Goal: Task Accomplishment & Management: Manage account settings

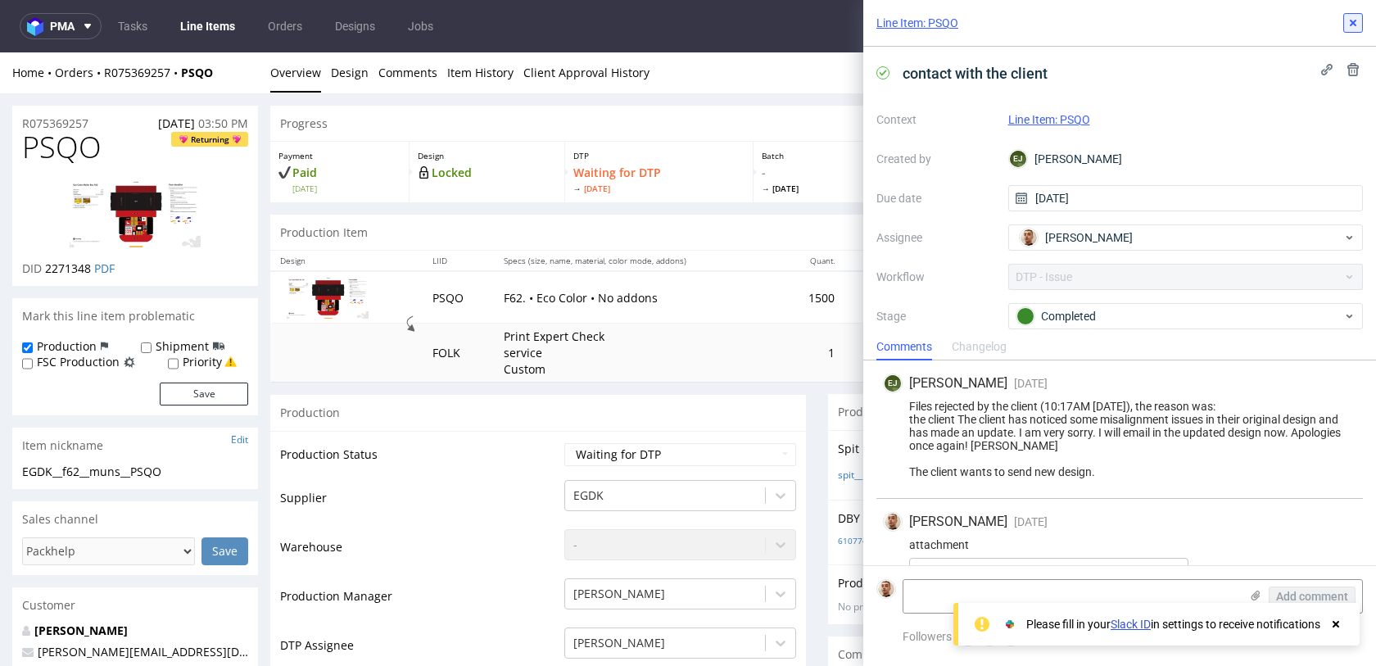
click at [1360, 15] on button at bounding box center [1354, 23] width 20 height 20
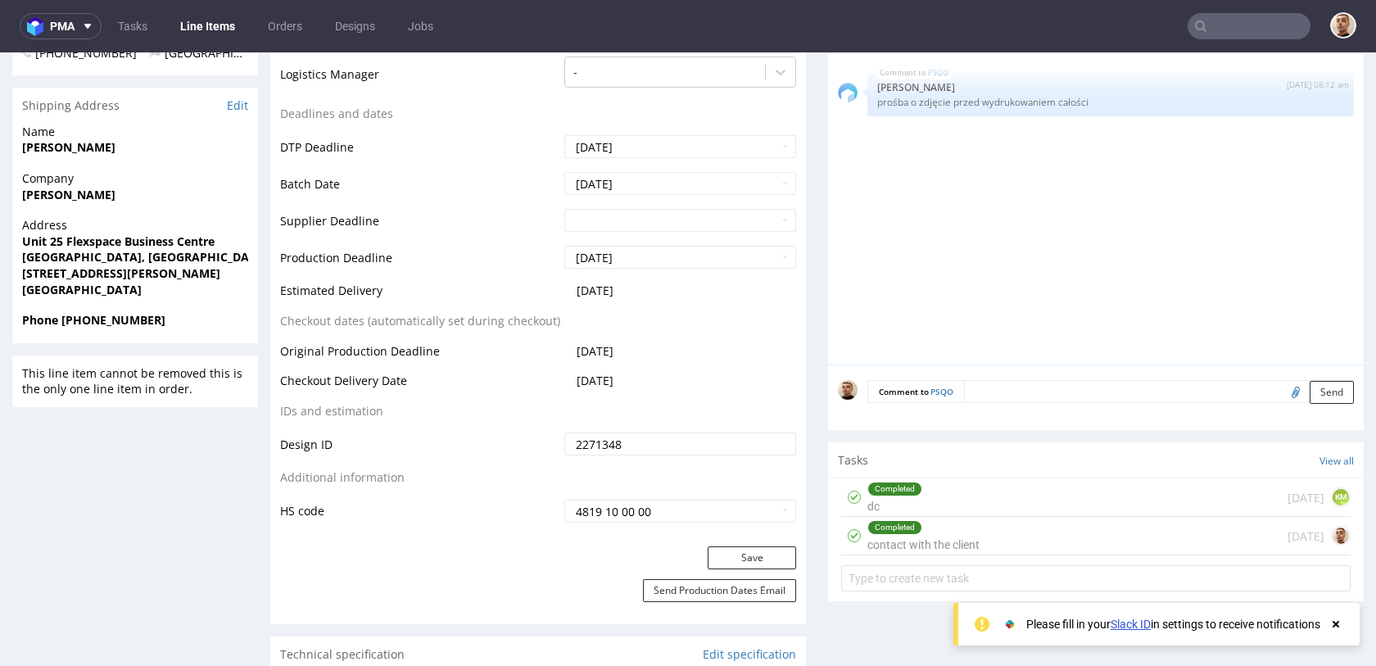
scroll to position [651, 0]
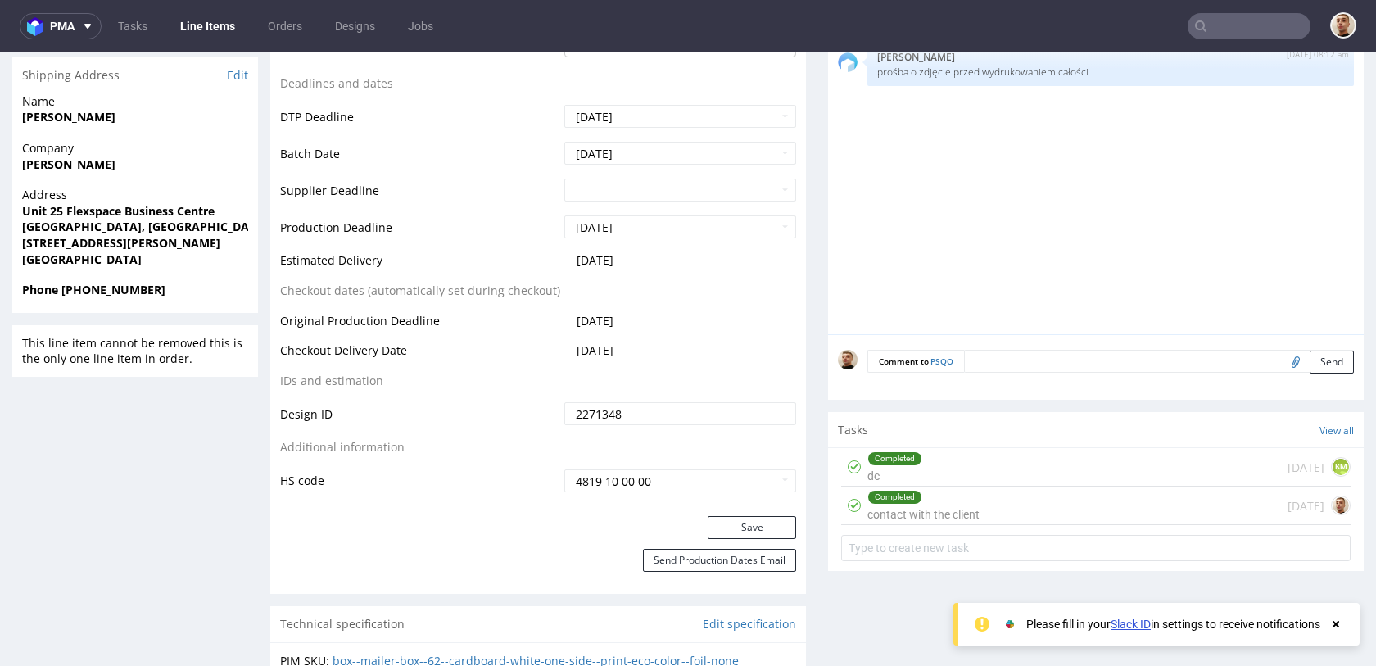
click at [1013, 467] on div "Completed dc 2 days ago KM" at bounding box center [1096, 467] width 510 height 39
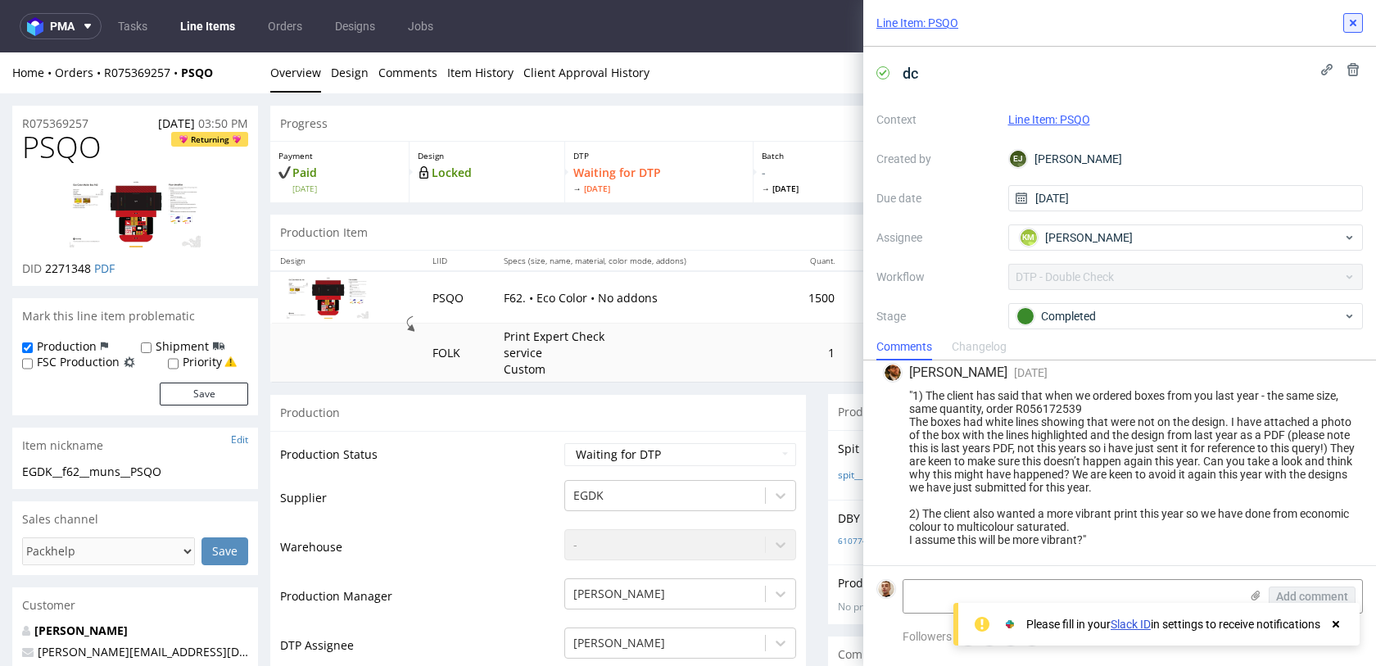
click at [1358, 19] on icon at bounding box center [1353, 22] width 13 height 13
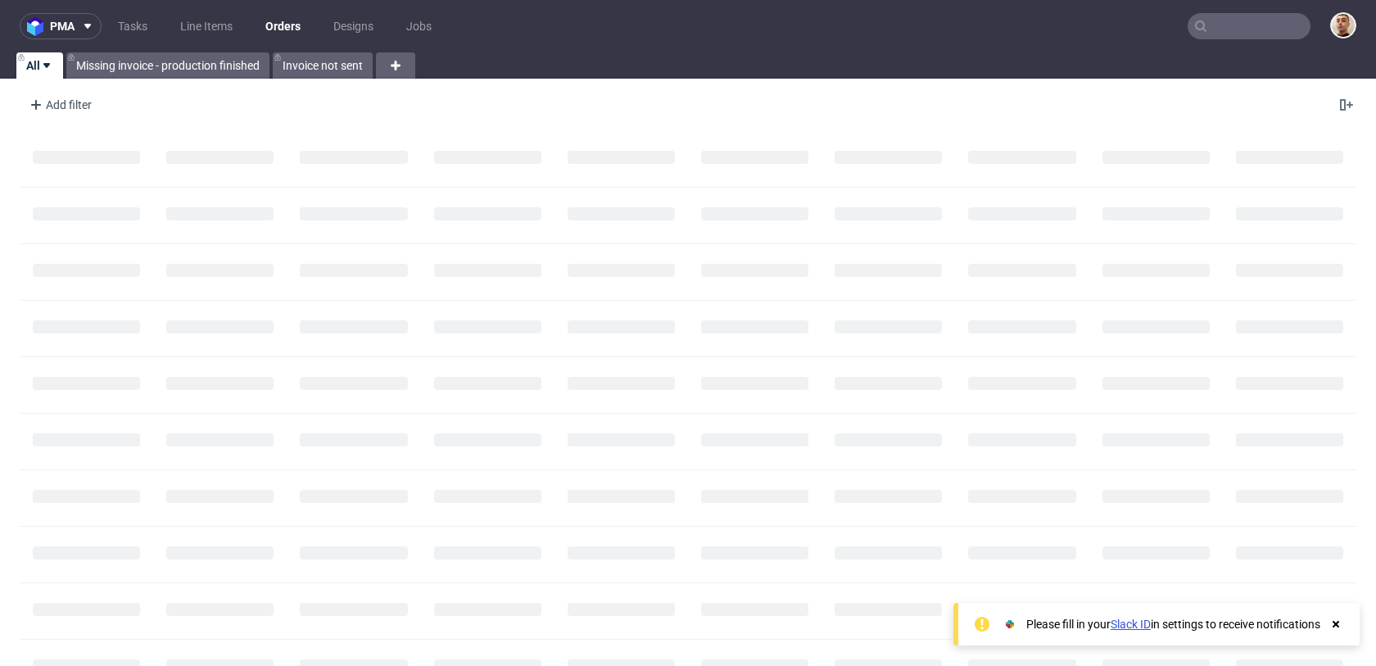
click at [1258, 26] on input "text" at bounding box center [1249, 26] width 123 height 26
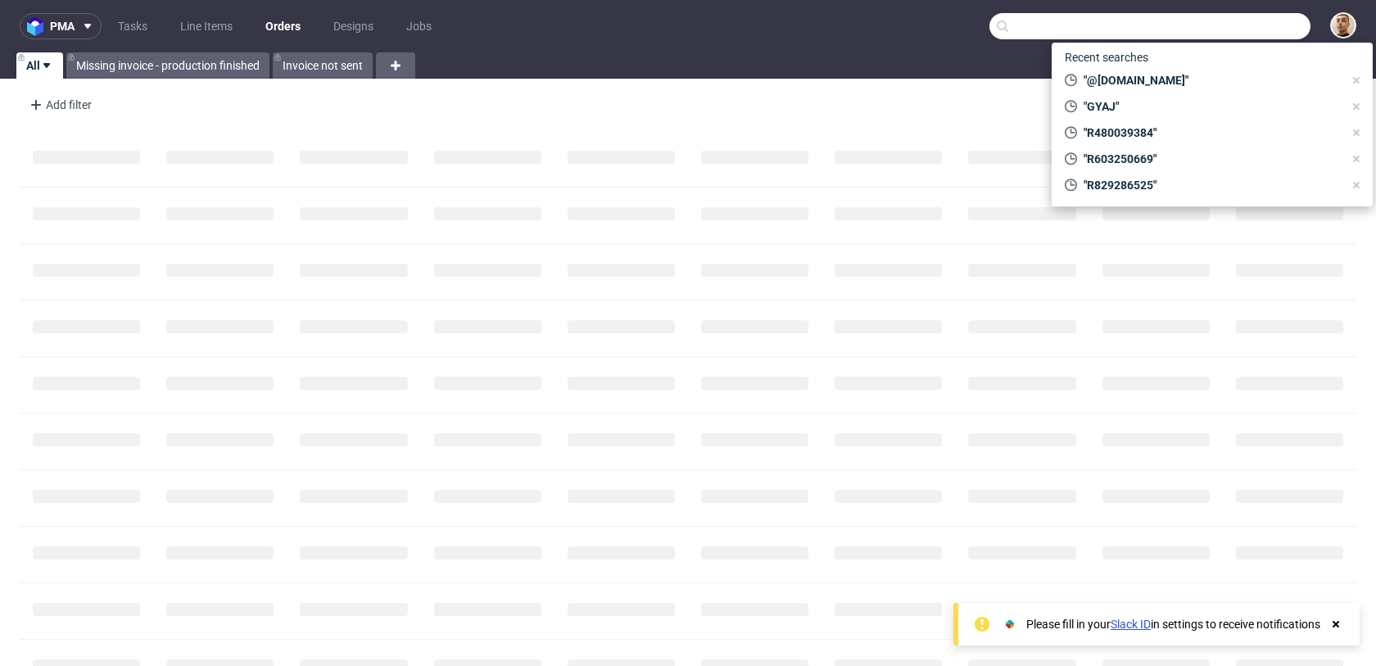
paste input "R829286525"
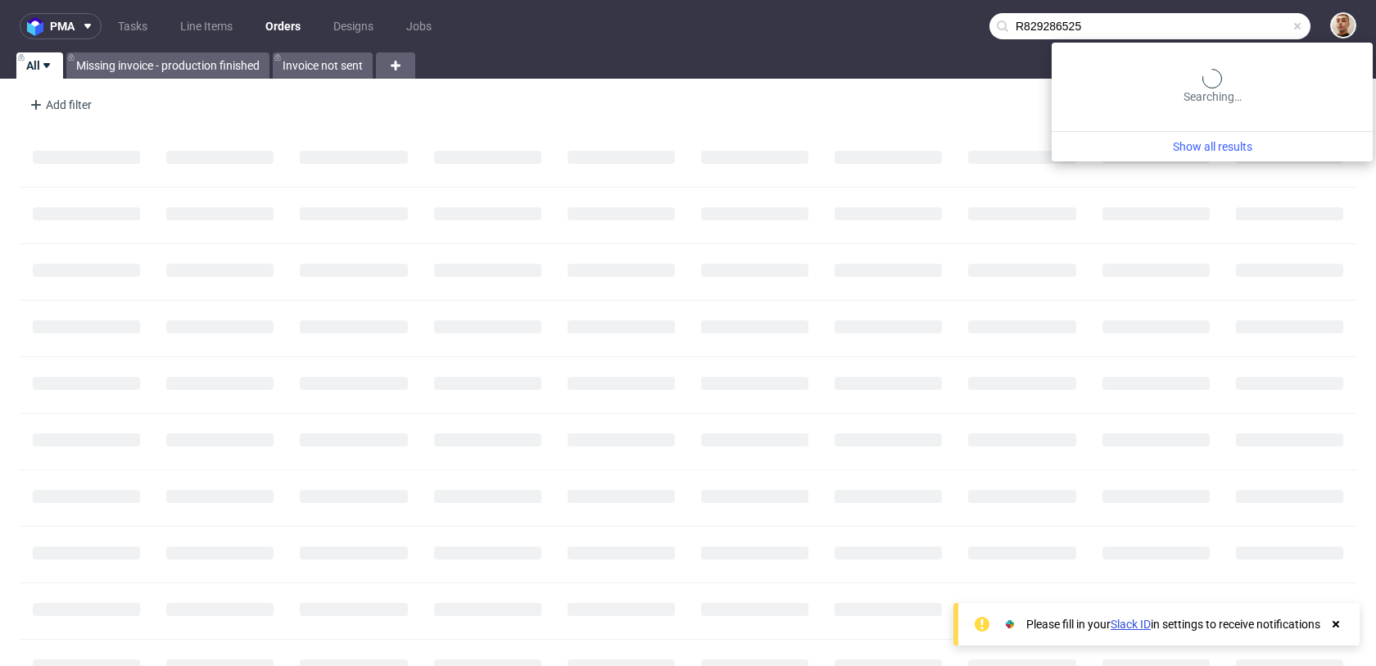
type input "R829286525"
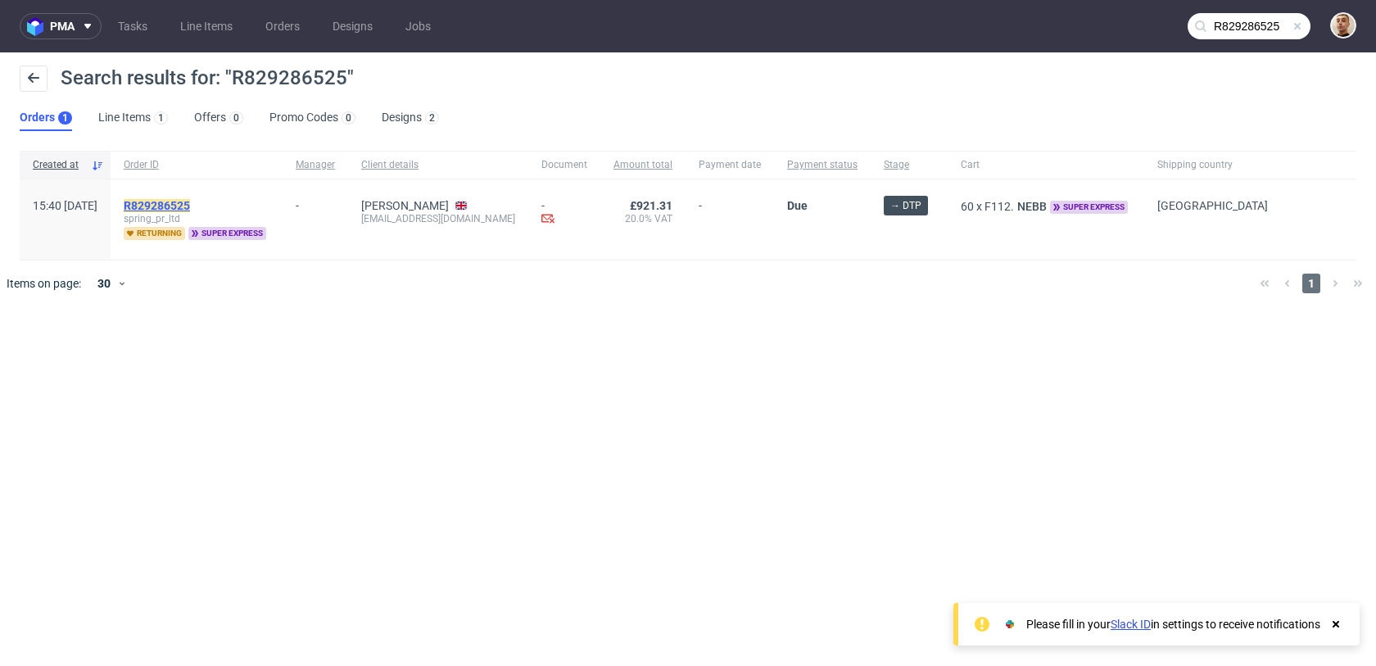
click at [190, 206] on mark "R829286525" at bounding box center [157, 205] width 66 height 13
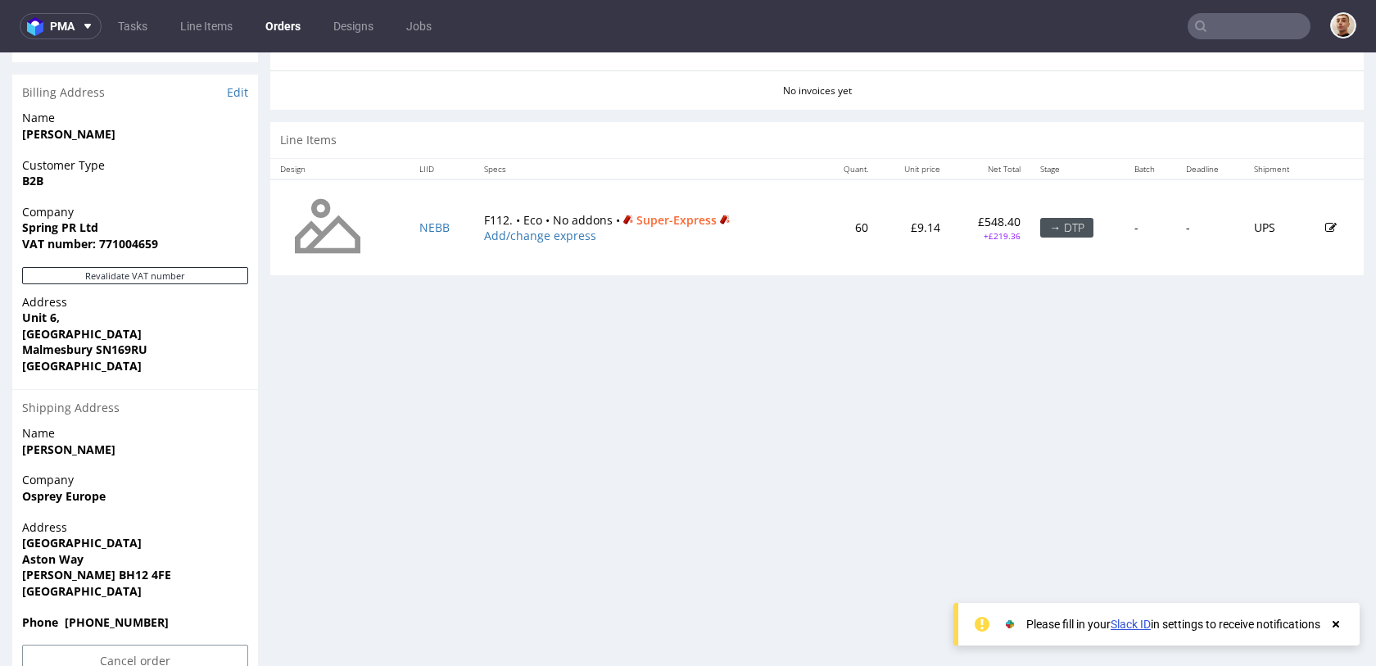
scroll to position [795, 0]
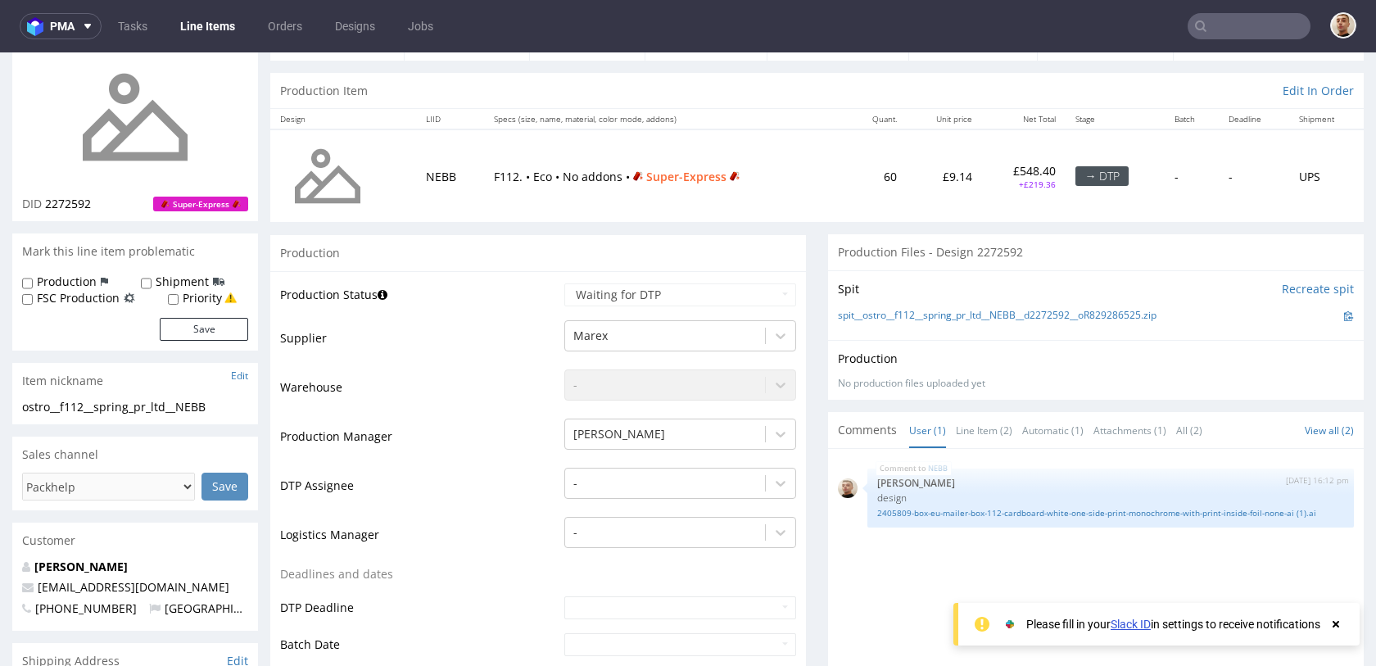
scroll to position [129, 0]
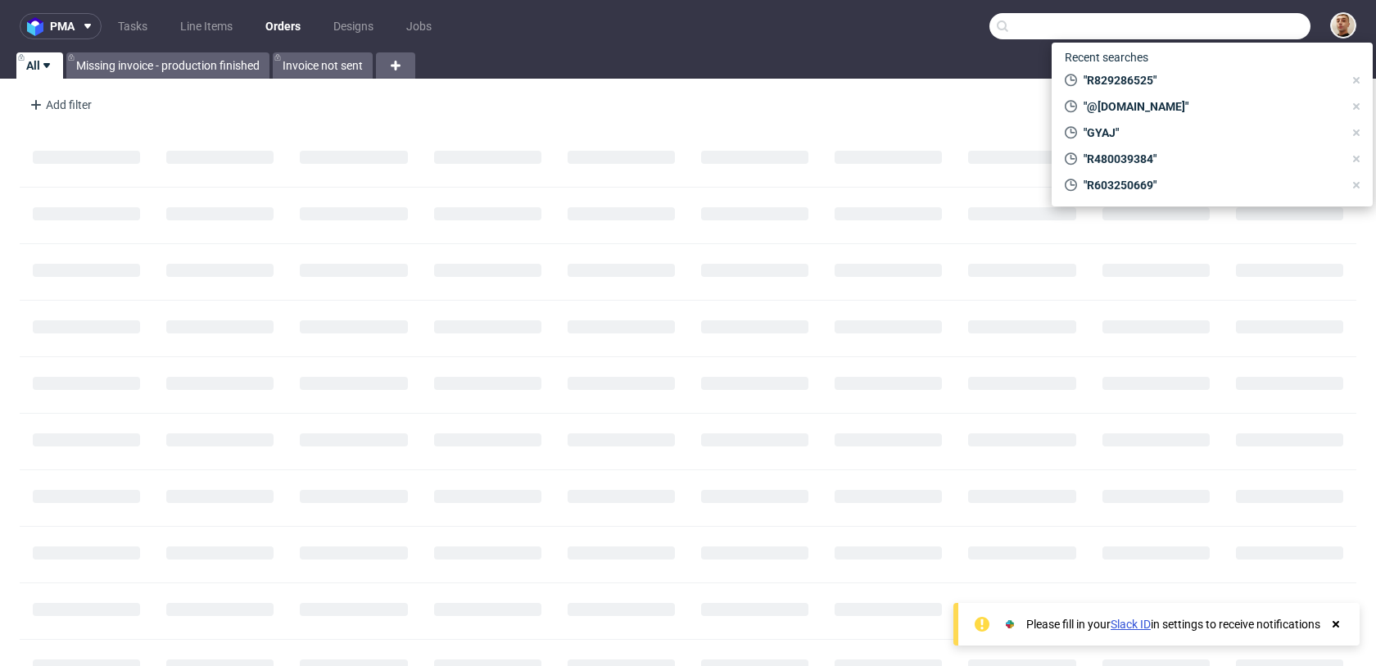
click at [1245, 28] on input "text" at bounding box center [1150, 26] width 321 height 26
paste input "R494776268"
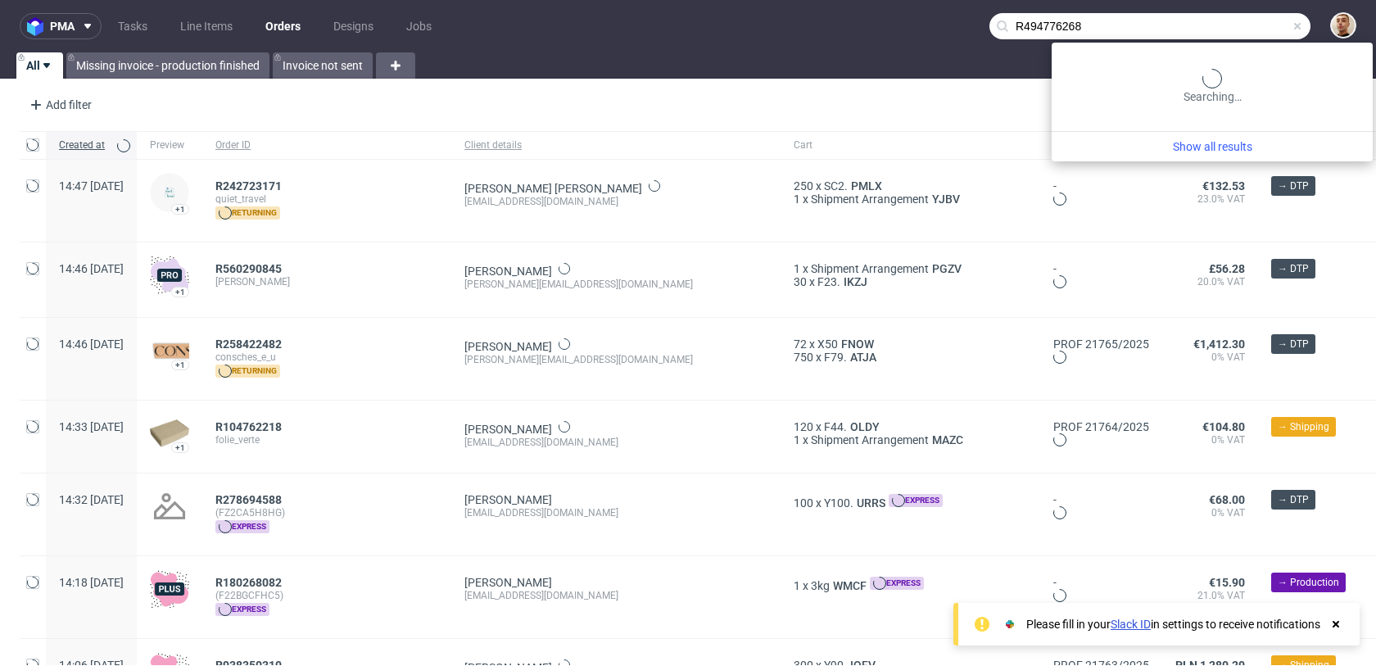
type input "R494776268"
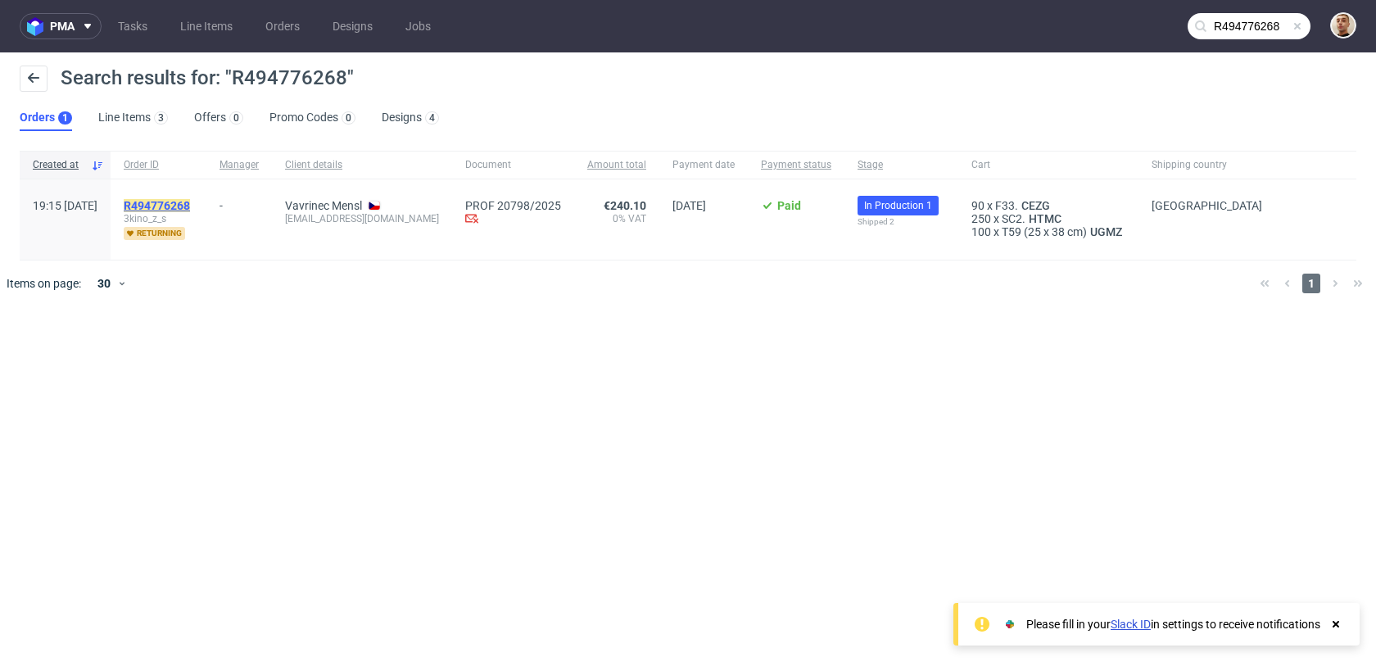
click at [190, 199] on mark "R494776268" at bounding box center [157, 205] width 66 height 13
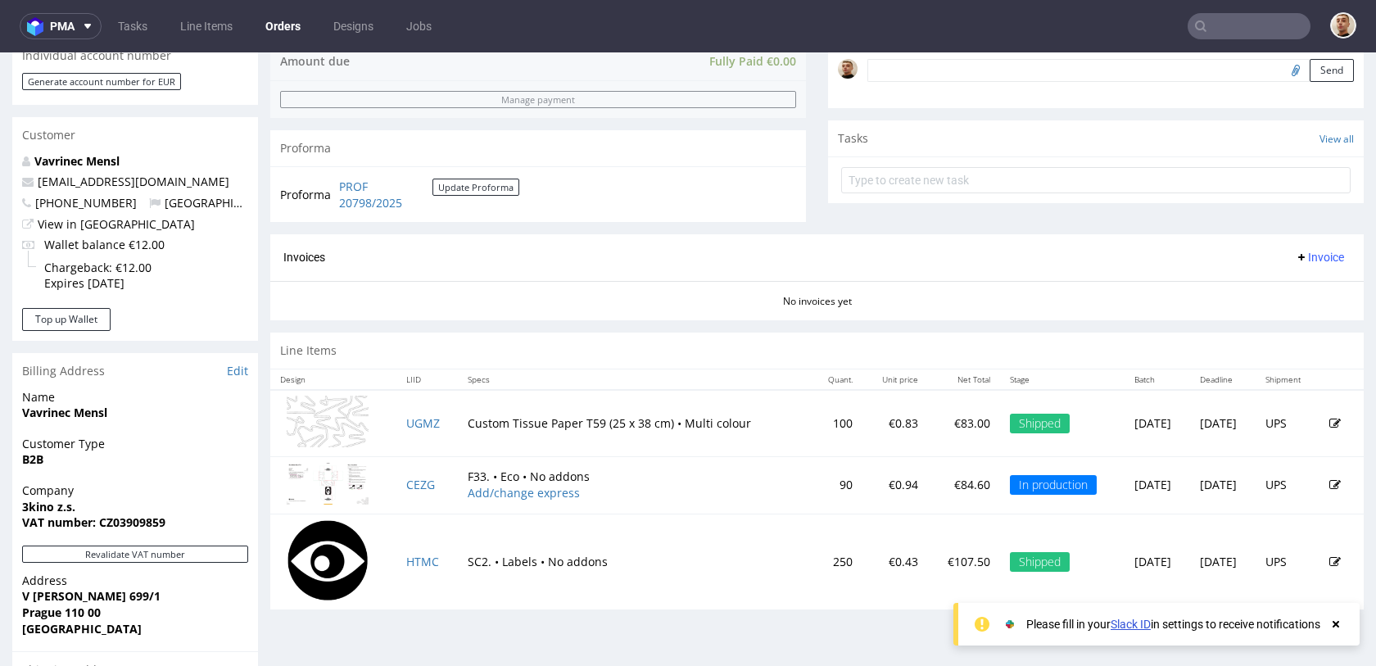
scroll to position [531, 0]
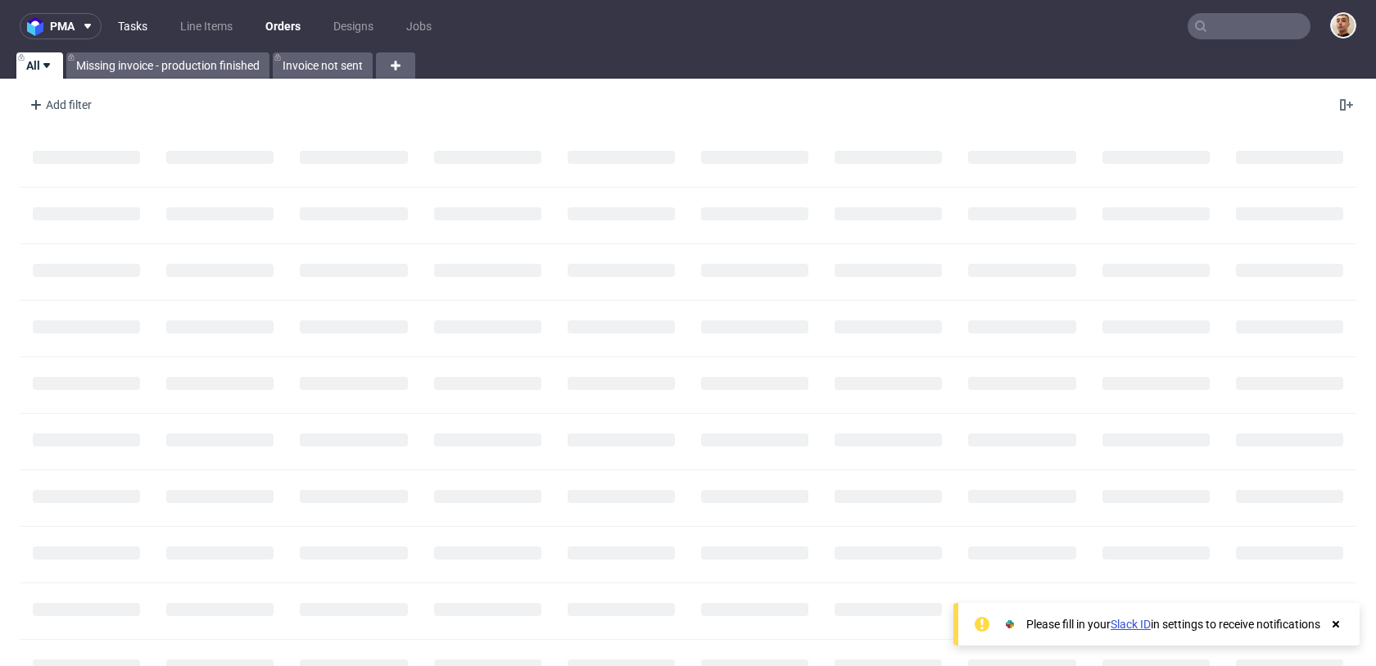
click at [130, 22] on link "Tasks" at bounding box center [132, 26] width 49 height 26
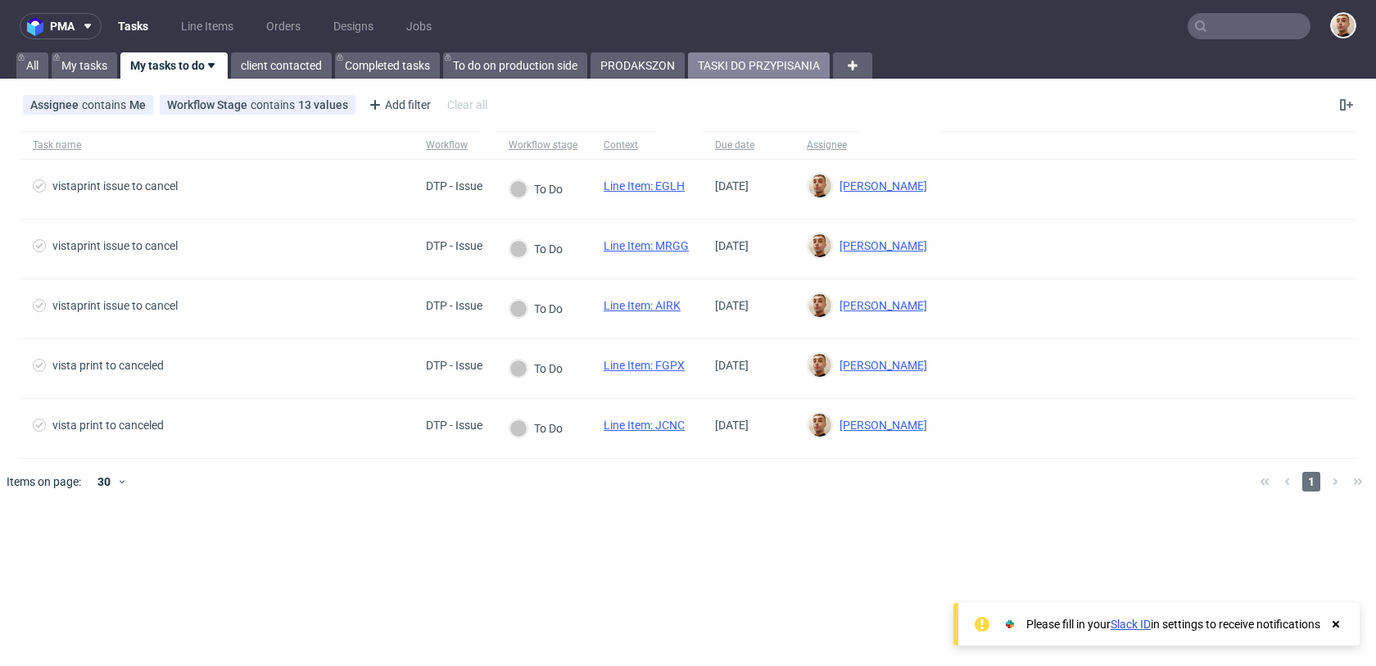
click at [744, 78] on link "TASKI DO PRZYPISANIA" at bounding box center [759, 65] width 142 height 26
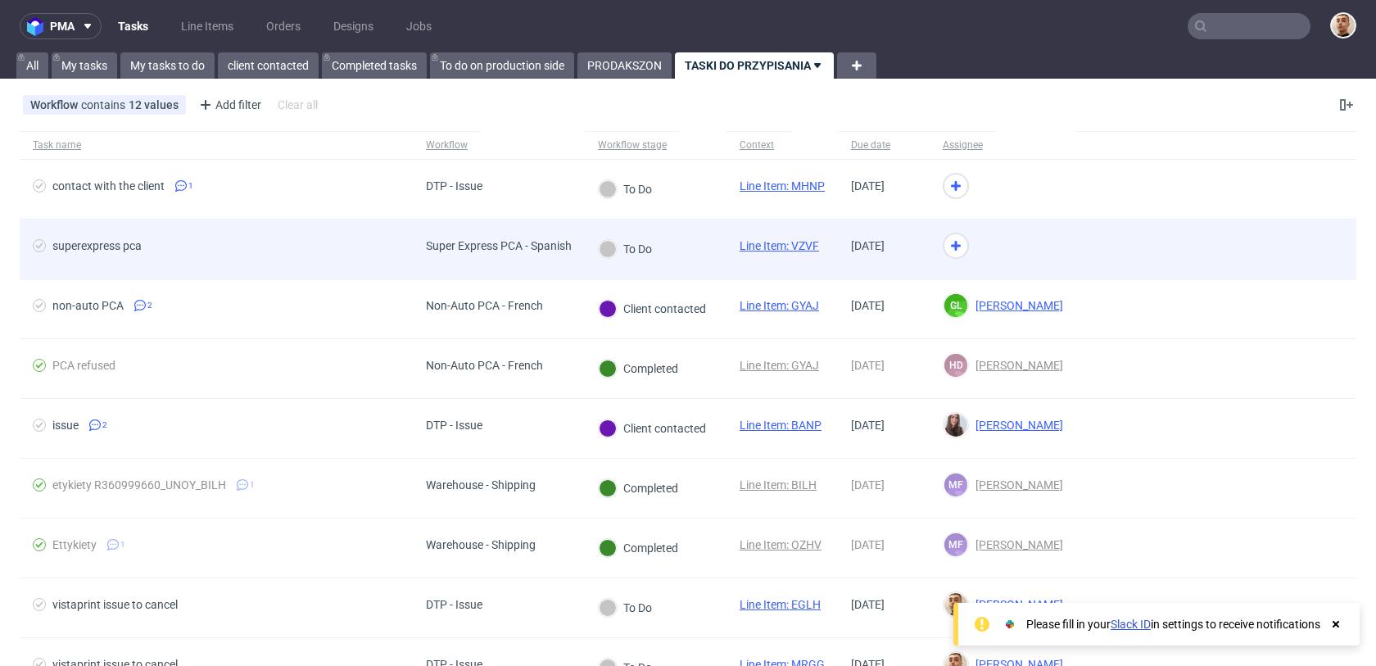
click at [689, 235] on div "To Do" at bounding box center [656, 250] width 142 height 60
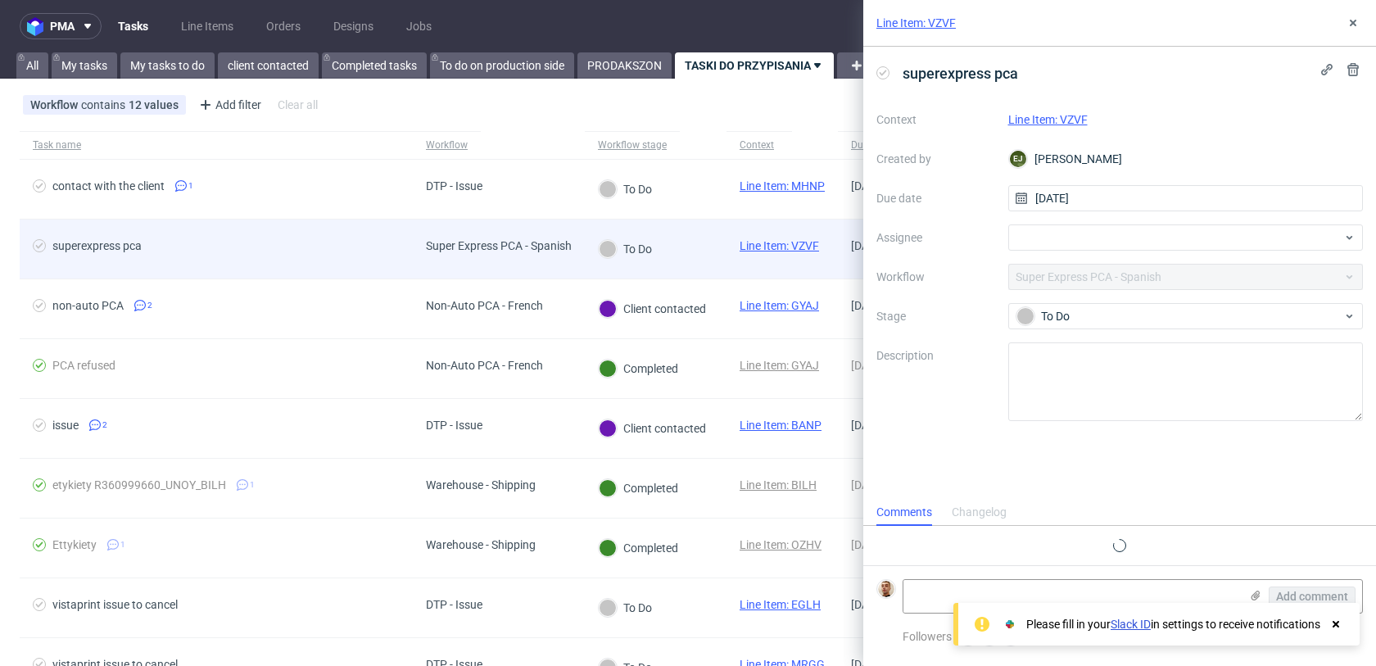
scroll to position [13, 0]
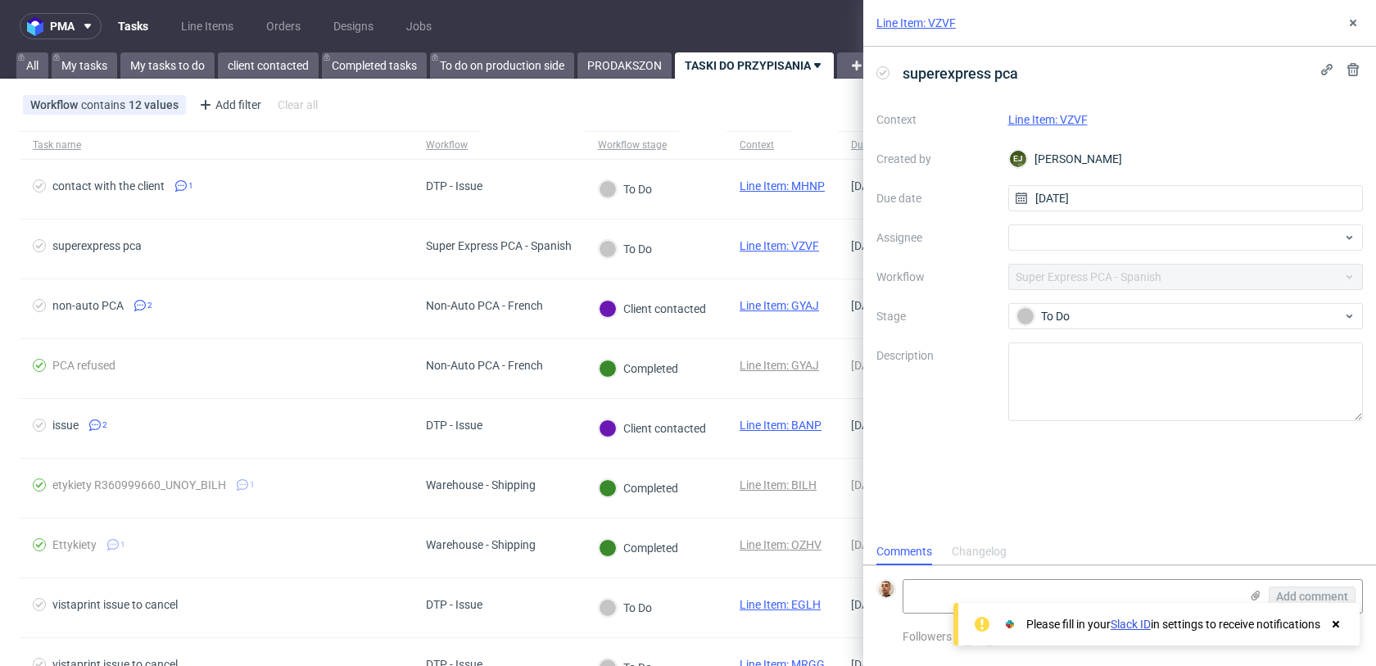
click at [1039, 120] on link "Line Item: VZVF" at bounding box center [1048, 119] width 79 height 13
click at [1092, 247] on div at bounding box center [1187, 237] width 356 height 26
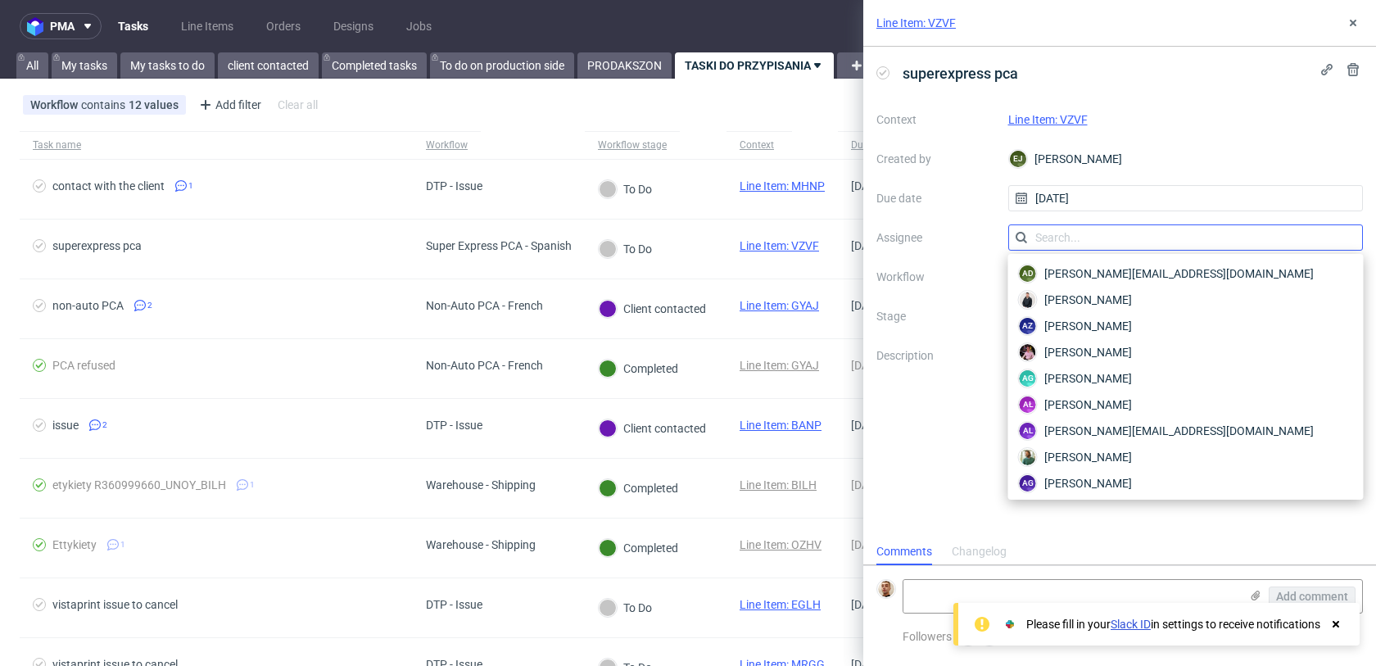
type input "r"
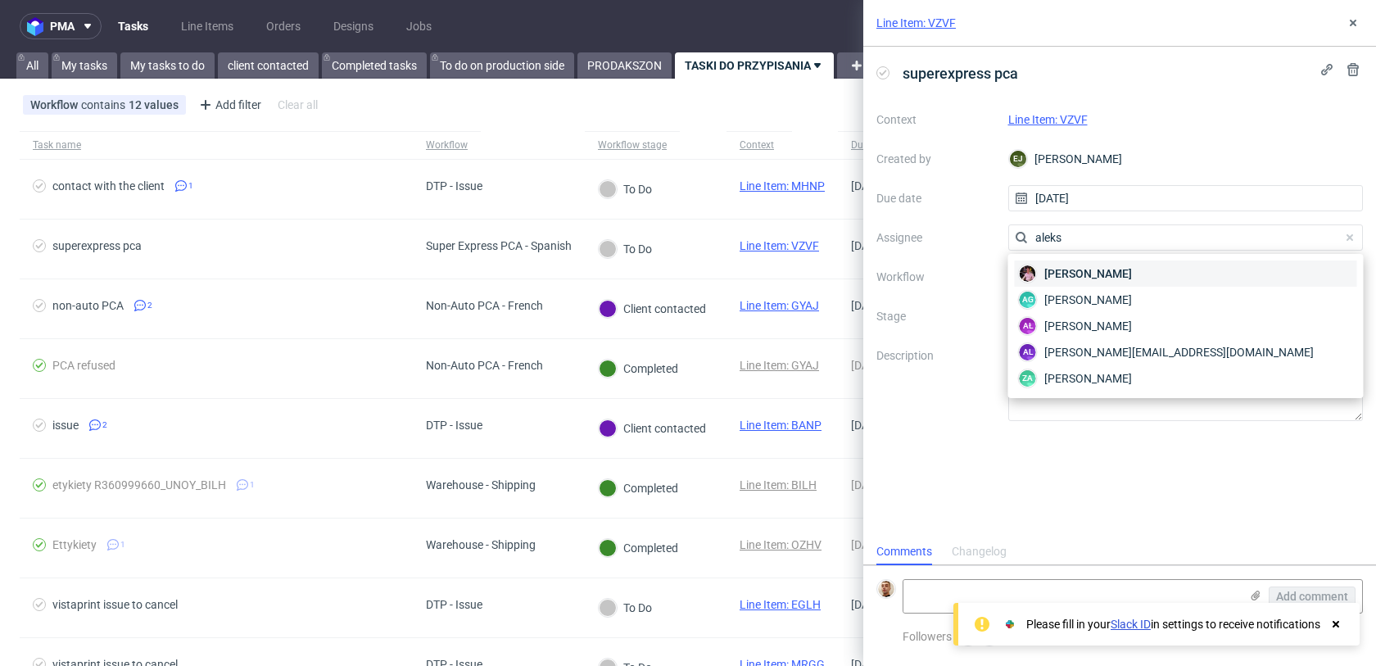
type input "aleks"
click at [1109, 266] on span "Aleks Ziemkowski" at bounding box center [1089, 273] width 88 height 16
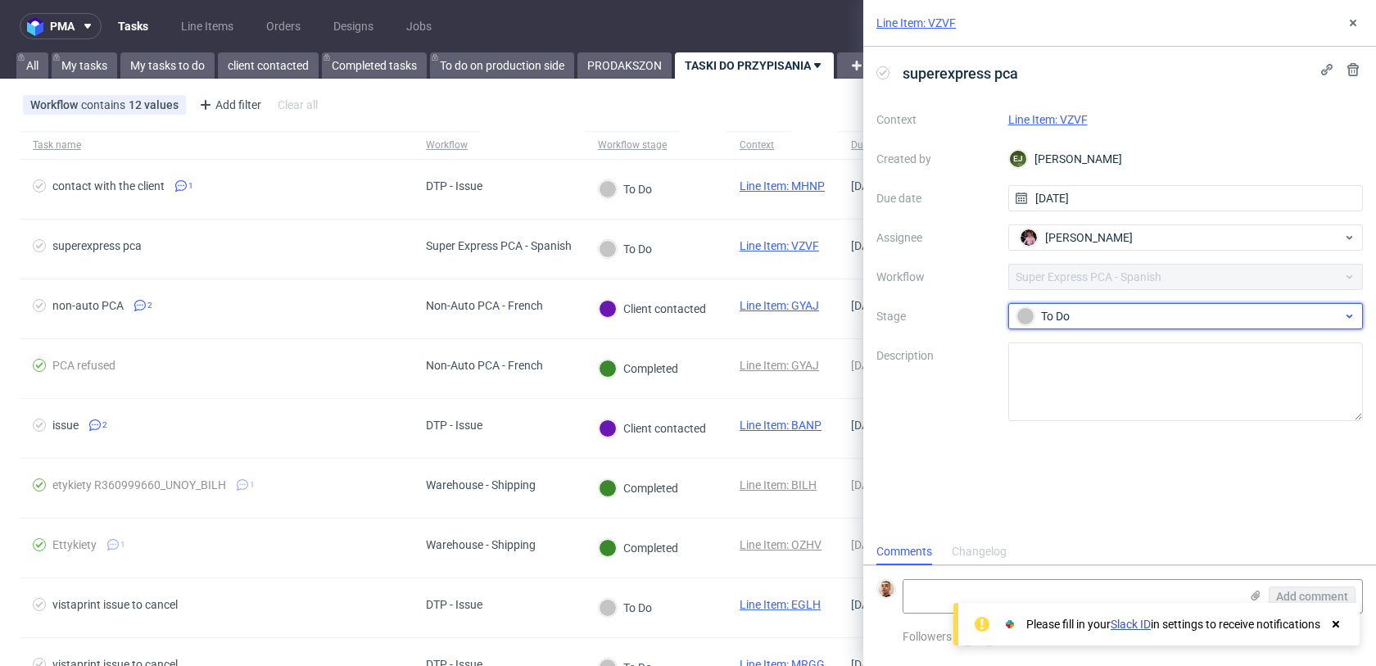
click at [1067, 315] on div "To Do" at bounding box center [1180, 316] width 326 height 18
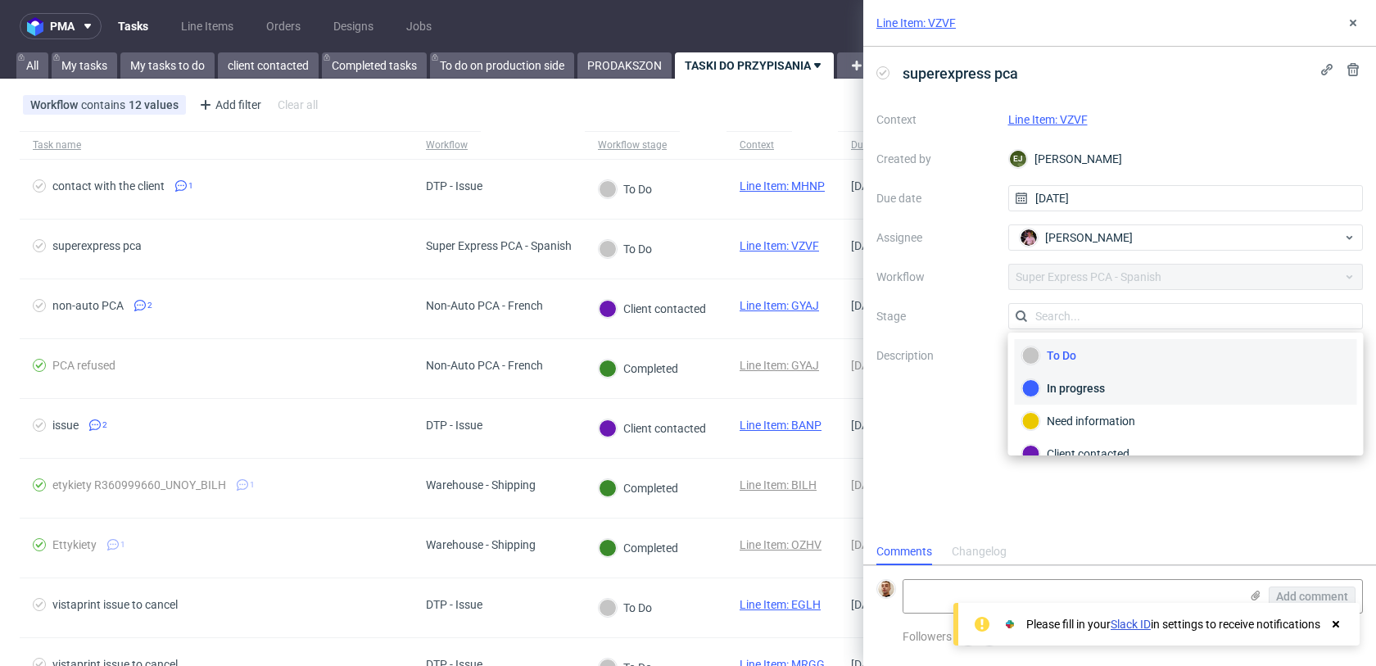
scroll to position [87, 0]
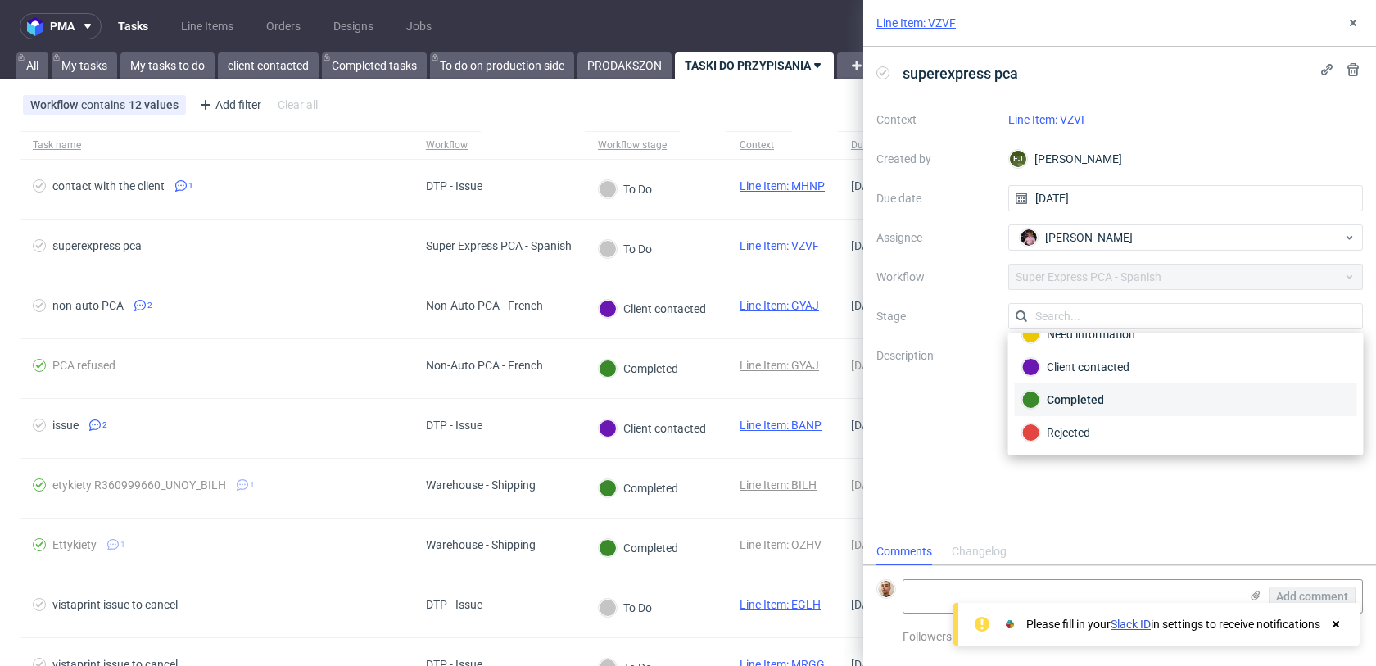
click at [1059, 396] on div "Completed" at bounding box center [1187, 400] width 328 height 18
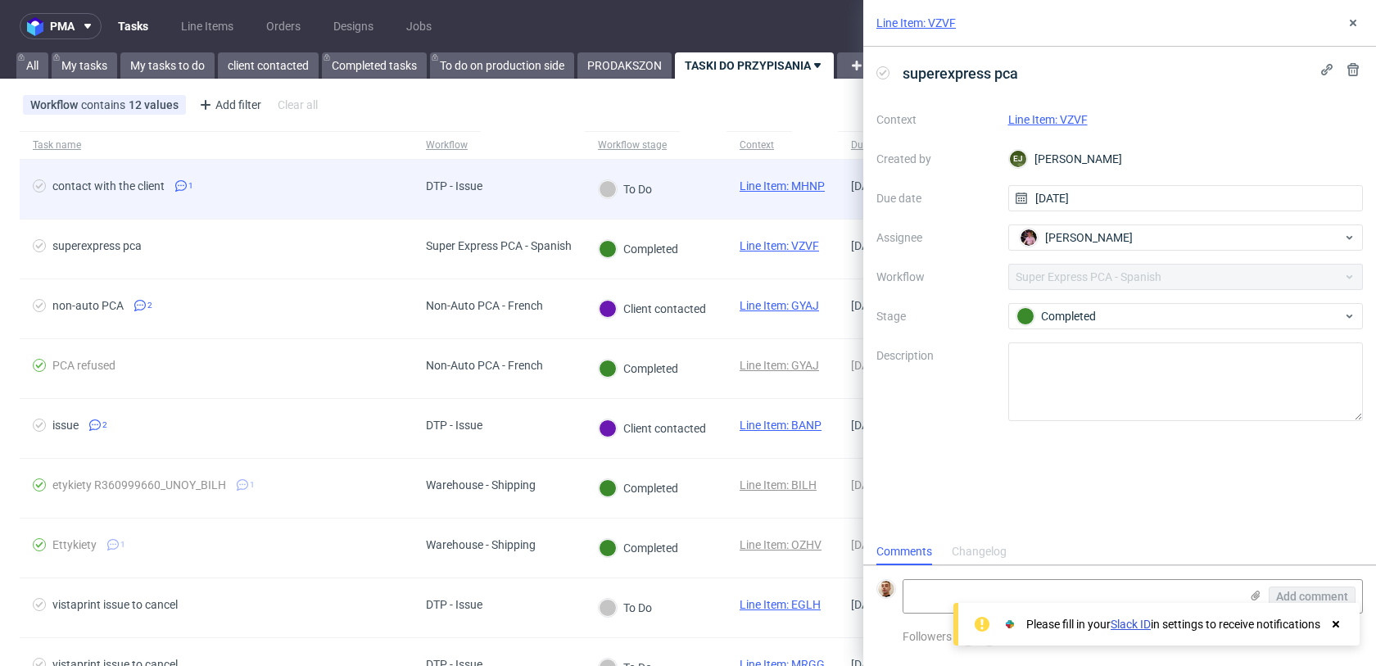
click at [666, 172] on div "To Do" at bounding box center [625, 189] width 81 height 59
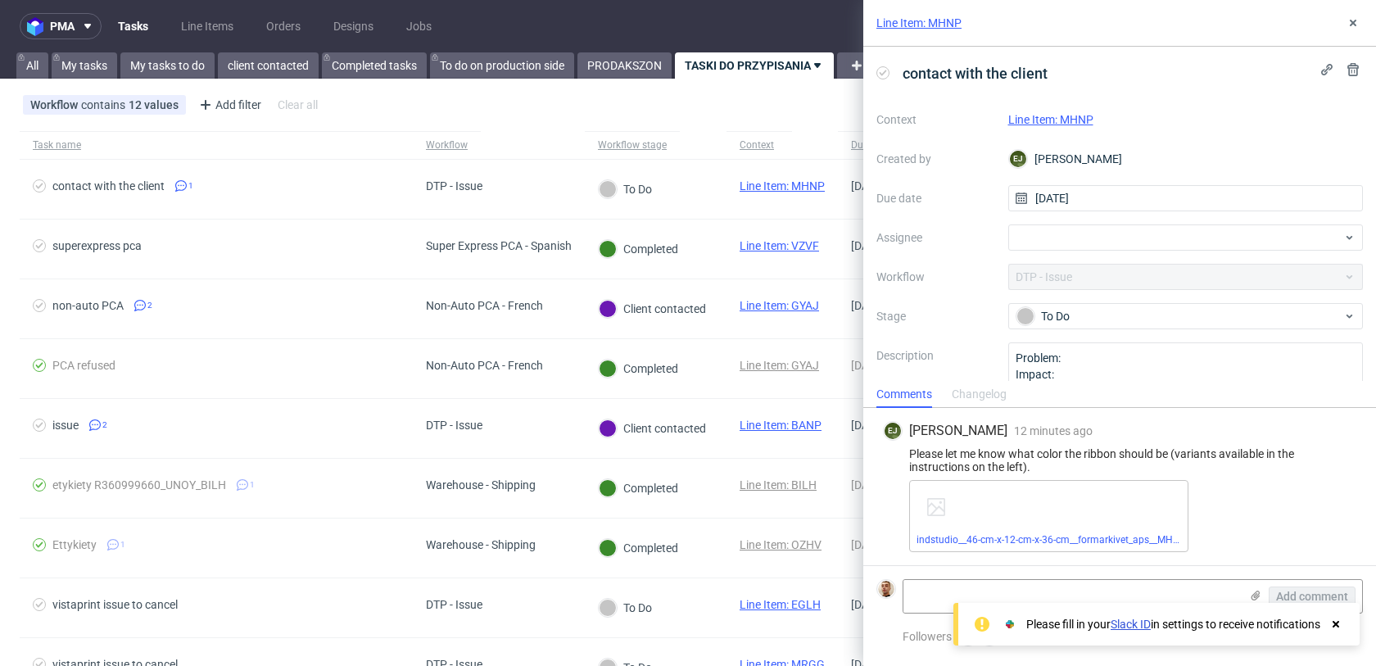
click at [1100, 119] on div "Line Item: MHNP" at bounding box center [1187, 120] width 356 height 20
click at [1084, 118] on link "Line Item: MHNP" at bounding box center [1051, 119] width 85 height 13
click at [1038, 237] on div at bounding box center [1187, 237] width 356 height 26
type input "matt"
click at [1075, 278] on span "Matteo Corsico" at bounding box center [1089, 273] width 88 height 16
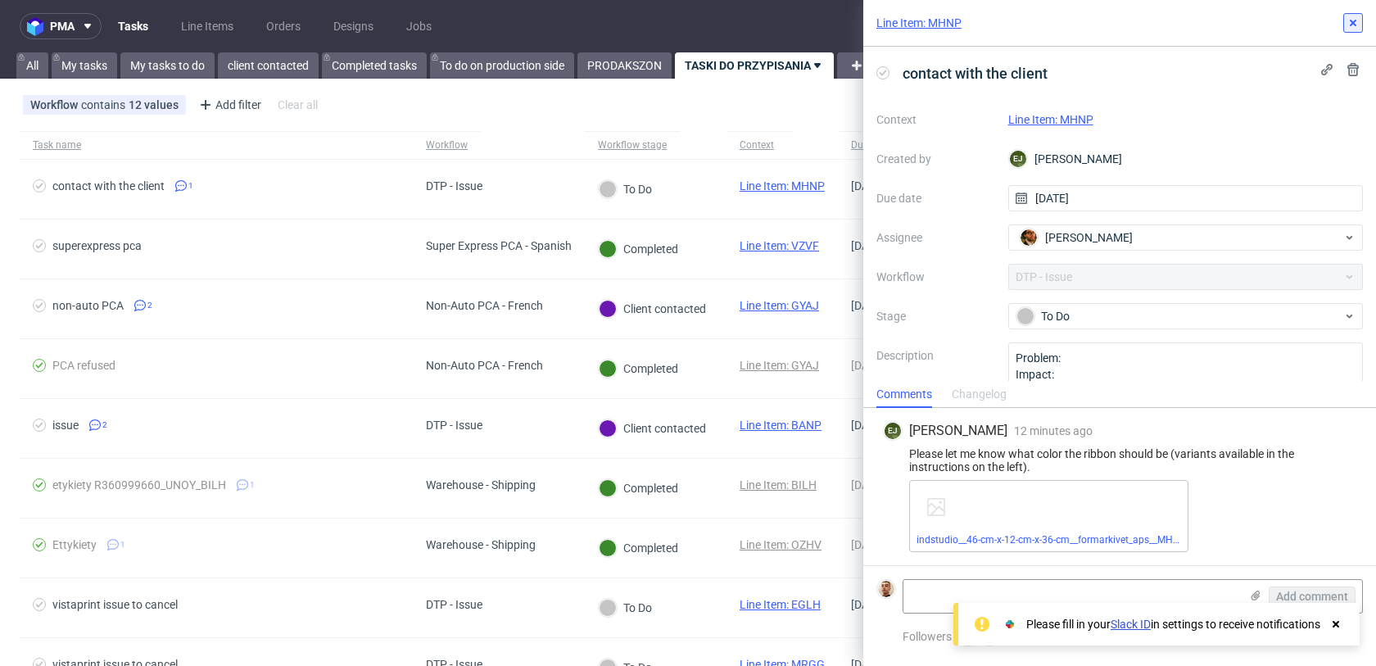
click at [1358, 26] on icon at bounding box center [1353, 22] width 13 height 13
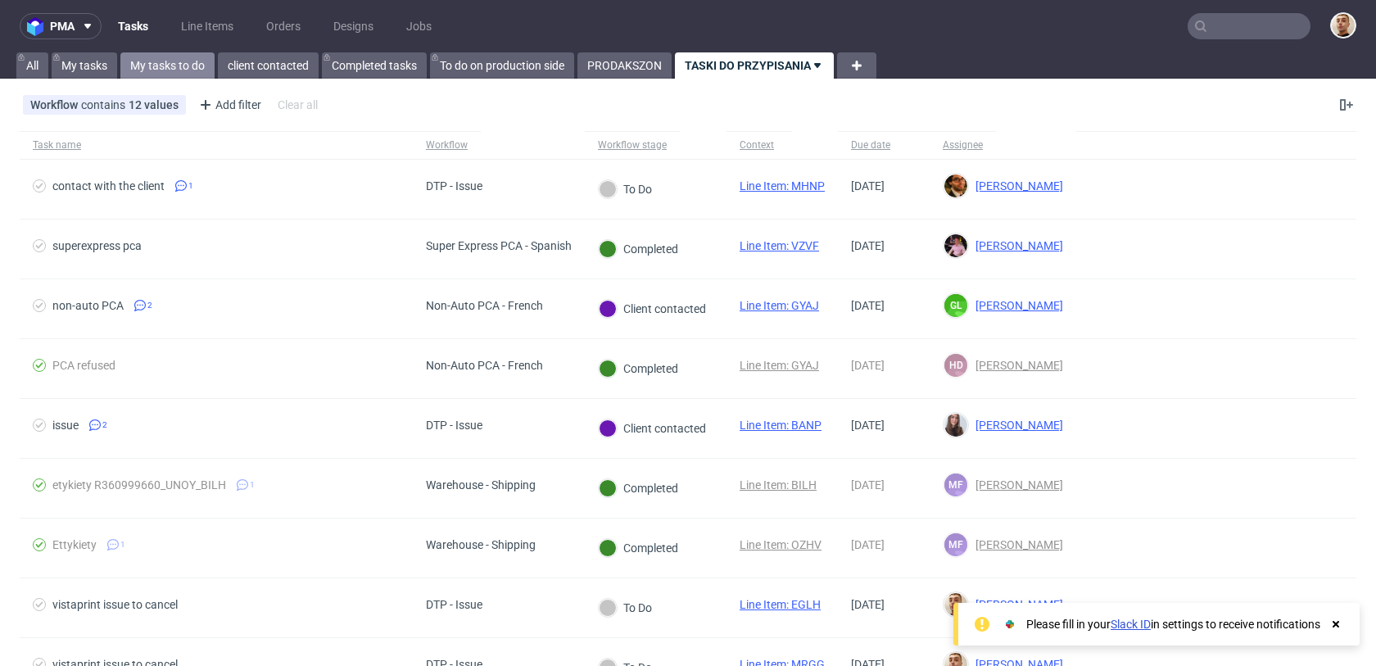
click at [193, 66] on link "My tasks to do" at bounding box center [167, 65] width 94 height 26
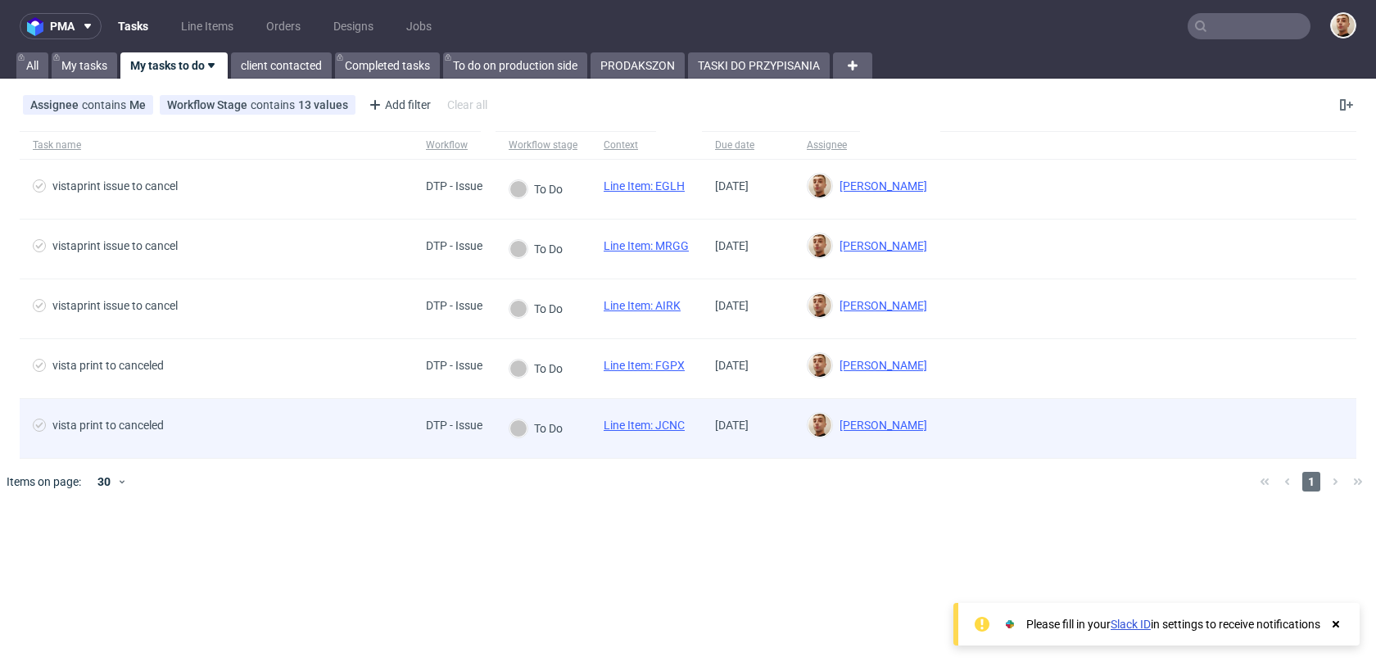
click at [261, 414] on div "vista print to canceled" at bounding box center [216, 428] width 393 height 59
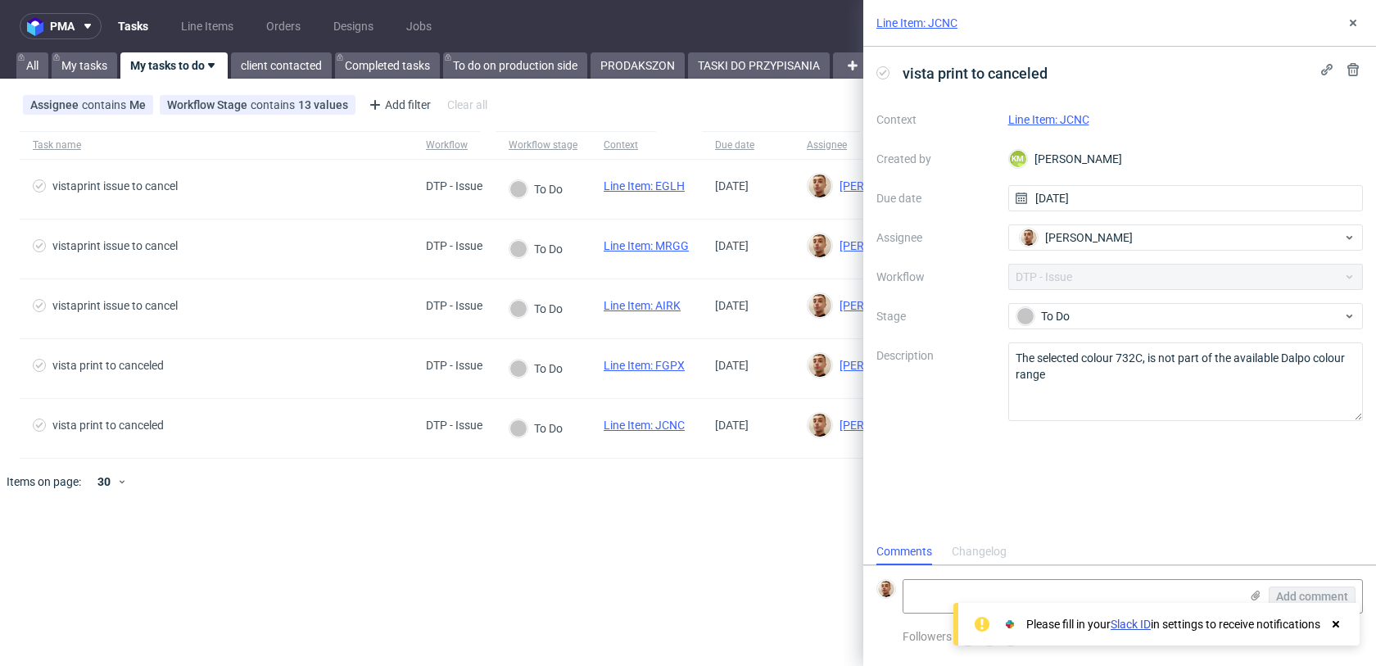
scroll to position [13, 0]
click at [1046, 117] on link "Line Item: JCNC" at bounding box center [1049, 119] width 81 height 13
click at [1091, 392] on textarea "The selected colour 732C, is not part of the available Dalpo colour range" at bounding box center [1187, 381] width 356 height 79
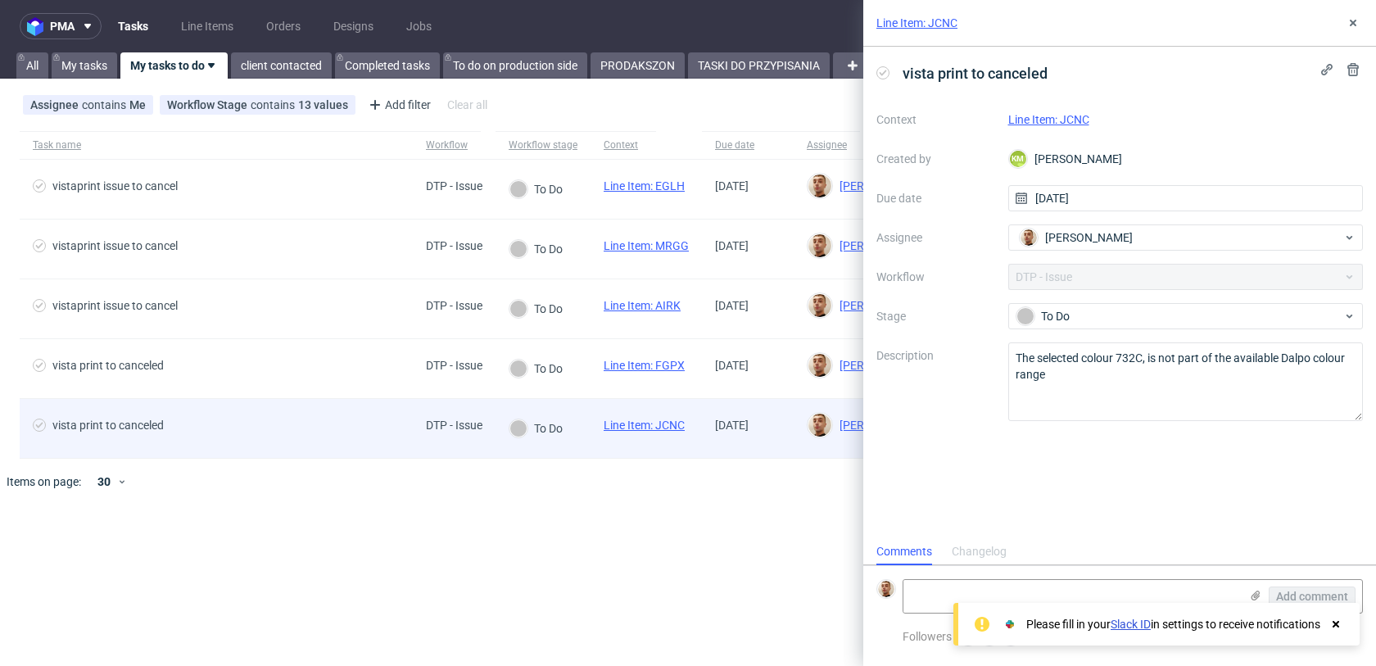
click at [414, 420] on div "DTP - Issue" at bounding box center [454, 428] width 83 height 59
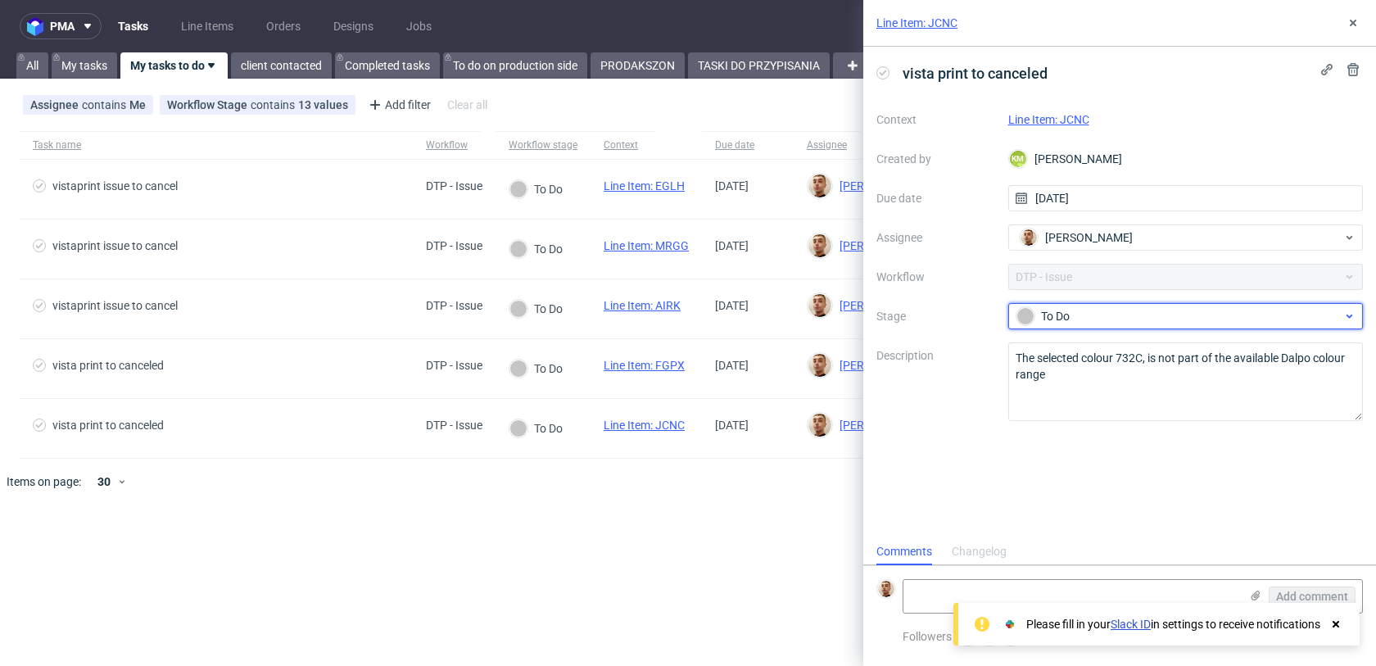
click at [1161, 315] on div "To Do" at bounding box center [1180, 316] width 326 height 18
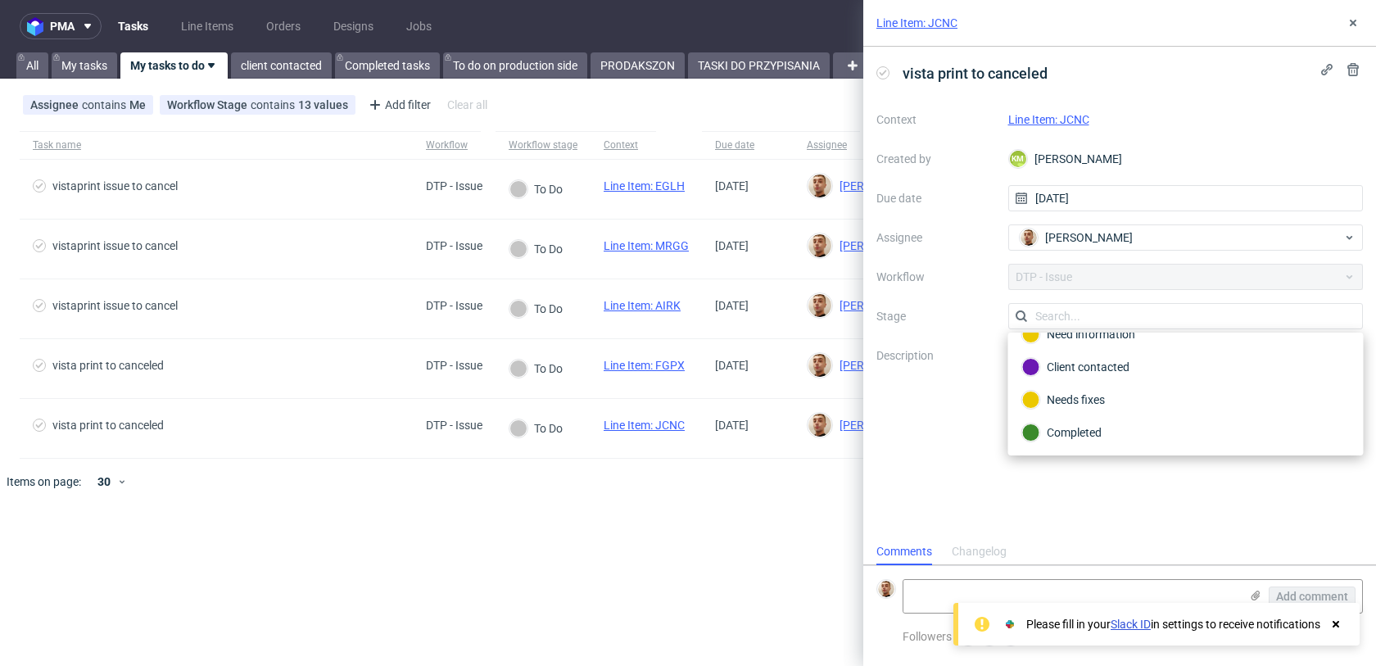
scroll to position [120, 0]
click at [1127, 397] on div "Completed" at bounding box center [1187, 400] width 328 height 18
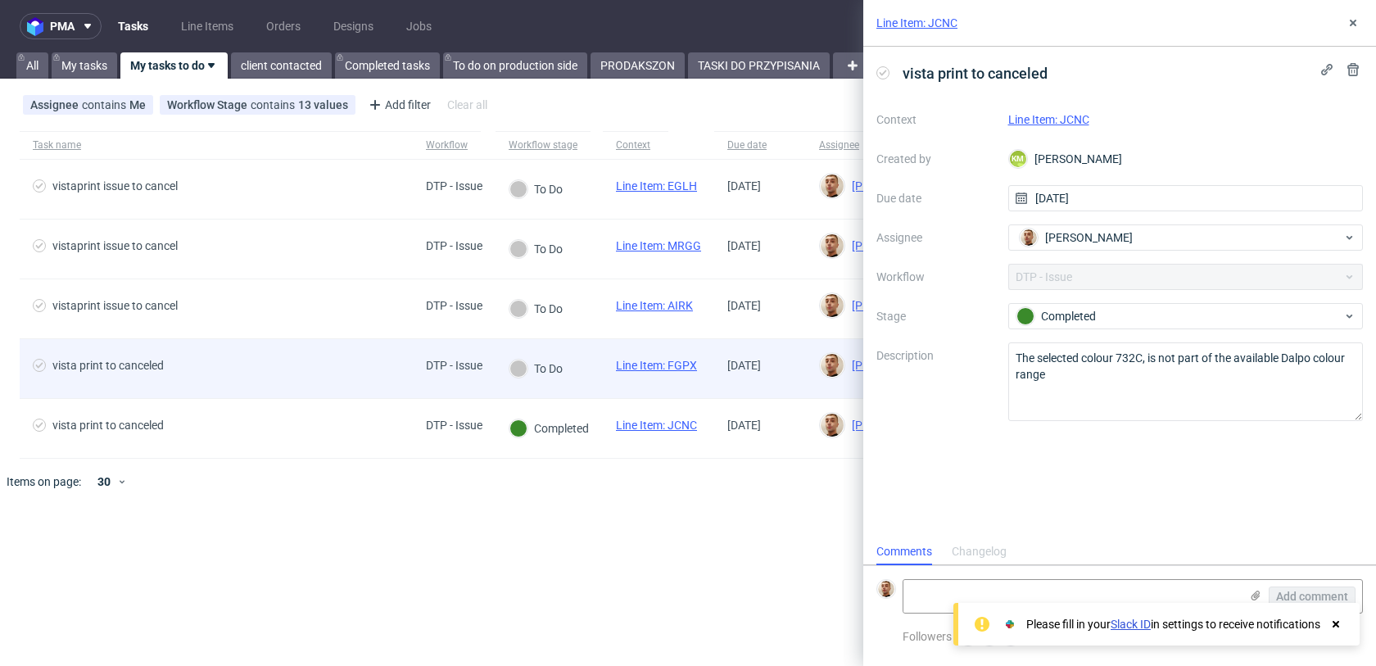
click at [422, 361] on div "DTP - Issue" at bounding box center [454, 368] width 83 height 59
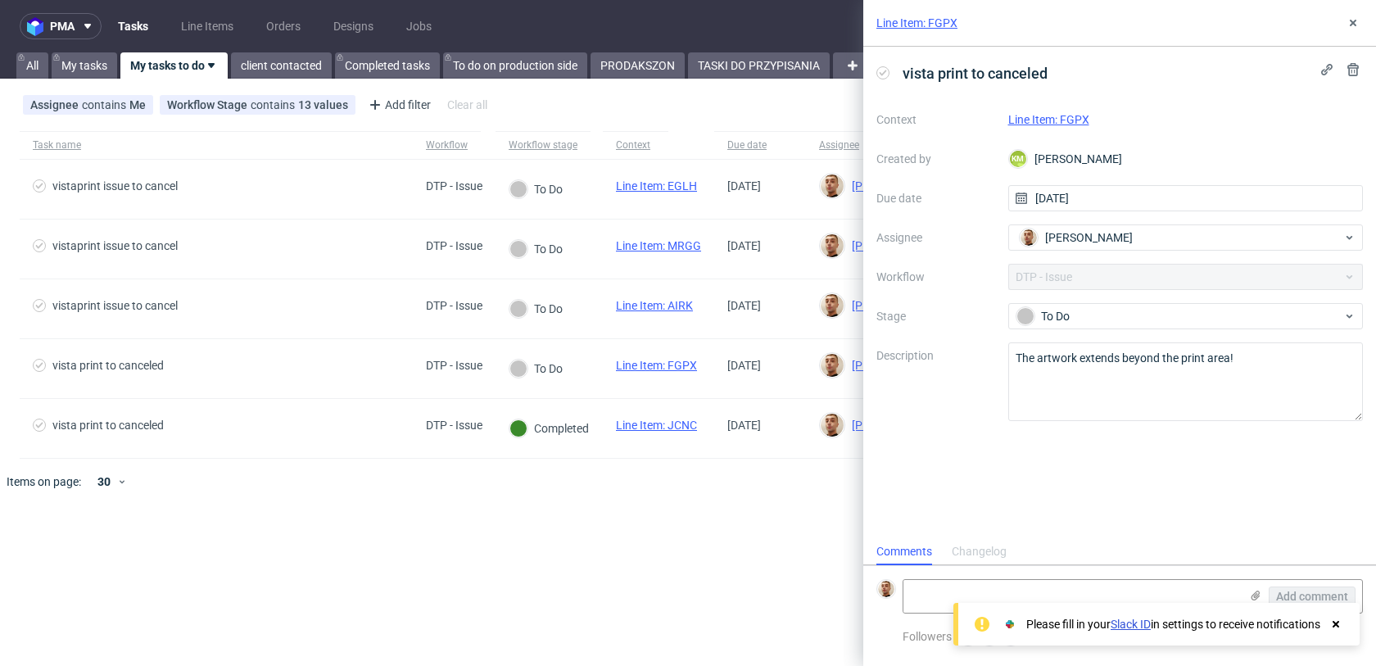
scroll to position [13, 0]
click at [1081, 123] on link "Line Item: FGPX" at bounding box center [1049, 119] width 81 height 13
click at [1099, 365] on textarea "The artwork extends beyond the print area!" at bounding box center [1187, 381] width 356 height 79
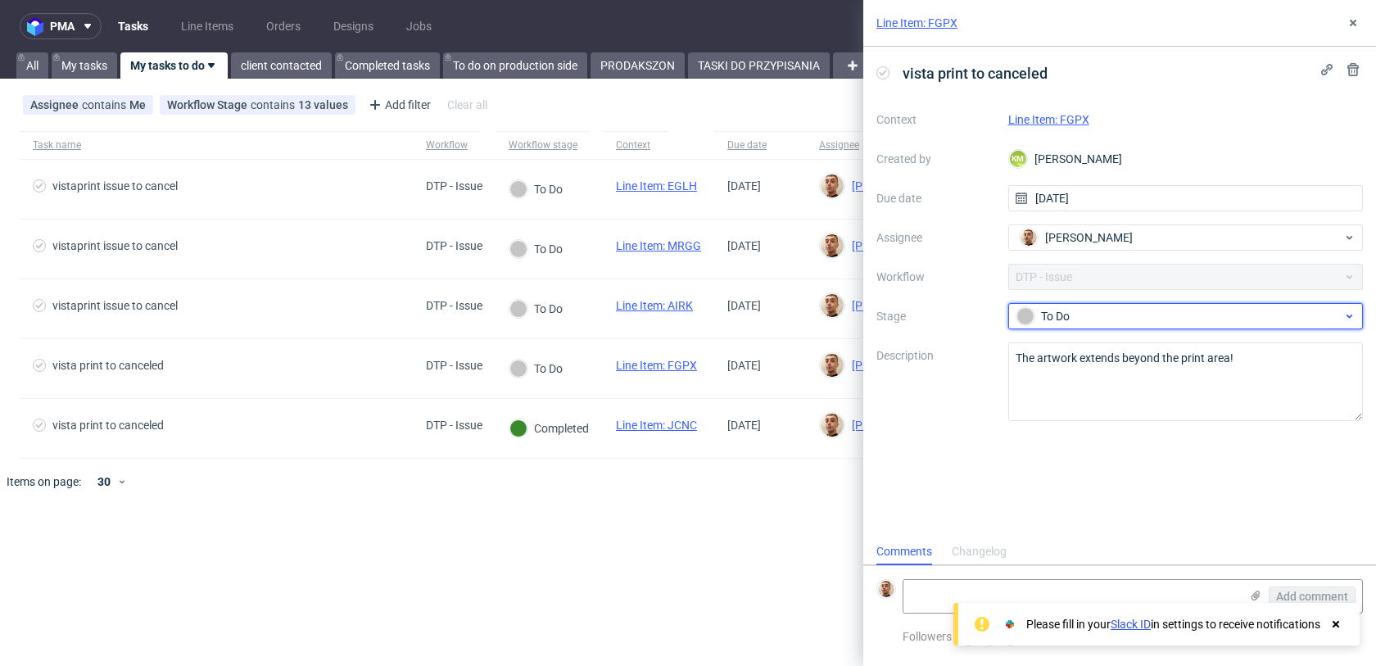
click at [1150, 307] on div "To Do" at bounding box center [1180, 316] width 326 height 18
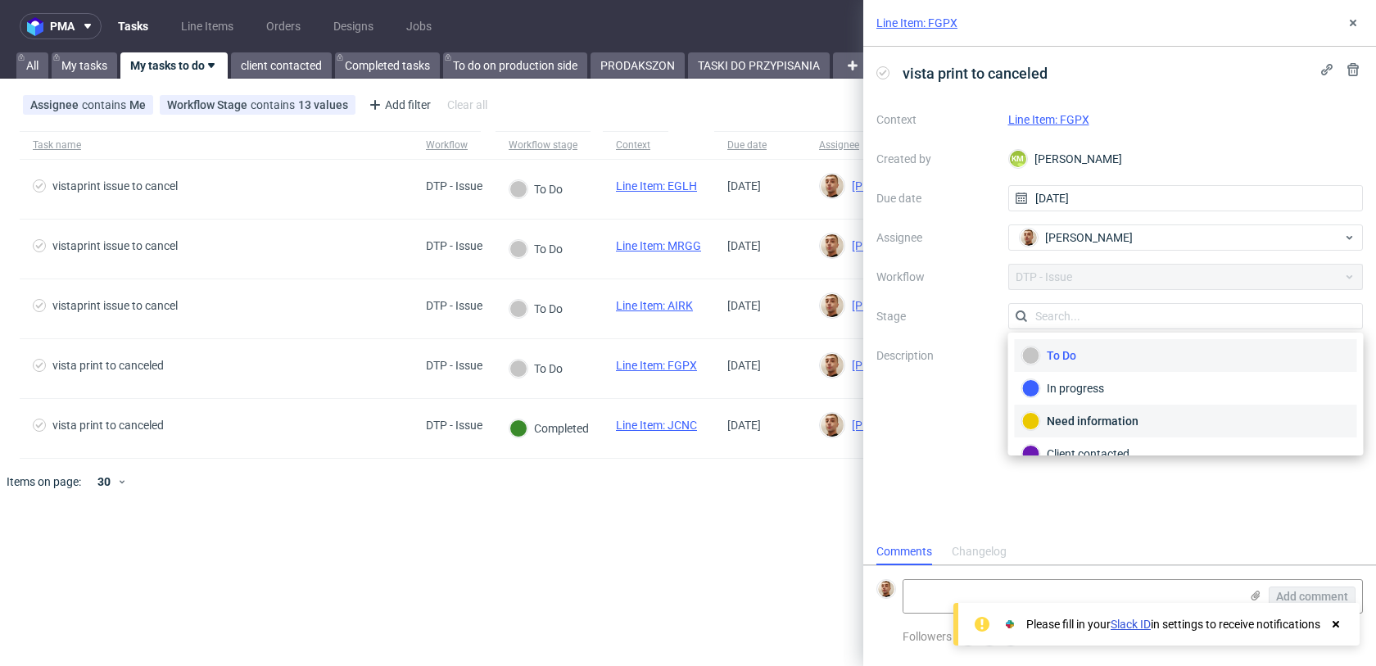
scroll to position [120, 0]
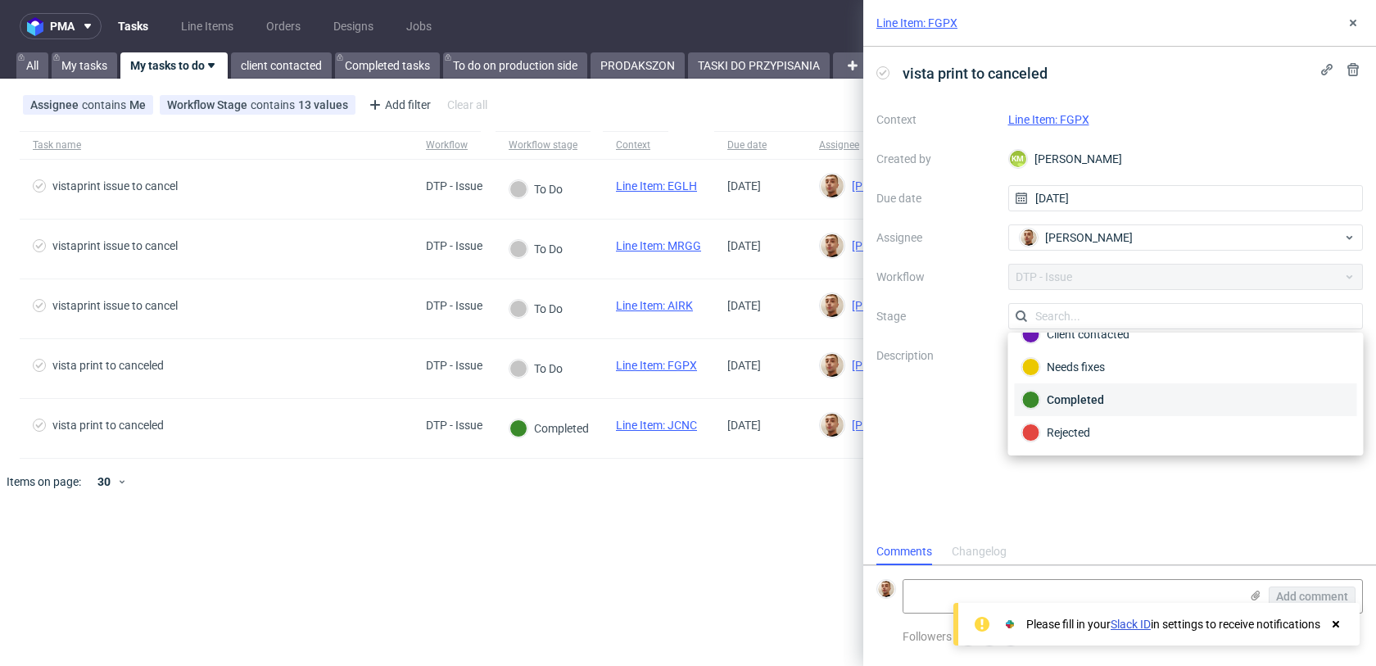
click at [1097, 404] on div "Completed" at bounding box center [1187, 400] width 328 height 18
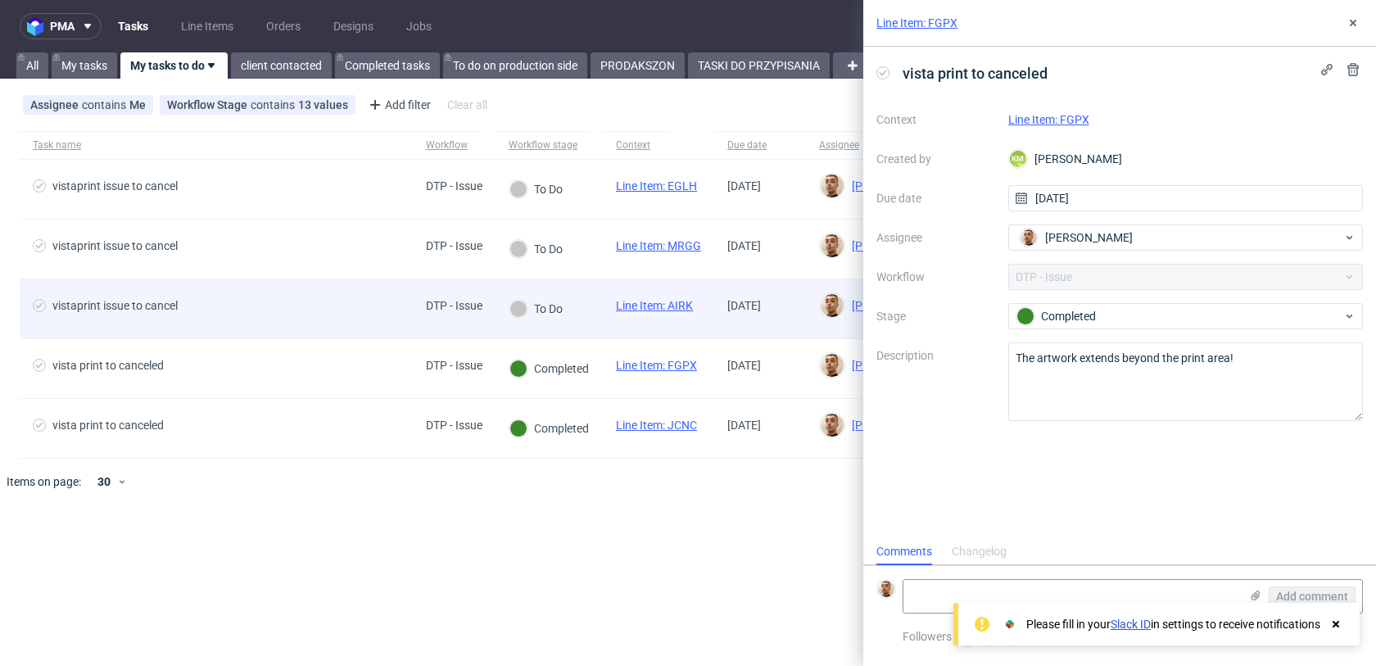
click at [446, 299] on div "DTP - Issue" at bounding box center [454, 305] width 57 height 13
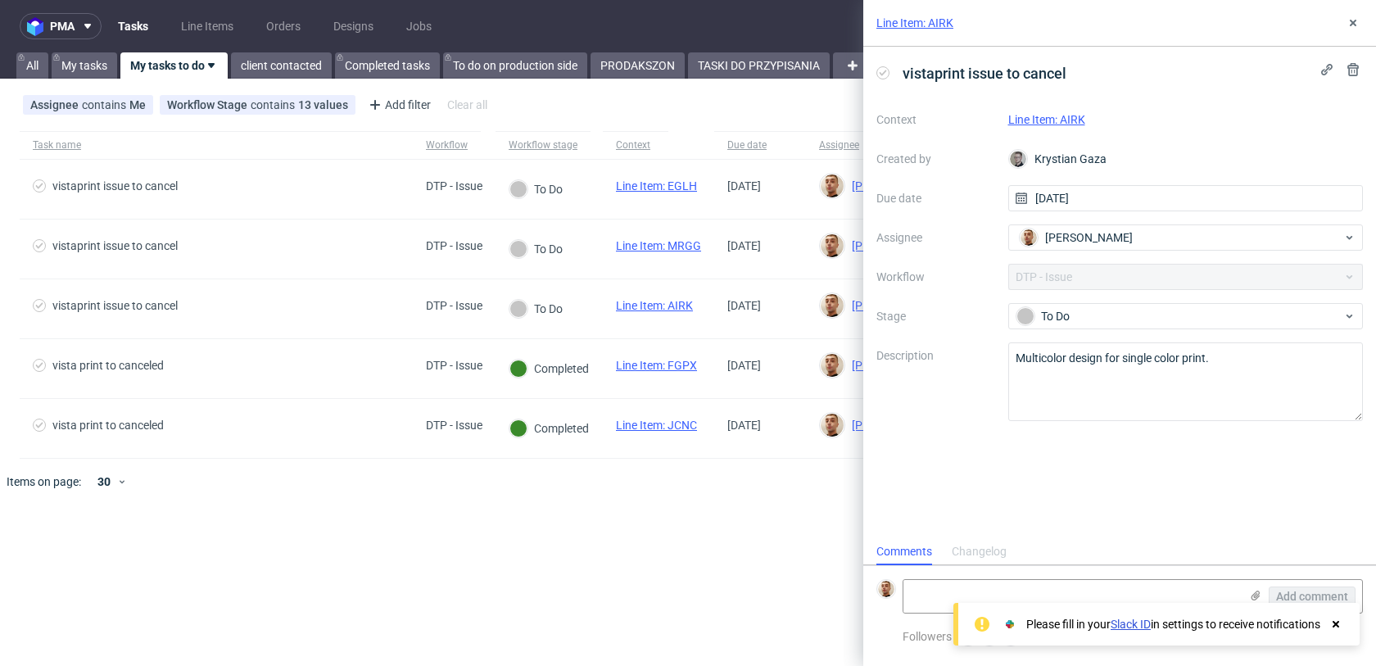
click at [1079, 121] on link "Line Item: AIRK" at bounding box center [1047, 119] width 77 height 13
click at [1034, 356] on textarea "Multicolor design for single color print." at bounding box center [1187, 381] width 356 height 79
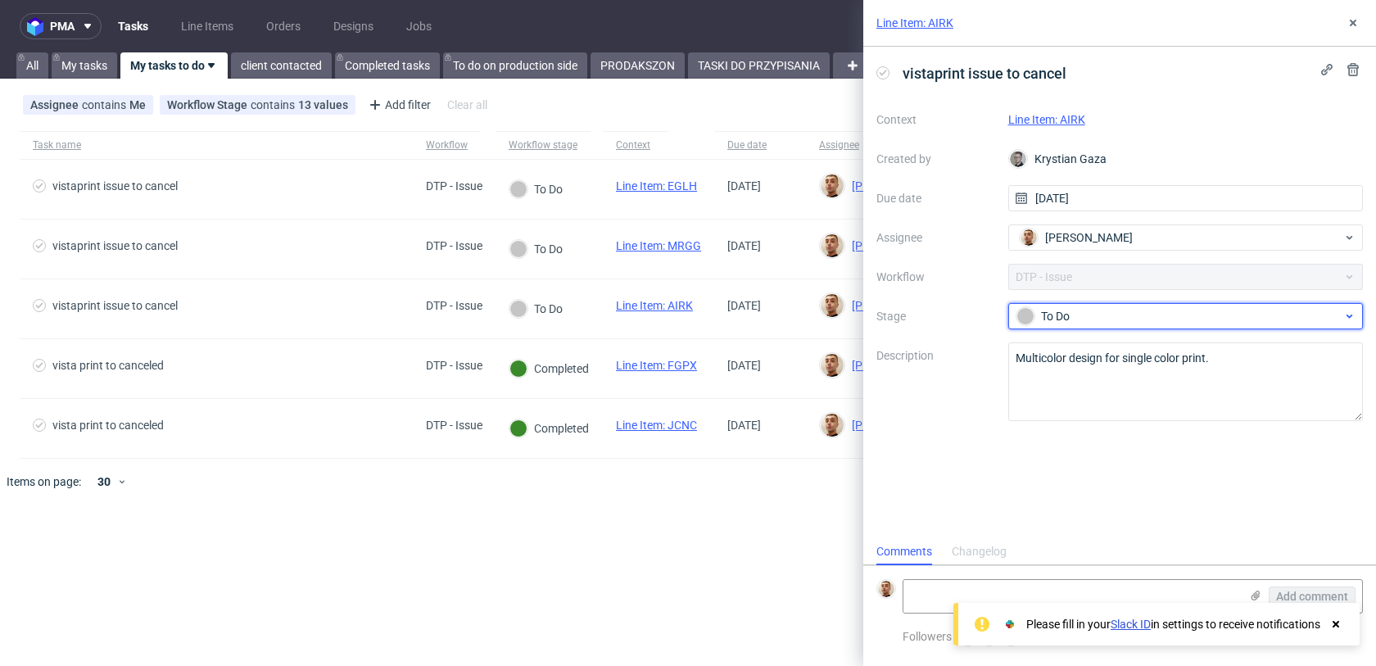
click at [1109, 313] on div "To Do" at bounding box center [1180, 316] width 326 height 18
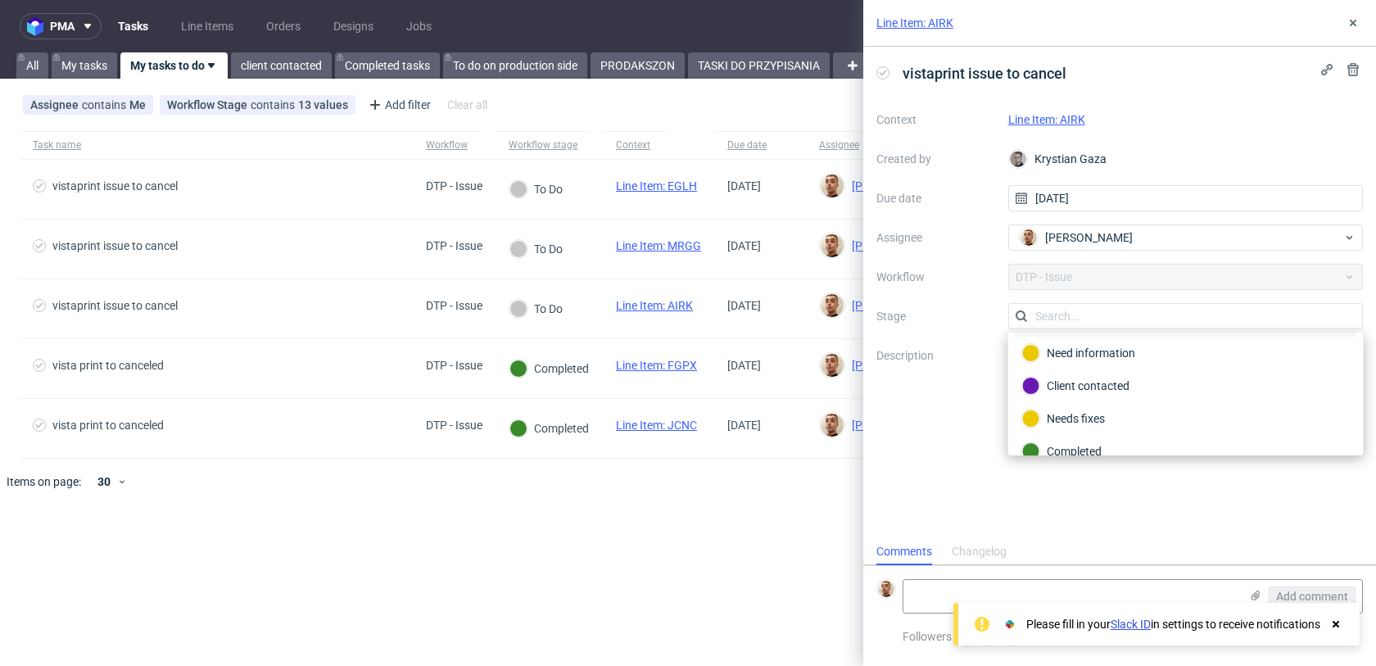
scroll to position [120, 0]
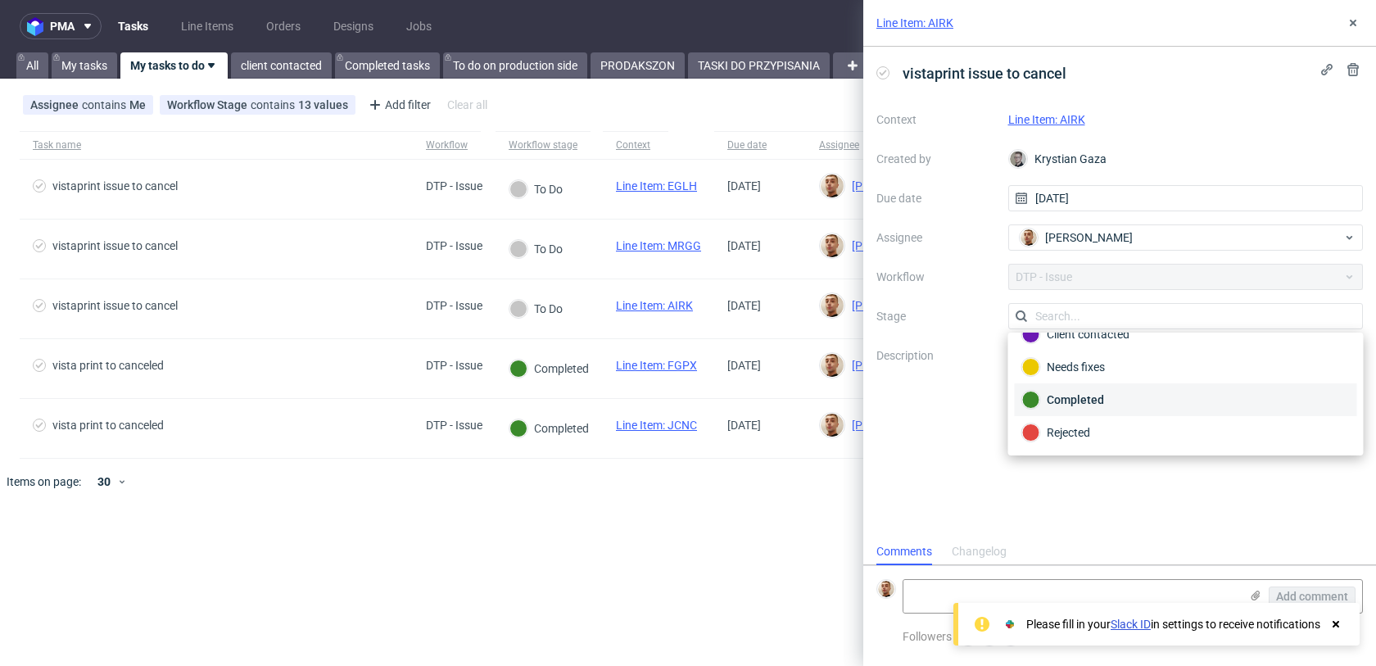
click at [1091, 400] on div "Completed" at bounding box center [1187, 400] width 328 height 18
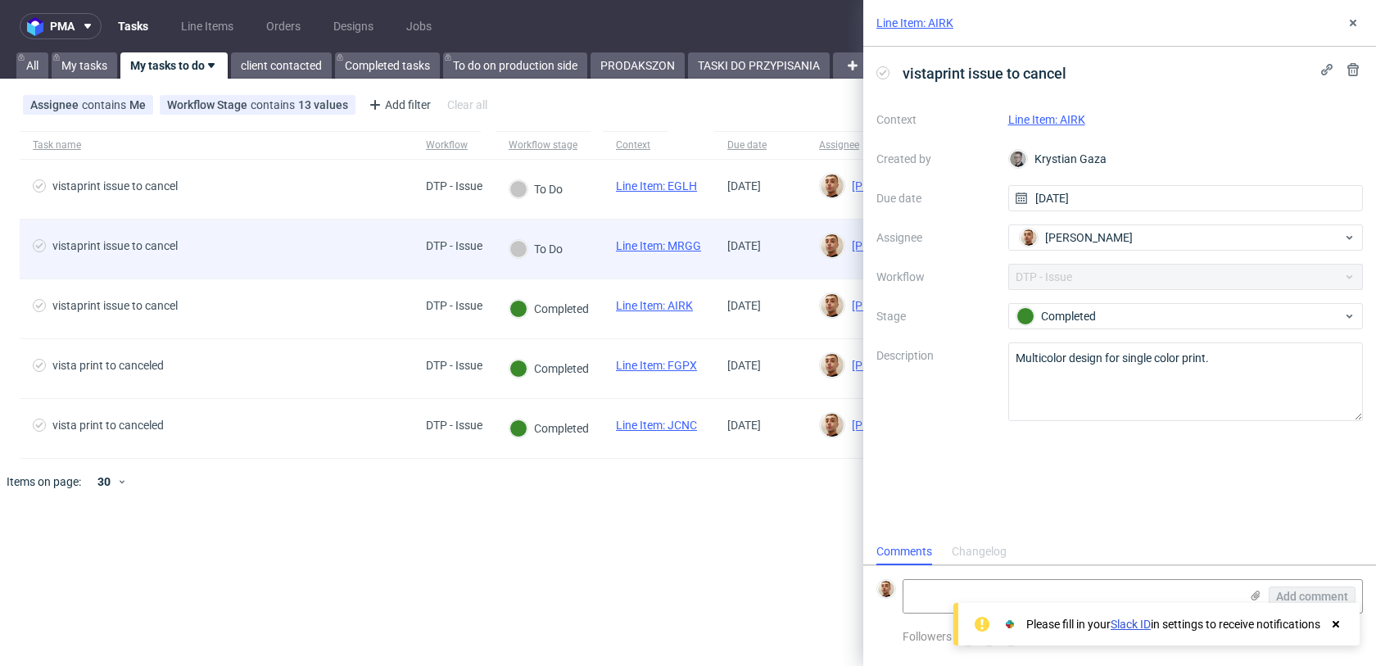
click at [455, 247] on div "DTP - Issue" at bounding box center [454, 245] width 57 height 13
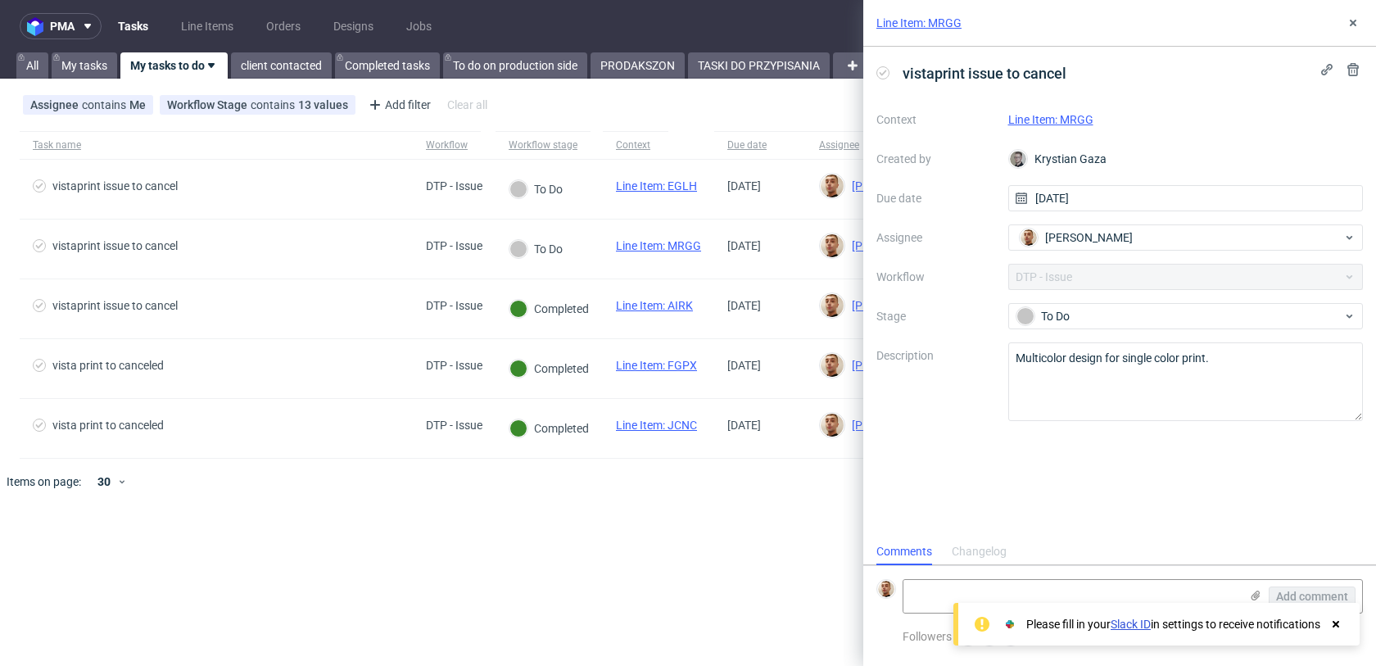
click at [1095, 124] on div "Line Item: MRGG" at bounding box center [1187, 120] width 356 height 20
click at [1091, 121] on link "Line Item: MRGG" at bounding box center [1051, 119] width 85 height 13
click at [1083, 352] on textarea "Multicolor design for single color print." at bounding box center [1187, 381] width 356 height 79
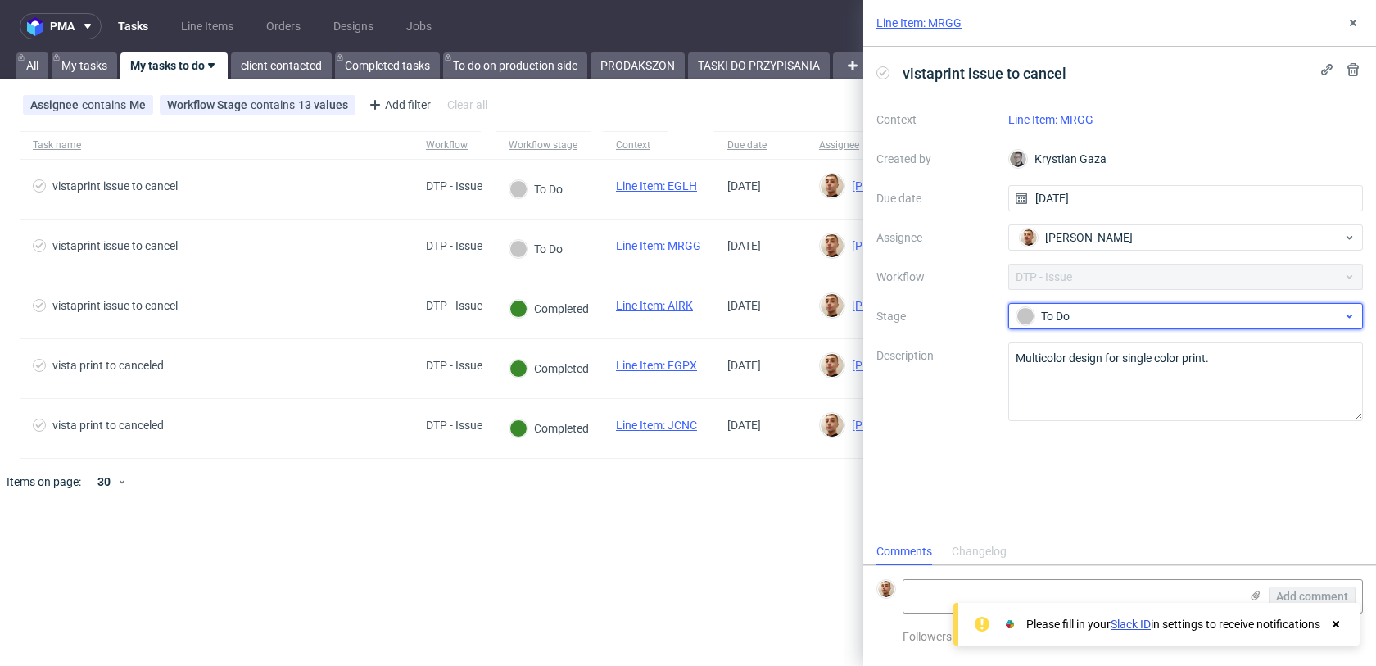
click at [1100, 323] on div "To Do" at bounding box center [1180, 316] width 326 height 18
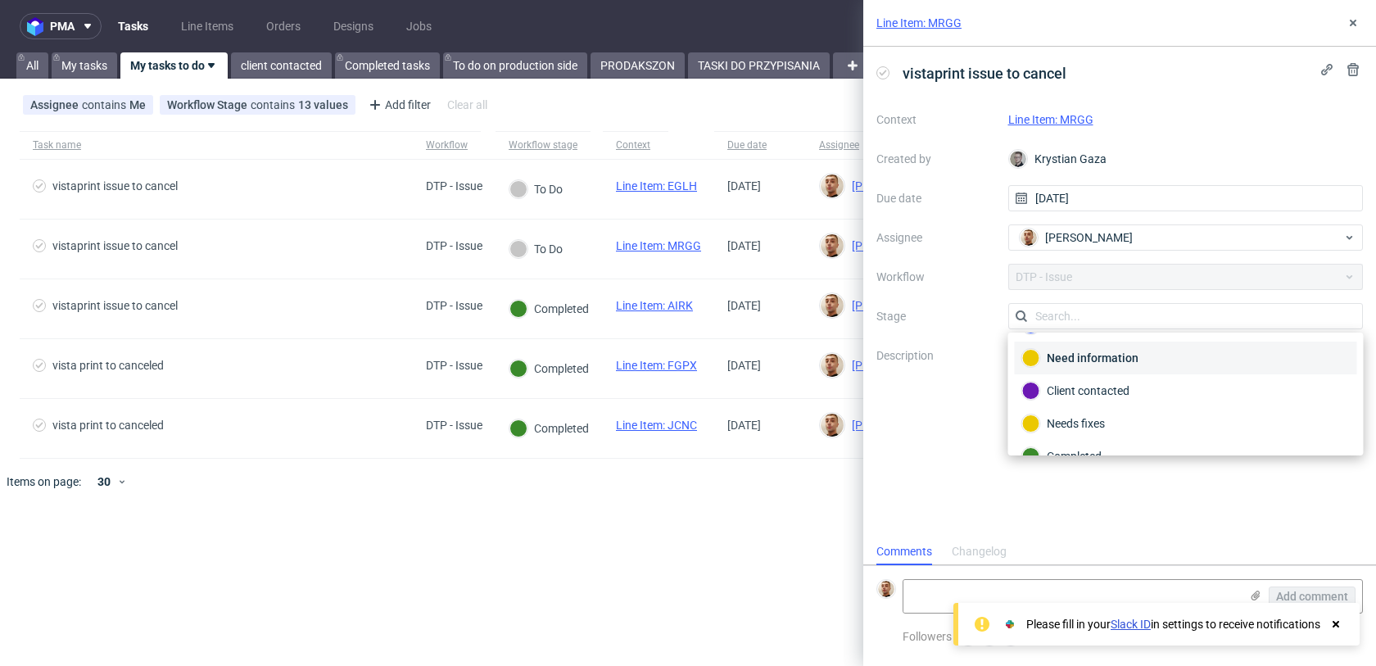
scroll to position [120, 0]
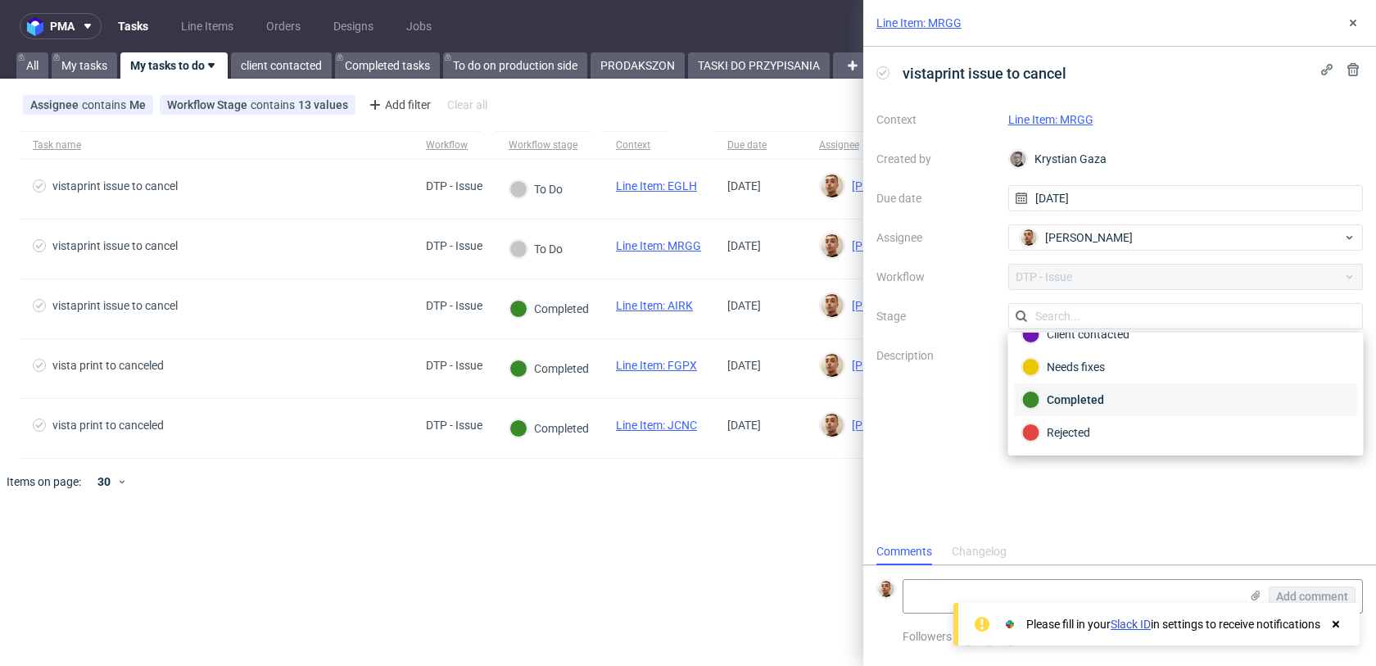
click at [1098, 389] on div "Completed" at bounding box center [1186, 399] width 342 height 33
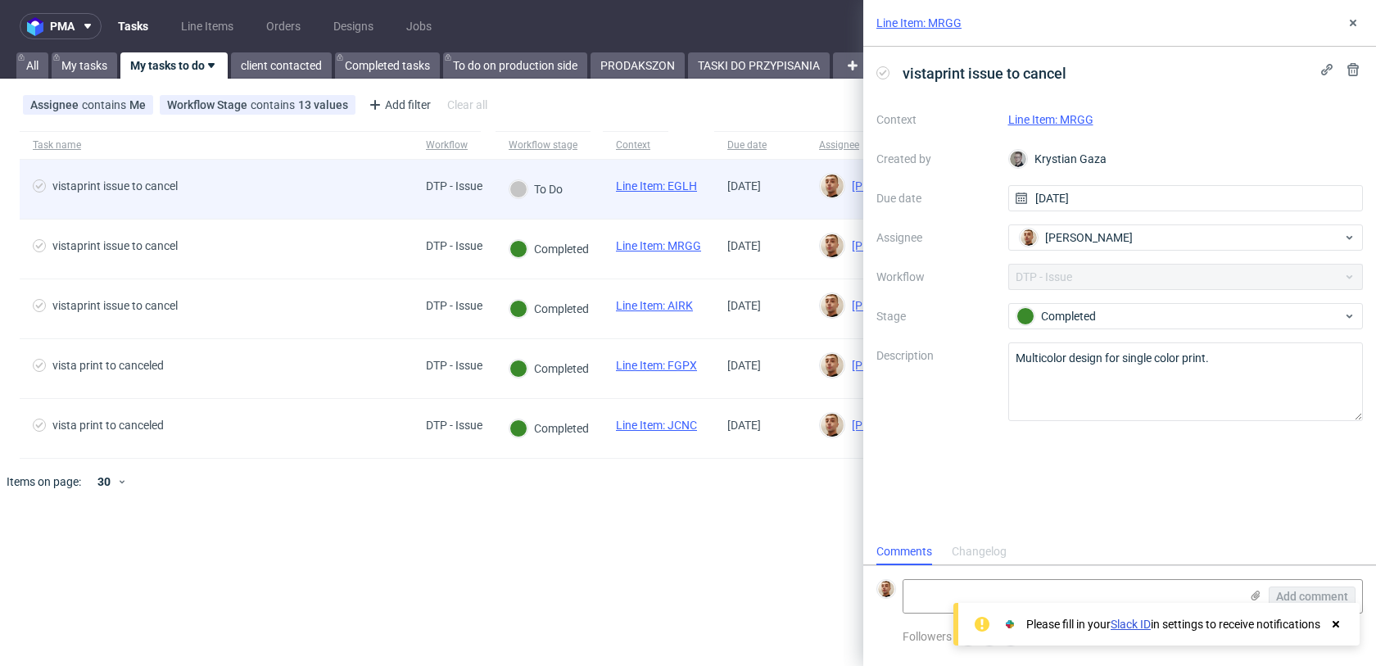
click at [344, 195] on span "vistaprint issue to cancel" at bounding box center [216, 189] width 367 height 20
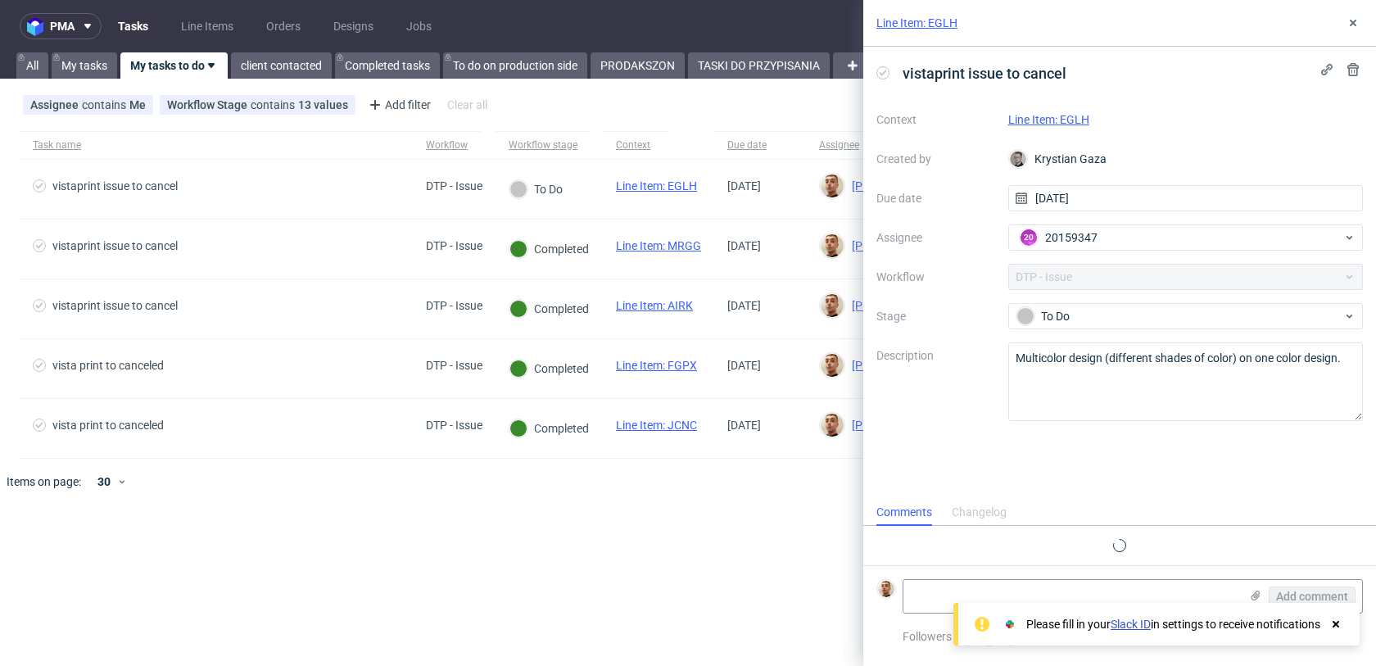
scroll to position [13, 0]
click at [1071, 116] on link "Line Item: EGLH" at bounding box center [1049, 119] width 81 height 13
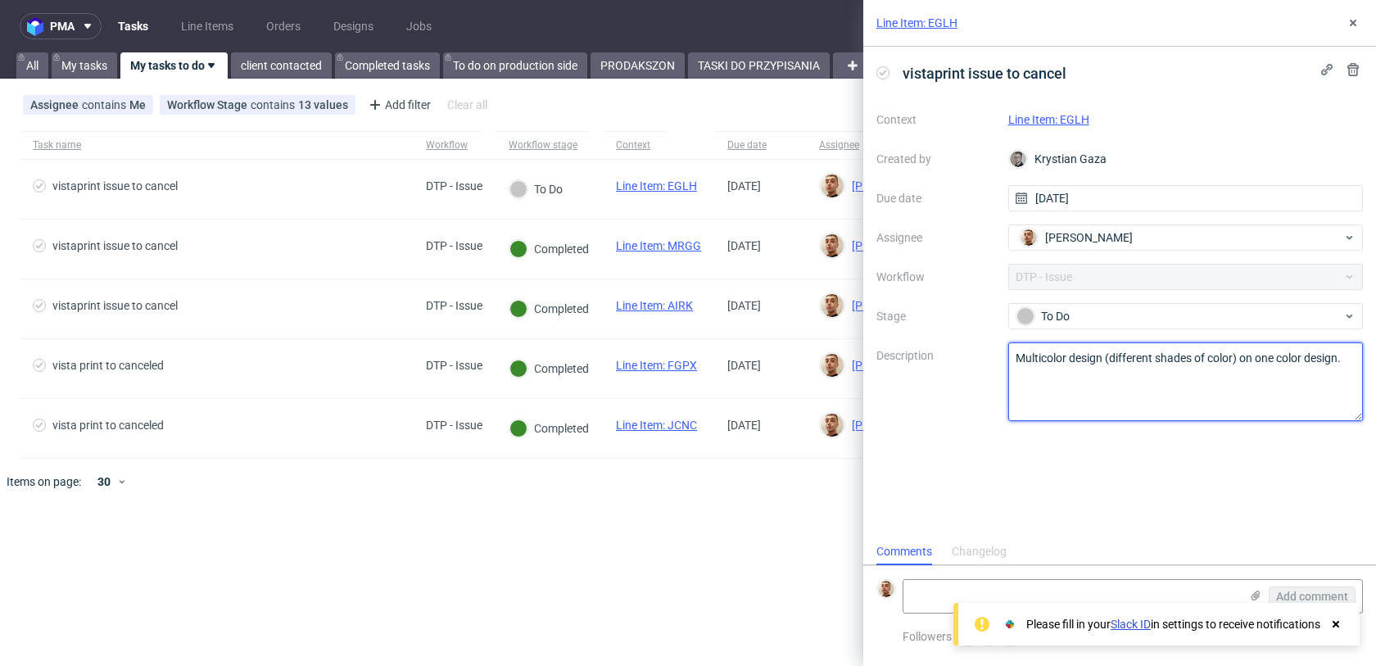
click at [1047, 360] on textarea "Multicolor design (different shades of color) on one color design." at bounding box center [1187, 381] width 356 height 79
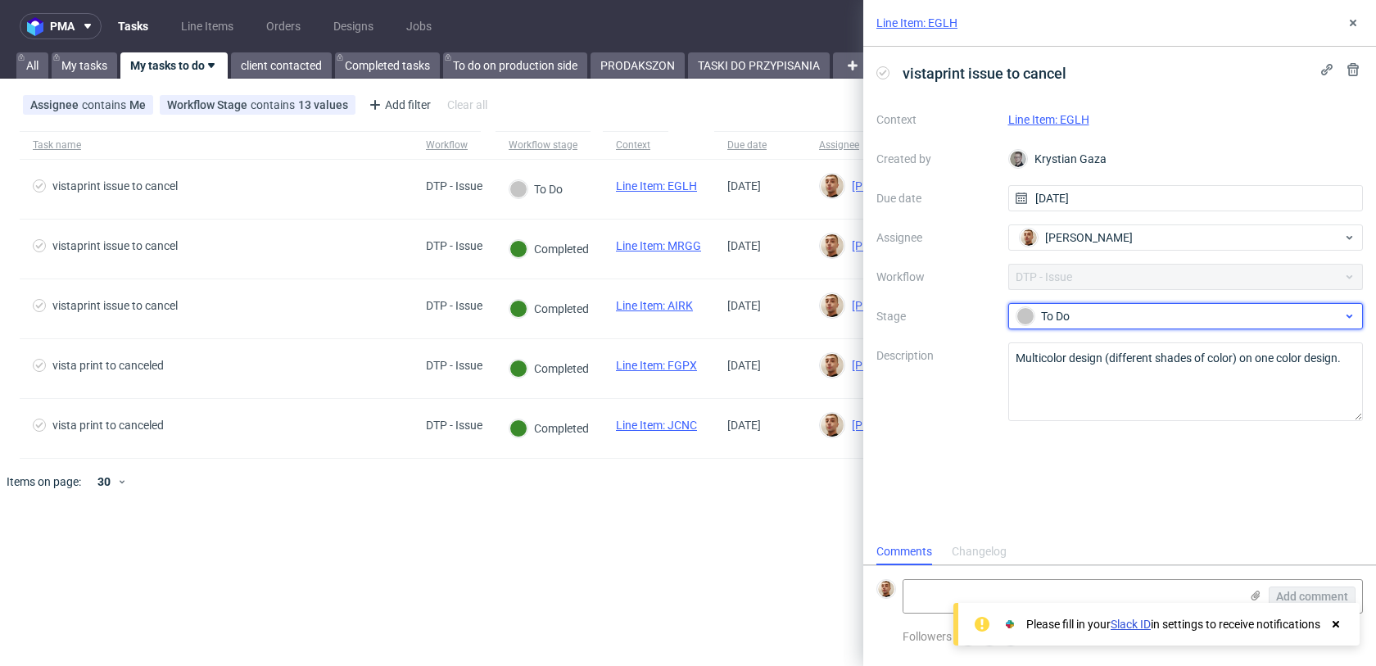
click at [1115, 311] on div "To Do" at bounding box center [1180, 316] width 326 height 18
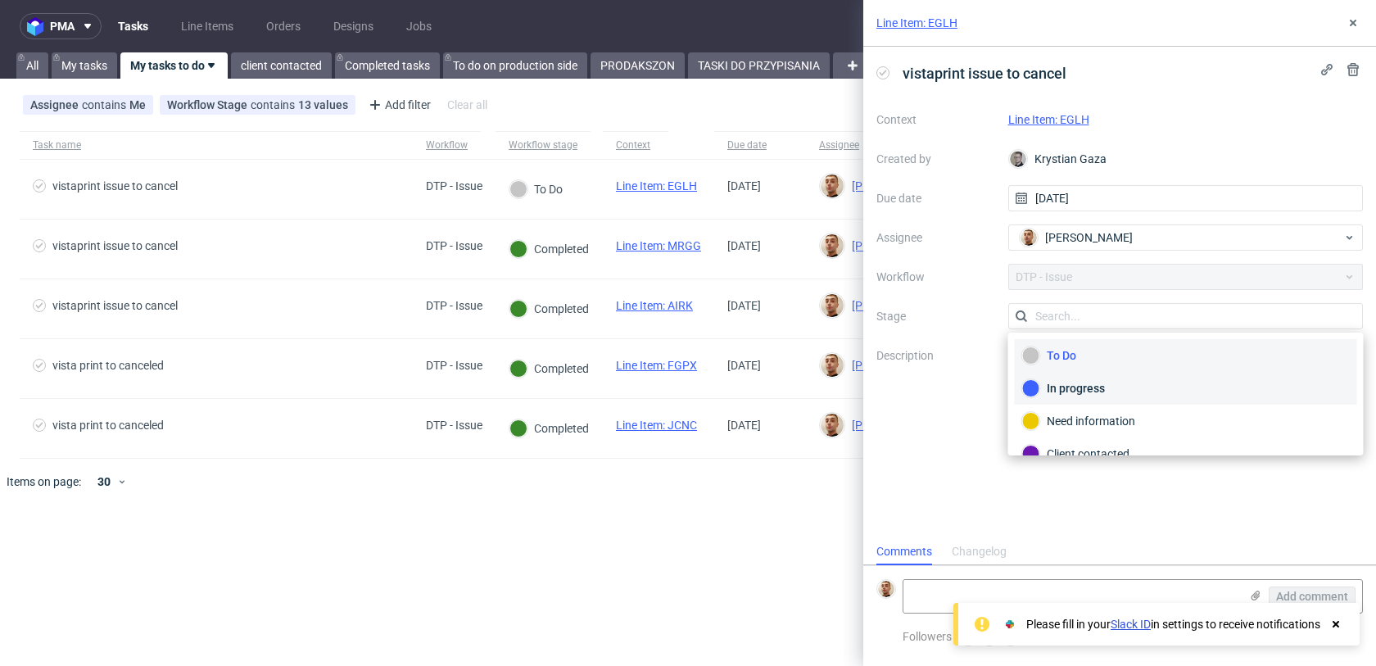
scroll to position [120, 0]
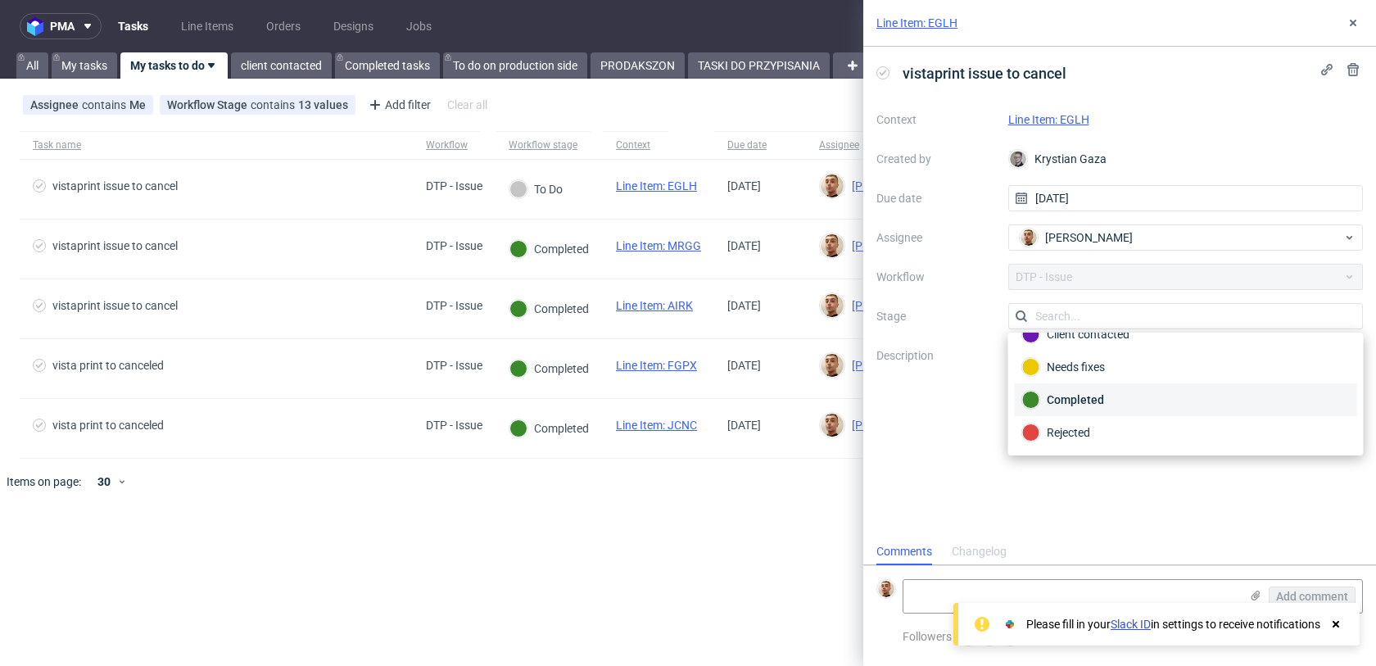
click at [1071, 394] on div "Completed" at bounding box center [1187, 400] width 328 height 18
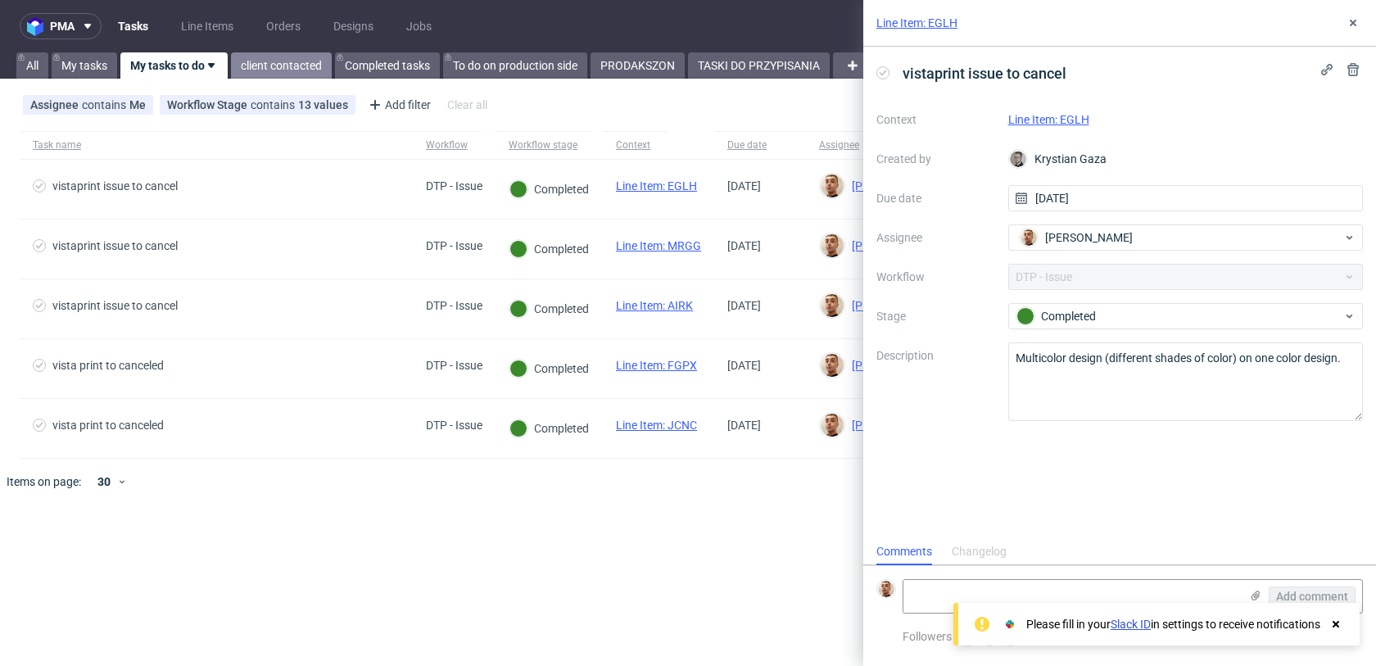
click at [266, 61] on link "client contacted" at bounding box center [281, 65] width 101 height 26
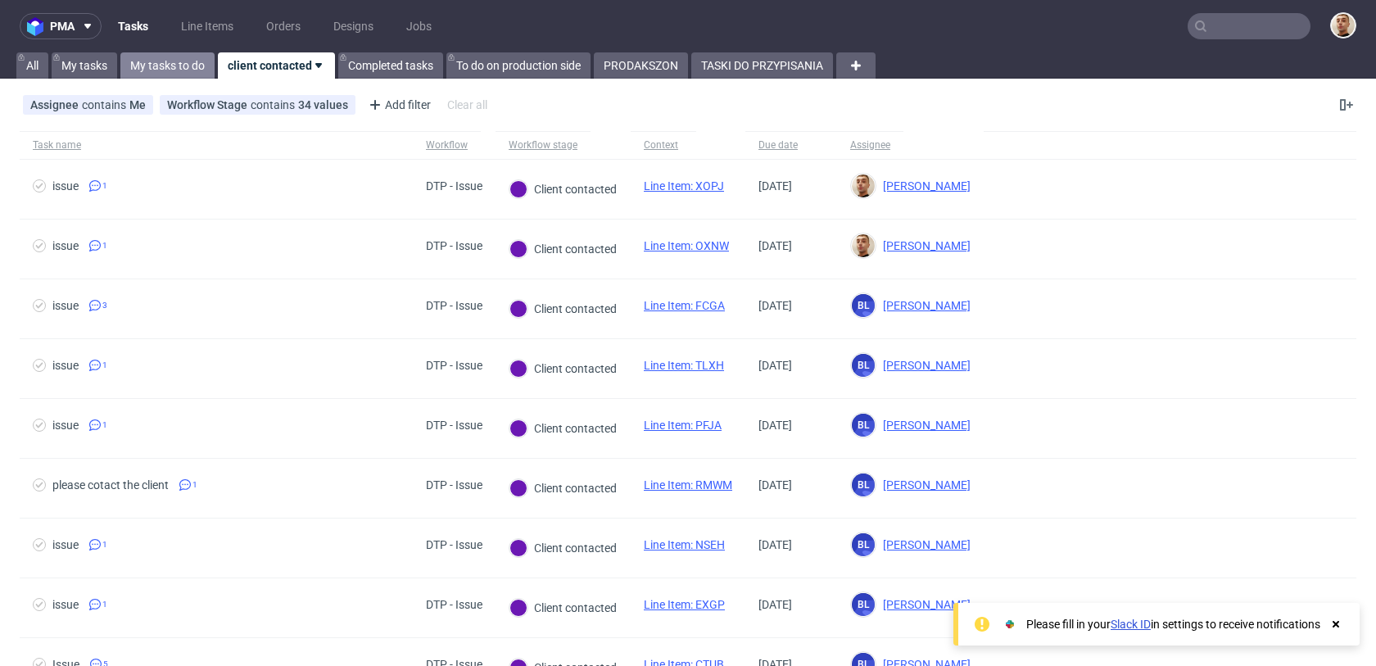
click at [187, 62] on link "My tasks to do" at bounding box center [167, 65] width 94 height 26
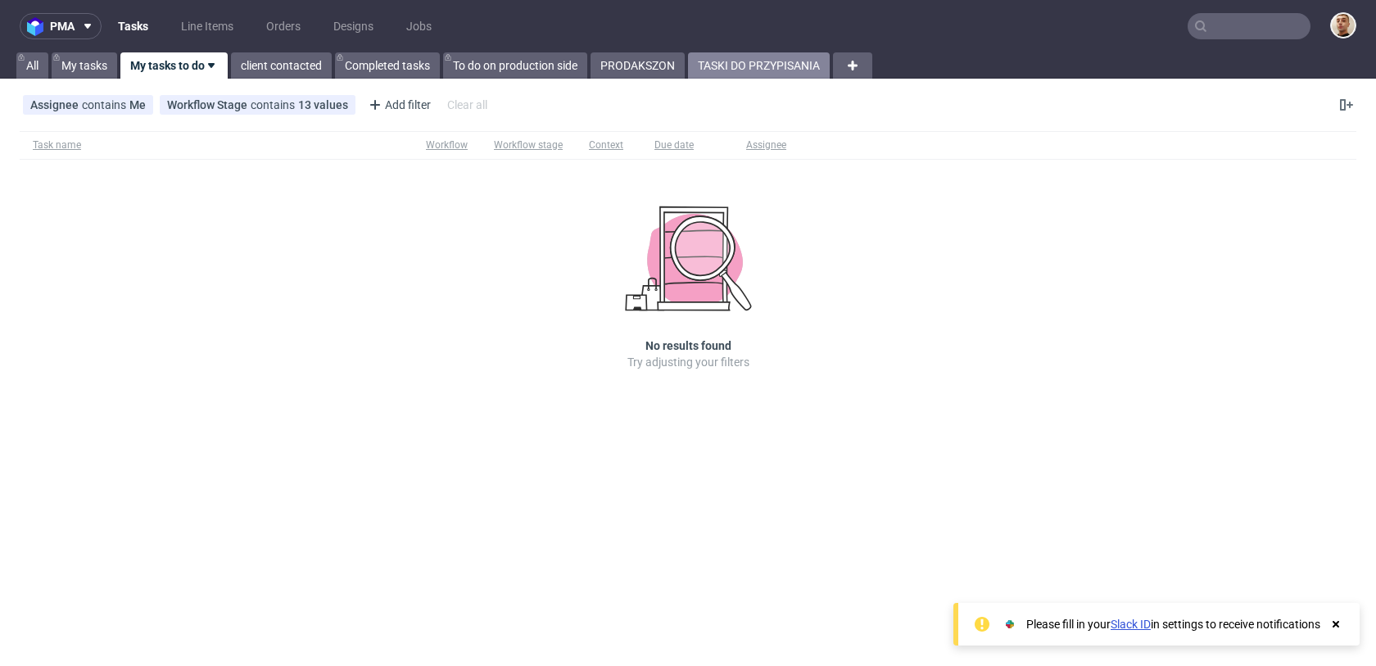
click at [800, 72] on link "TASKI DO PRZYPISANIA" at bounding box center [759, 65] width 142 height 26
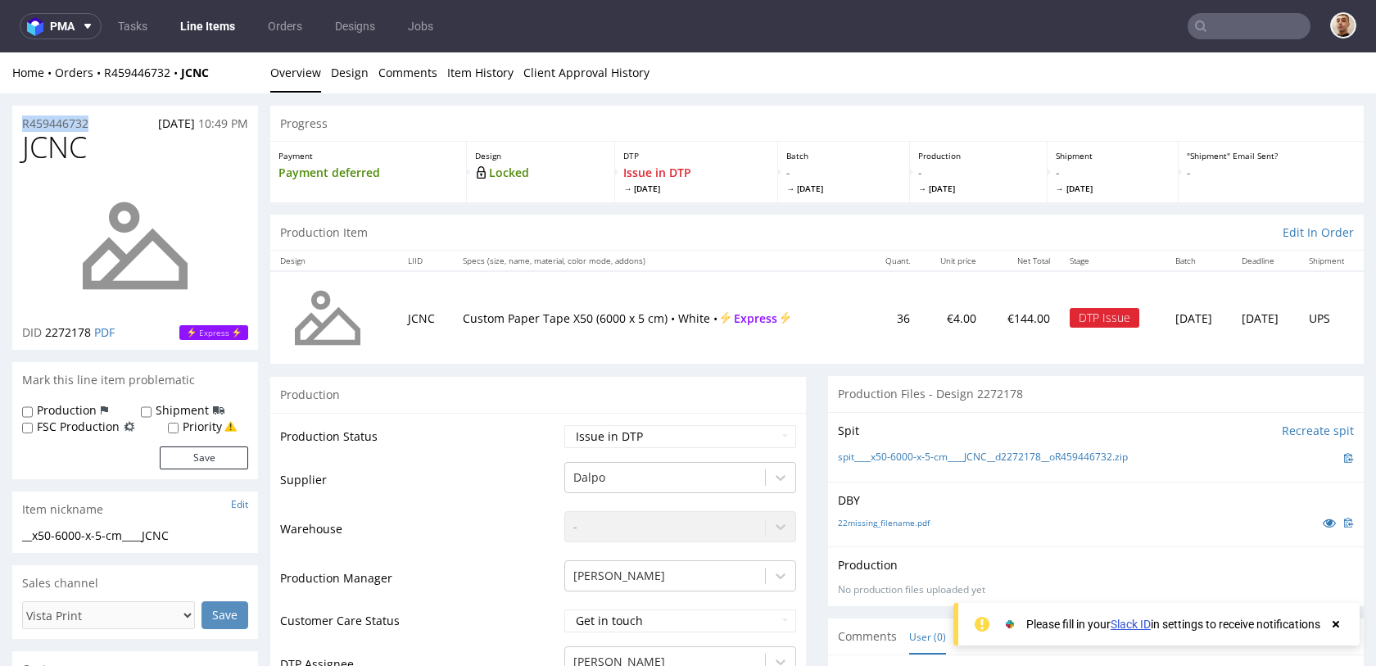
drag, startPoint x: 106, startPoint y: 123, endPoint x: 0, endPoint y: 123, distance: 105.7
copy p "R459446732"
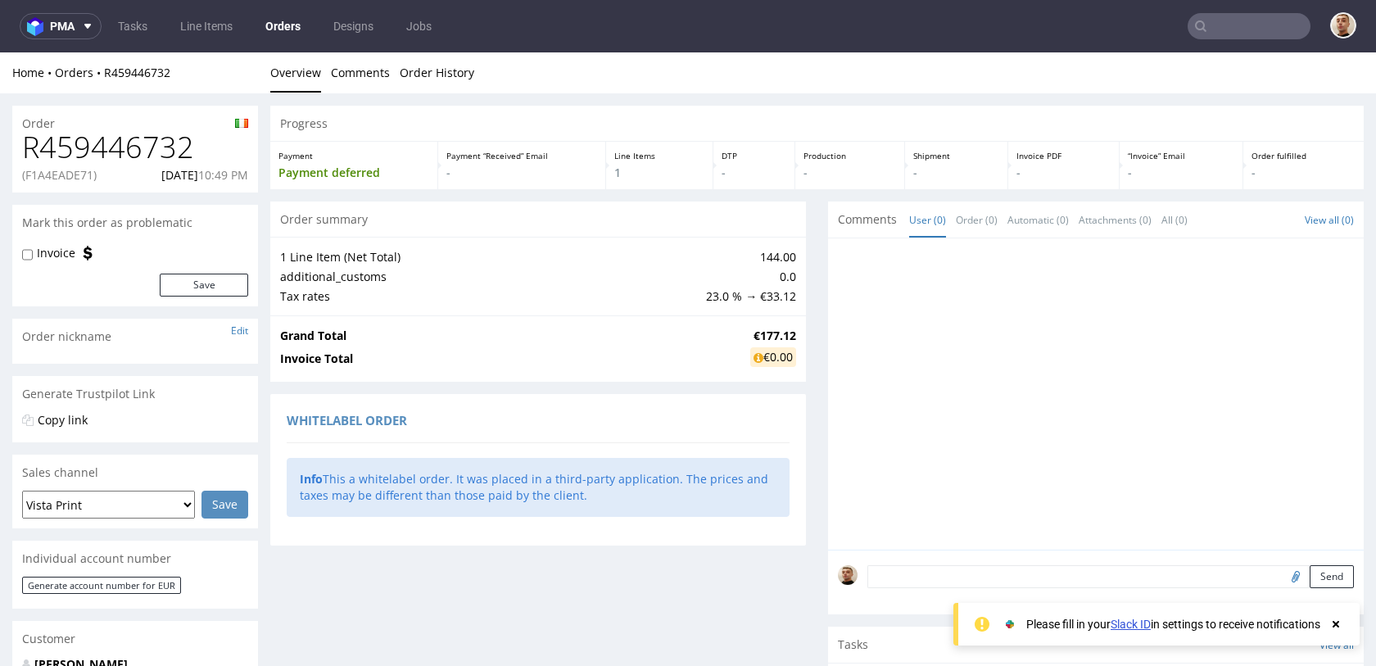
click at [78, 167] on p "(F1A4EADE71)" at bounding box center [59, 175] width 75 height 16
copy p "F1A4EADE71"
click at [175, 179] on p "07.10.2025 10:49 PM" at bounding box center [204, 175] width 87 height 16
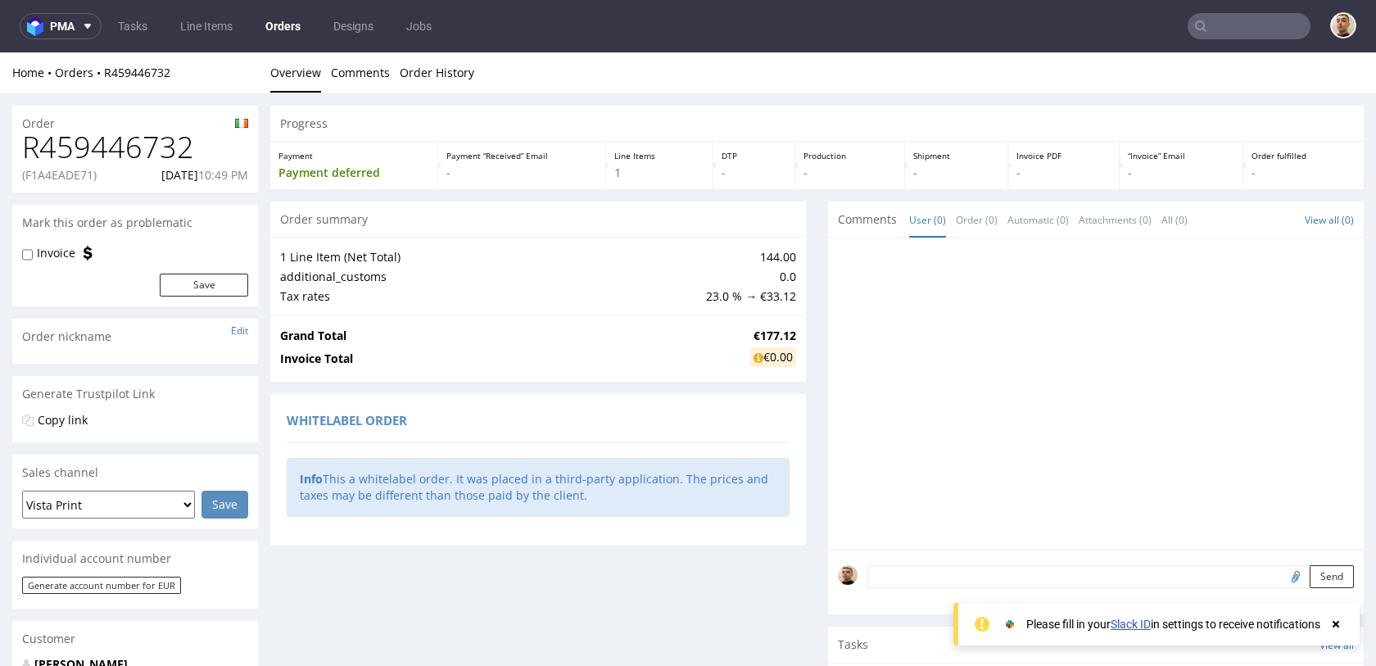
copy p "07.10.2025"
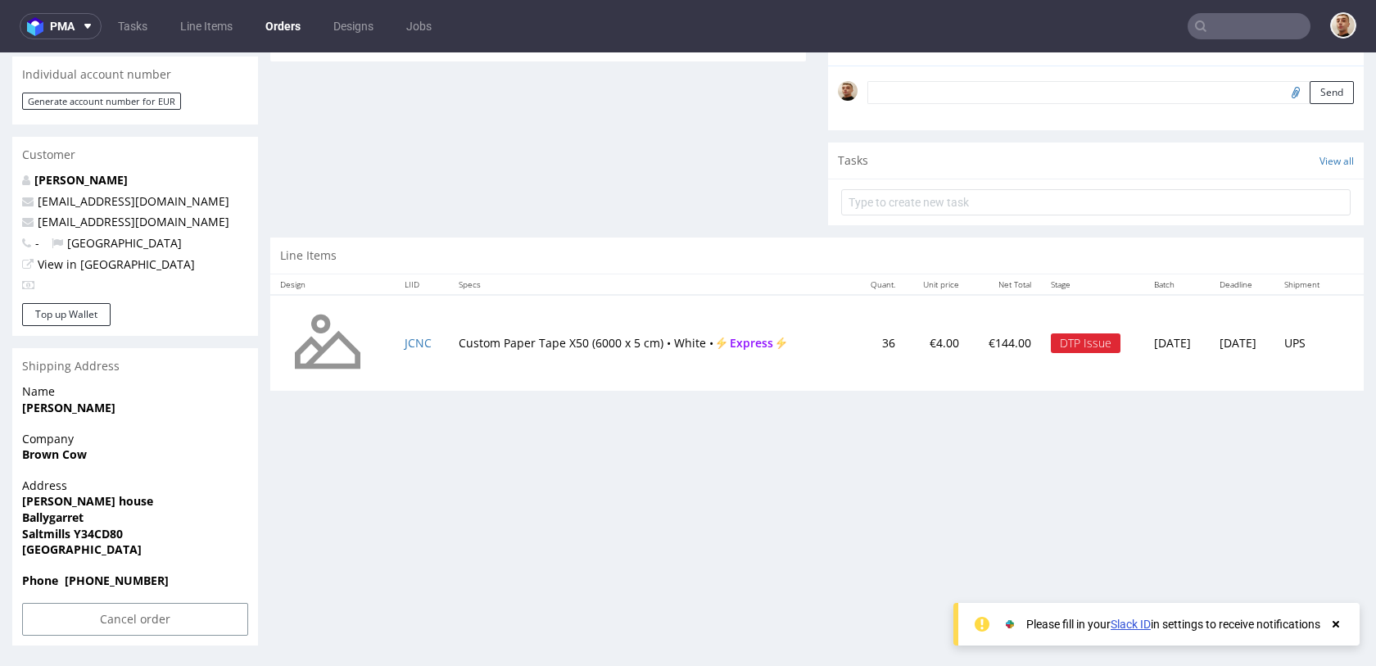
click at [449, 335] on td "Custom Paper Tape X50 (6000 x 5 cm) • White • Express" at bounding box center [651, 343] width 405 height 97
drag, startPoint x: 446, startPoint y: 335, endPoint x: 696, endPoint y: 344, distance: 250.9
click at [696, 344] on td "Custom Paper Tape X50 (6000 x 5 cm) • White • Express" at bounding box center [651, 343] width 405 height 97
copy td "Custom Paper Tape X50 (6000 x 5 cm) • White"
click at [101, 626] on input "Cancel order" at bounding box center [135, 619] width 226 height 33
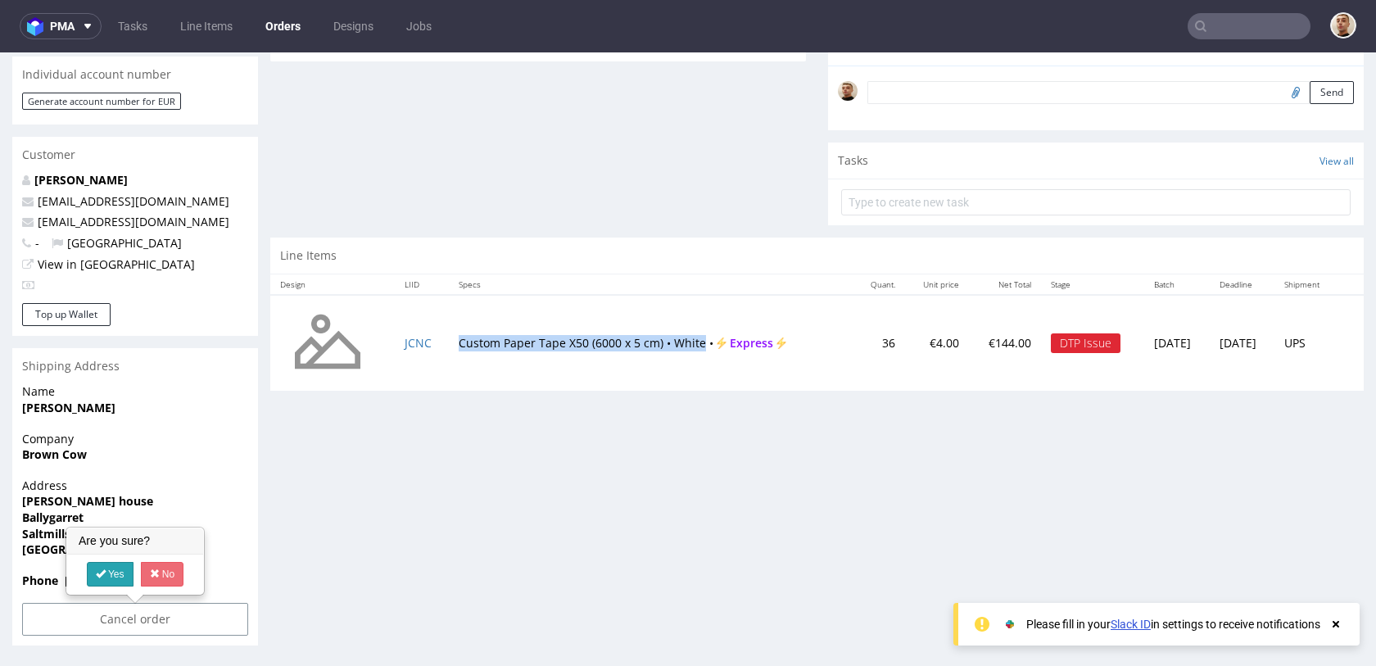
click at [119, 576] on link "Yes" at bounding box center [110, 574] width 47 height 25
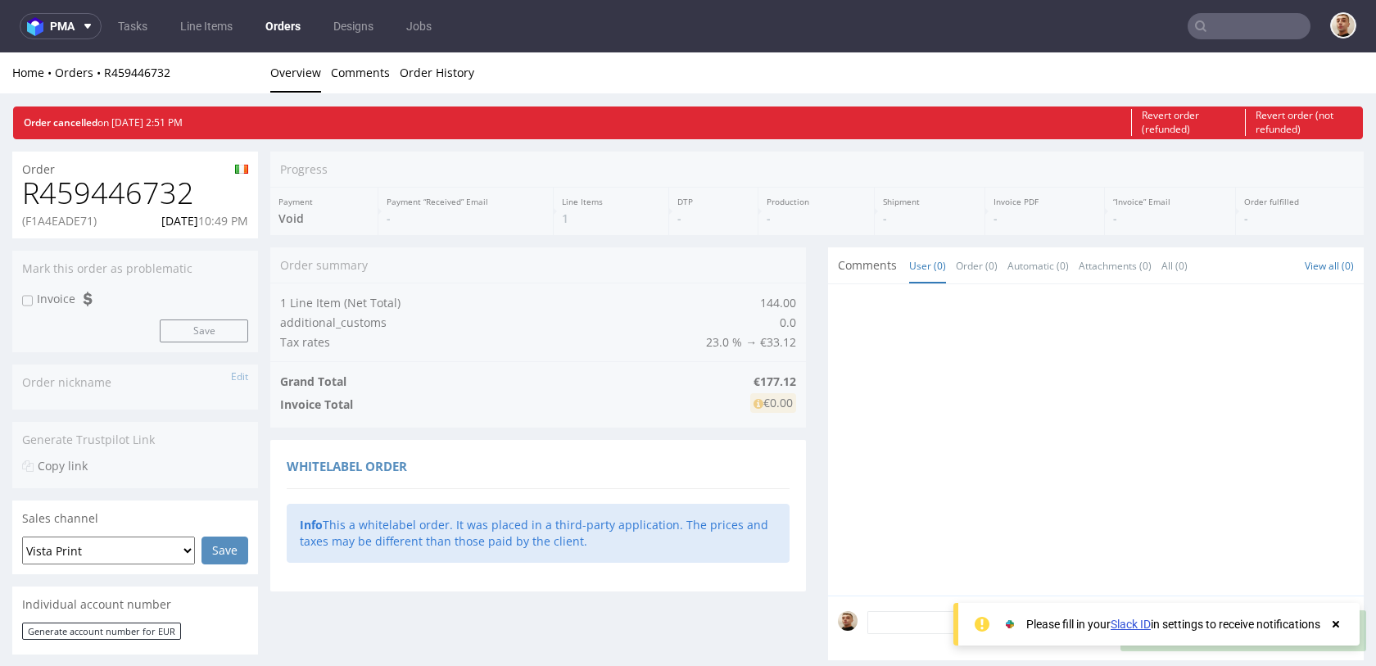
scroll to position [0, 0]
click at [159, 75] on link "R459446732" at bounding box center [137, 73] width 66 height 16
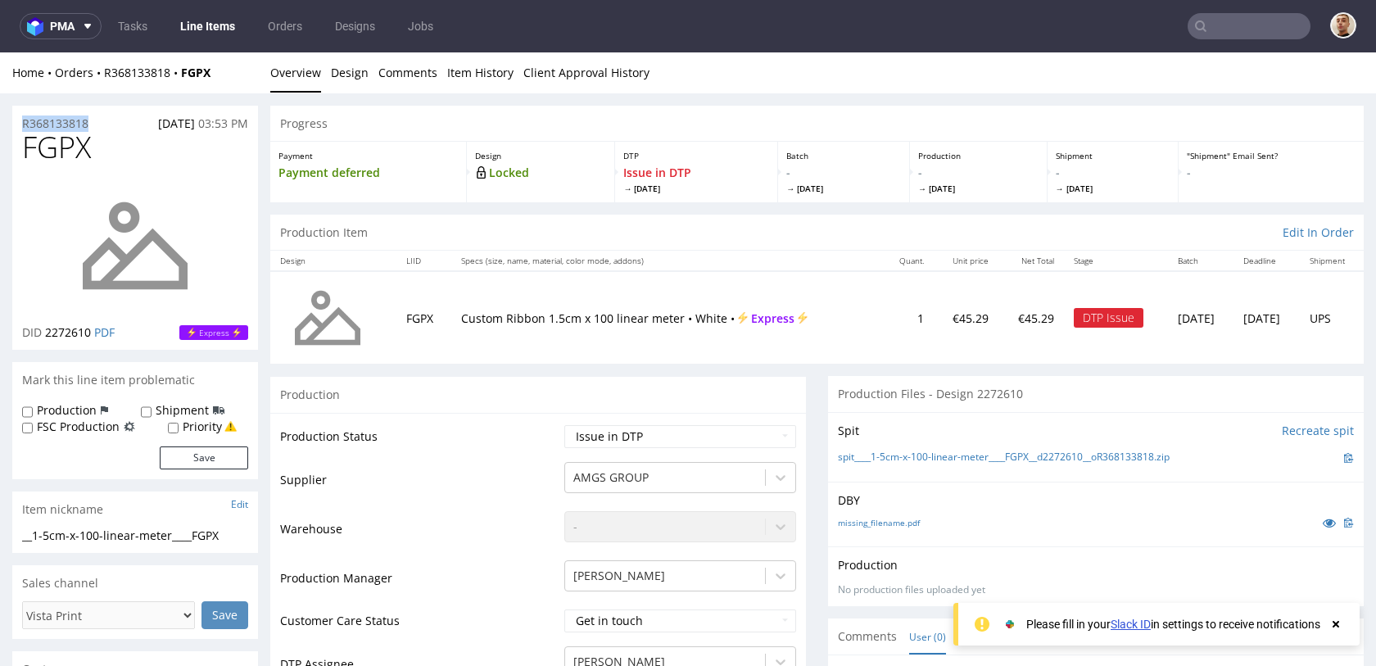
drag, startPoint x: 103, startPoint y: 122, endPoint x: 0, endPoint y: 122, distance: 103.2
copy p "R368133818"
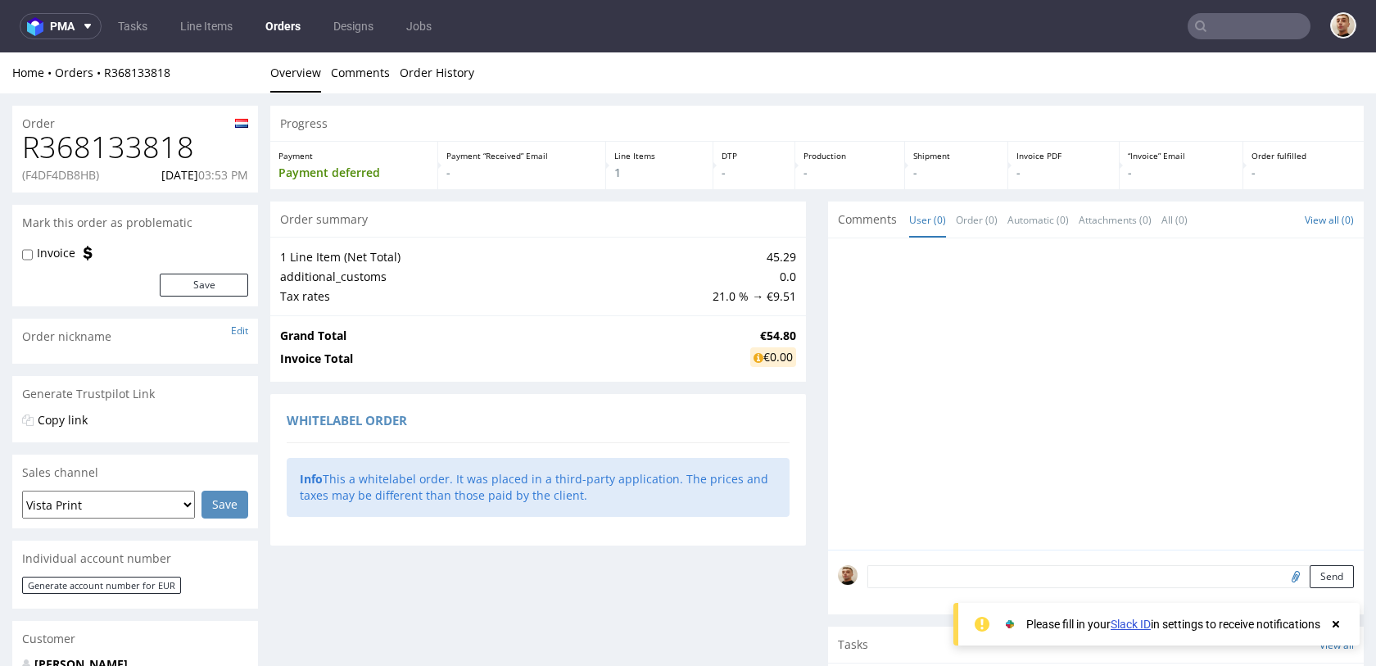
click at [76, 179] on p "(F4DF4DB8HB)" at bounding box center [60, 175] width 77 height 16
copy p "F4DF4DB8HB"
click at [161, 179] on p "[DATE] 03:53 PM" at bounding box center [204, 175] width 87 height 16
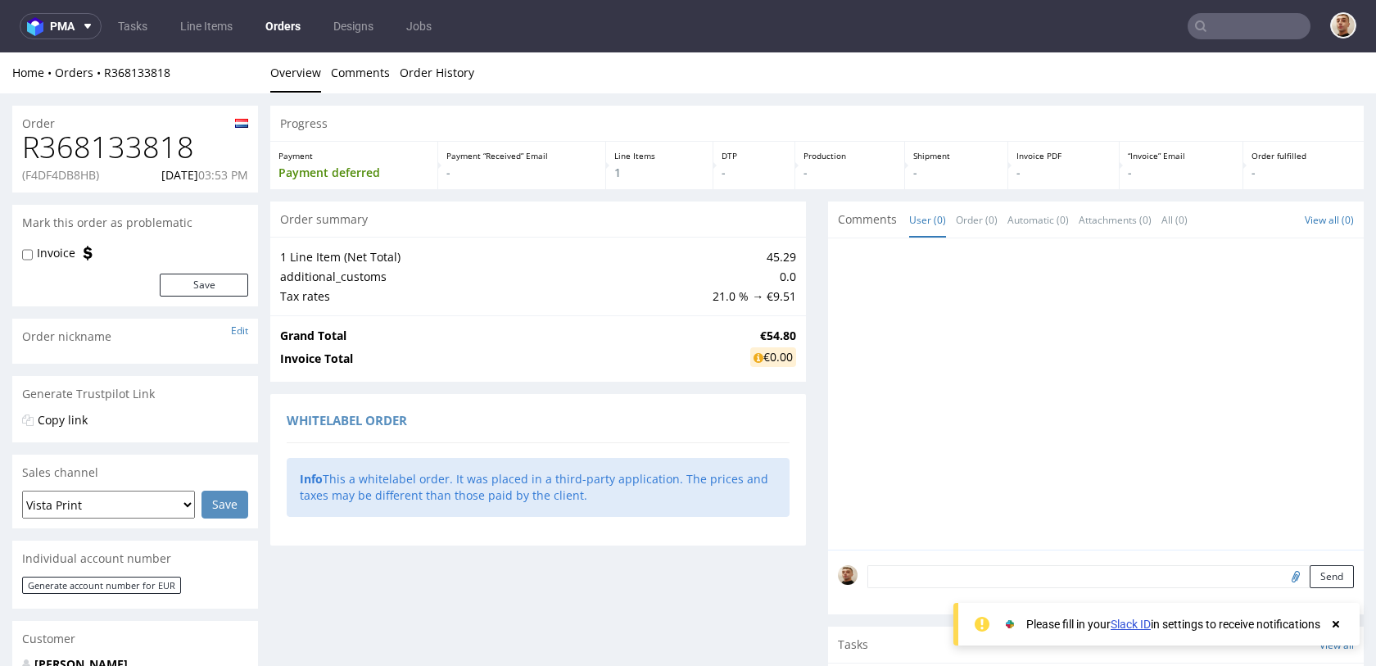
copy p "[DATE]"
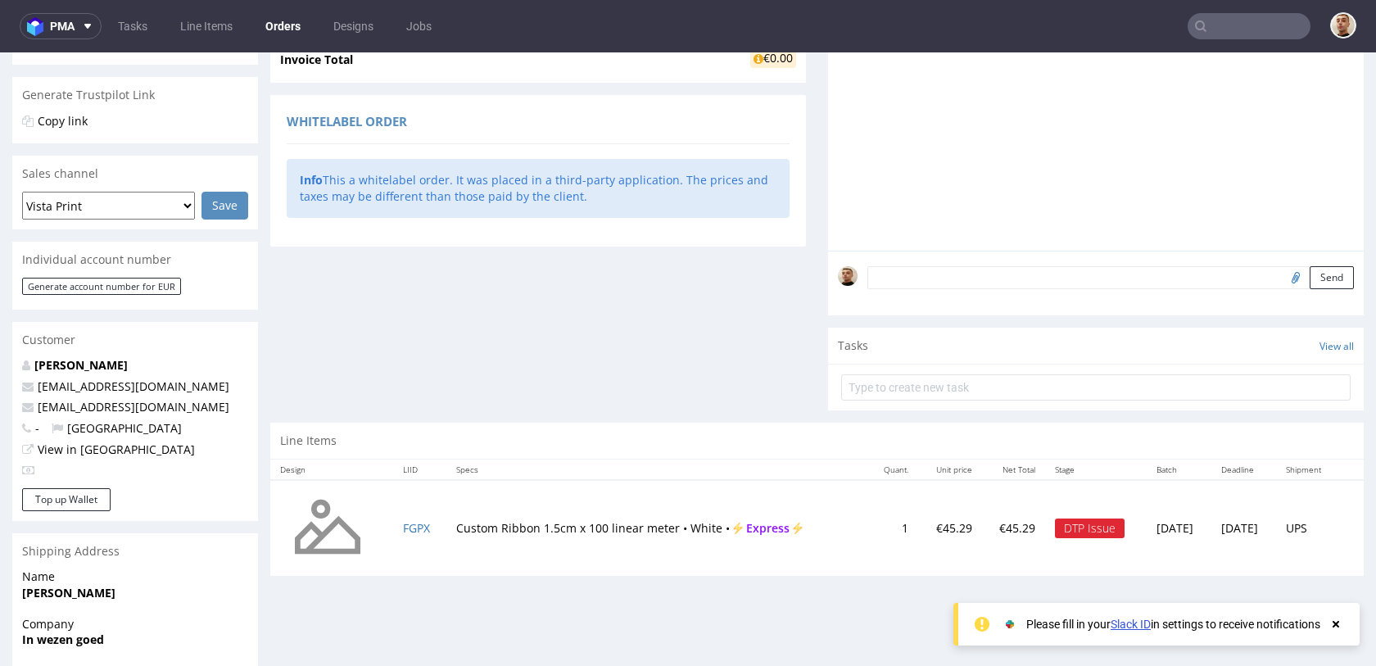
scroll to position [469, 0]
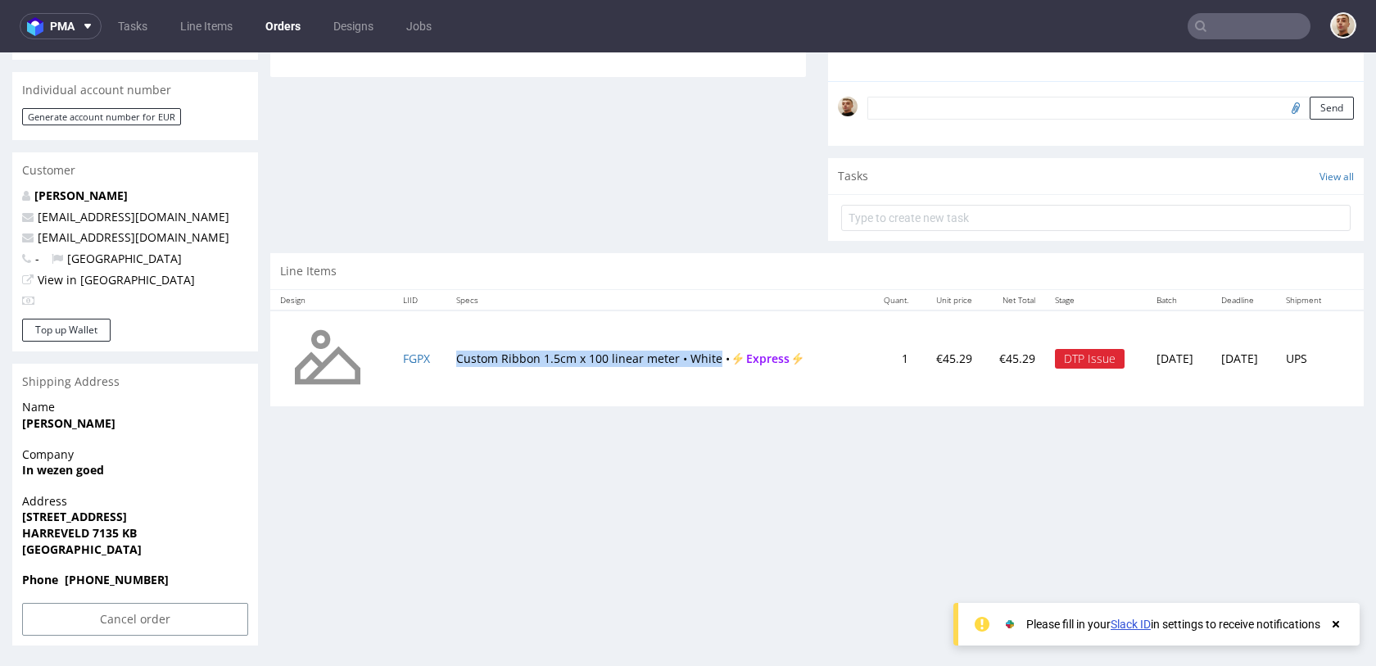
drag, startPoint x: 448, startPoint y: 360, endPoint x: 701, endPoint y: 360, distance: 252.3
click at [701, 360] on td "Custom Ribbon 1.5cm x 100 linear meter • White • Express" at bounding box center [657, 359] width 421 height 97
copy td "Custom Ribbon 1.5cm x 100 linear meter • White"
click at [136, 612] on input "Cancel order" at bounding box center [135, 619] width 226 height 33
click at [114, 573] on link "Yes" at bounding box center [110, 574] width 47 height 25
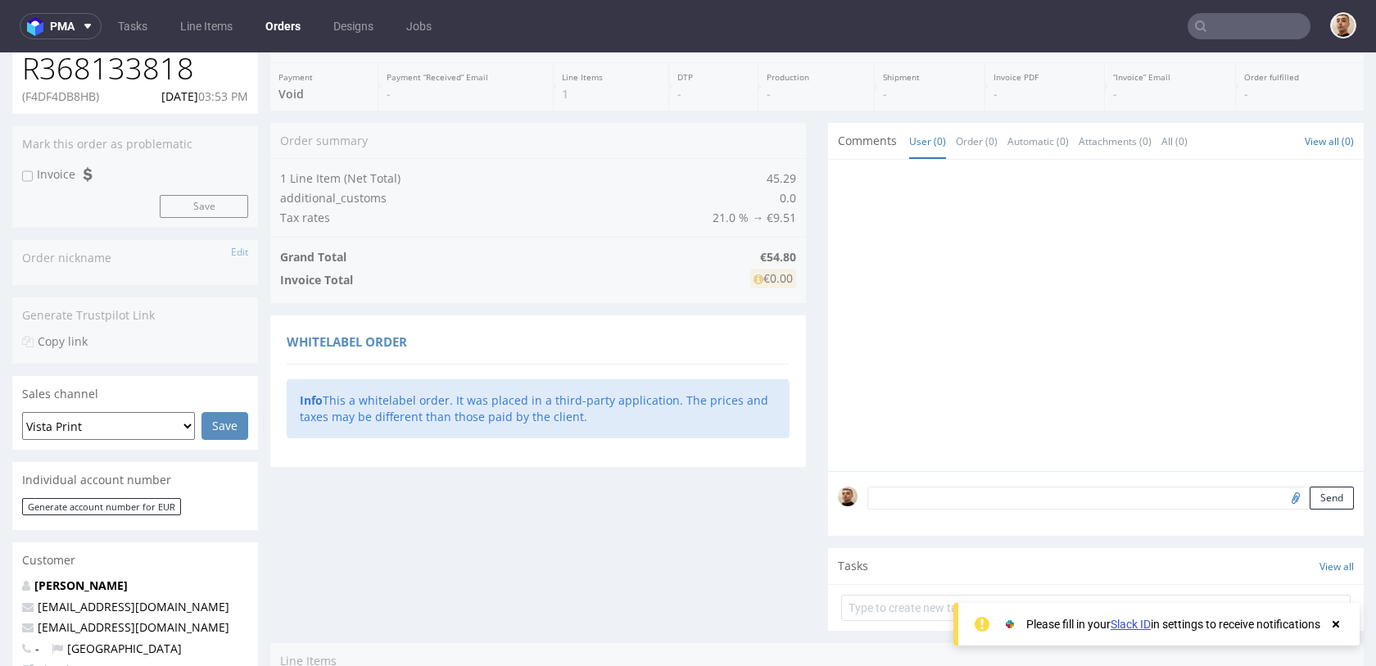
scroll to position [0, 0]
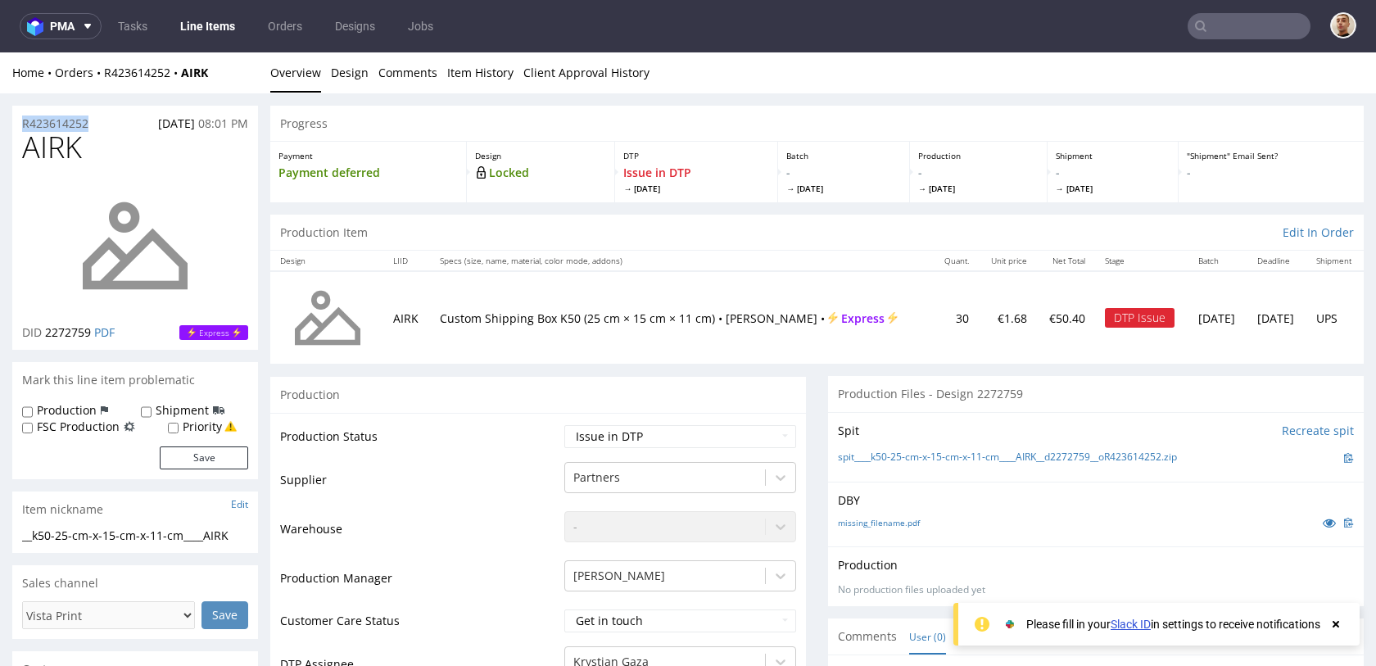
drag, startPoint x: 105, startPoint y: 125, endPoint x: 7, endPoint y: 125, distance: 98.3
copy p "R423614252"
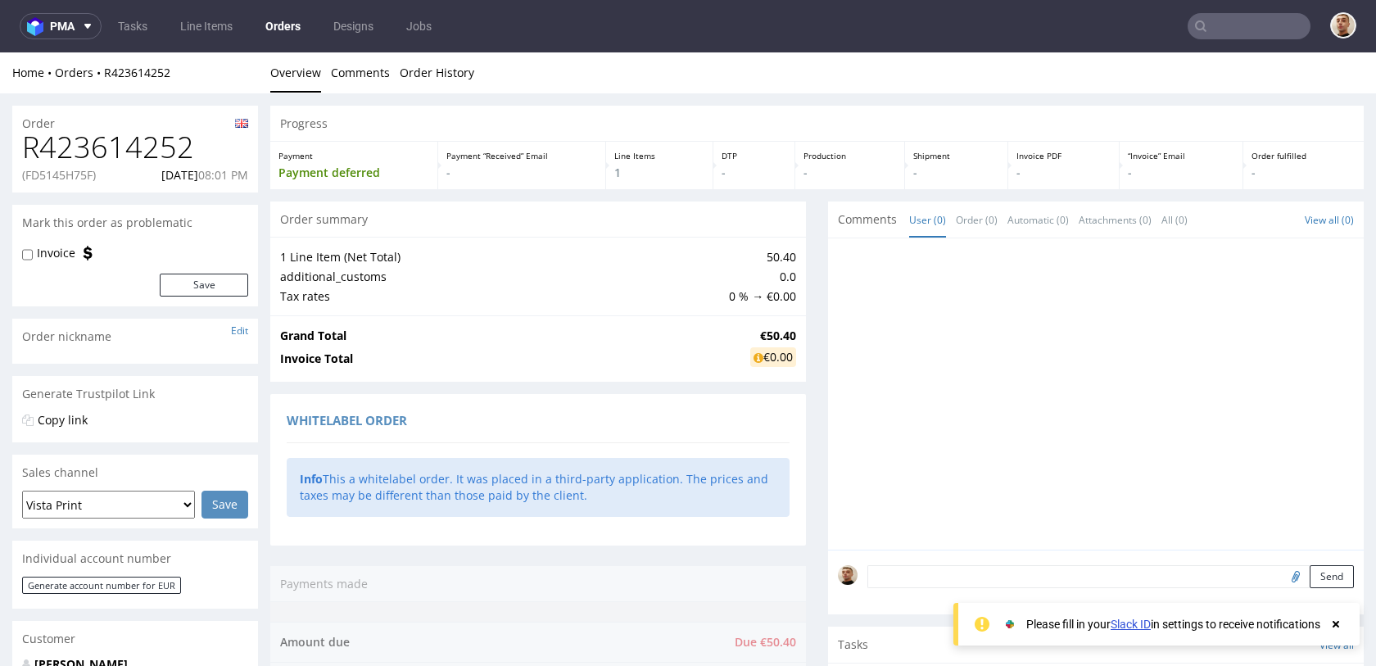
click at [74, 188] on div "R423614252 (FD5145H75F) 08.10.2025 08:01 PM" at bounding box center [135, 161] width 246 height 61
click at [74, 184] on div "R423614252 (FD5145H75F) 08.10.2025 08:01 PM" at bounding box center [135, 161] width 246 height 61
click at [74, 182] on p "(FD5145H75F)" at bounding box center [59, 175] width 74 height 16
click at [75, 177] on p "(FD5145H75F)" at bounding box center [59, 175] width 74 height 16
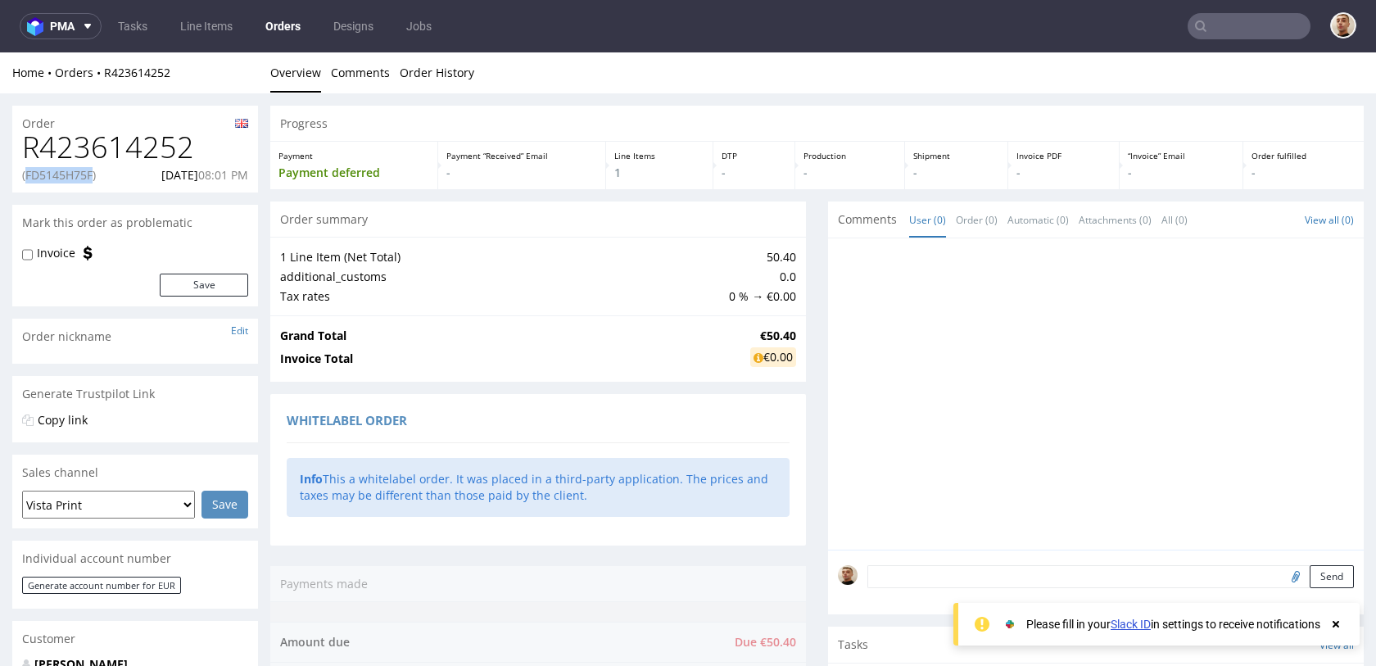
copy p "FD5145H75F"
click at [173, 178] on p "08.10.2025 08:01 PM" at bounding box center [204, 175] width 87 height 16
copy p "08.10.2025"
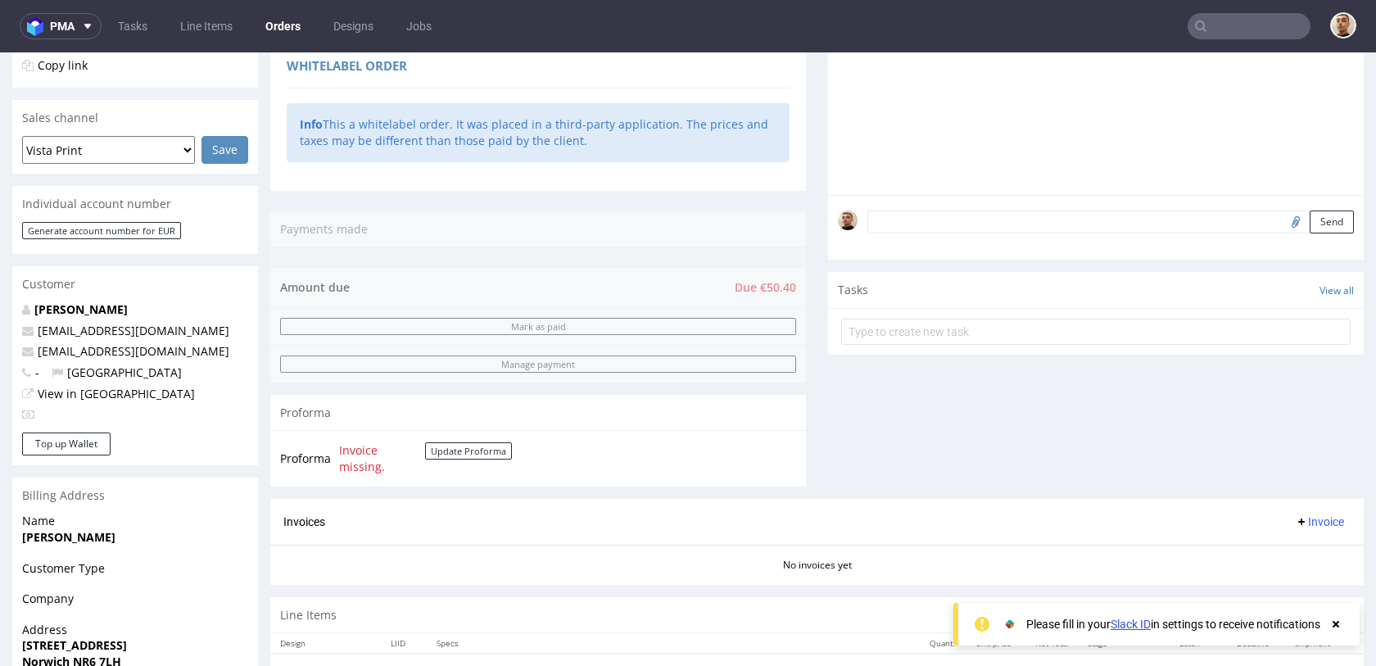
scroll to position [646, 0]
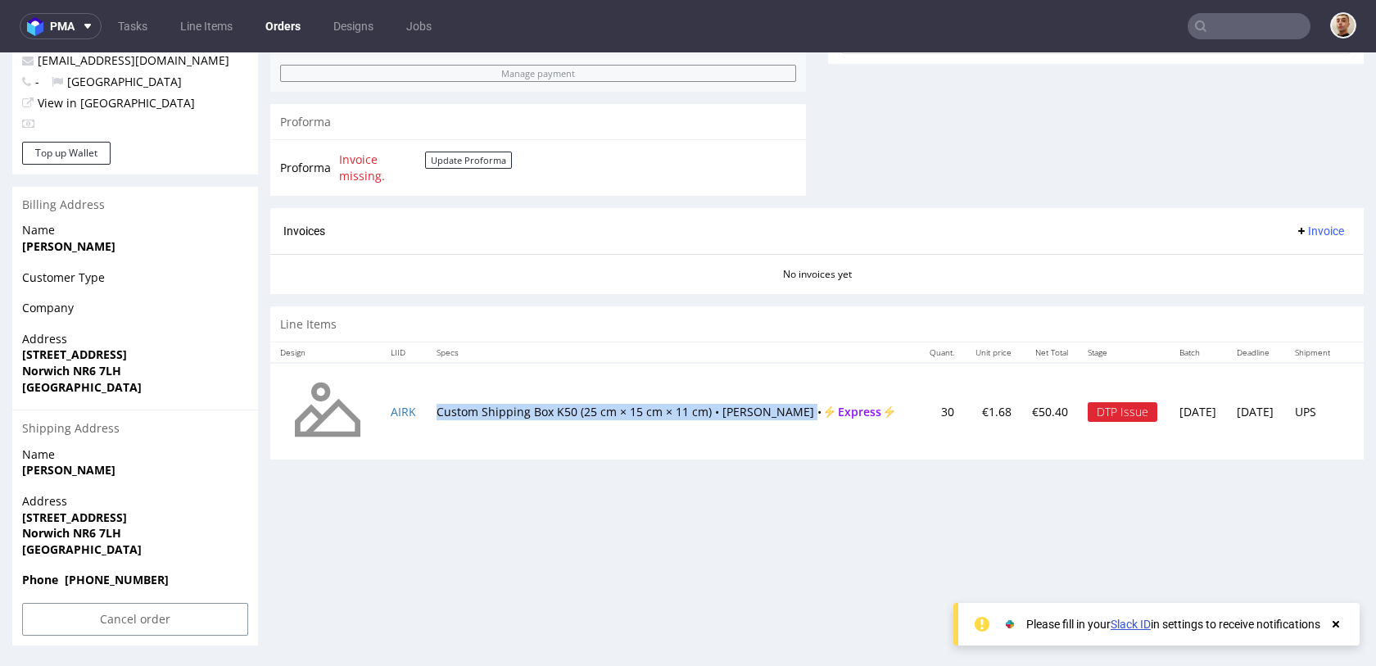
drag, startPoint x: 433, startPoint y: 402, endPoint x: 793, endPoint y: 405, distance: 360.5
click at [793, 405] on td "Custom Shipping Box K50 (25 cm × 15 cm × 11 cm) • White - Brown • Express" at bounding box center [673, 411] width 492 height 97
copy td "Custom Shipping Box K50 (25 cm × 15 cm × 11 cm) • White - Brown"
click at [171, 620] on input "Cancel order" at bounding box center [135, 619] width 226 height 33
click at [113, 564] on link "Yes" at bounding box center [110, 574] width 47 height 25
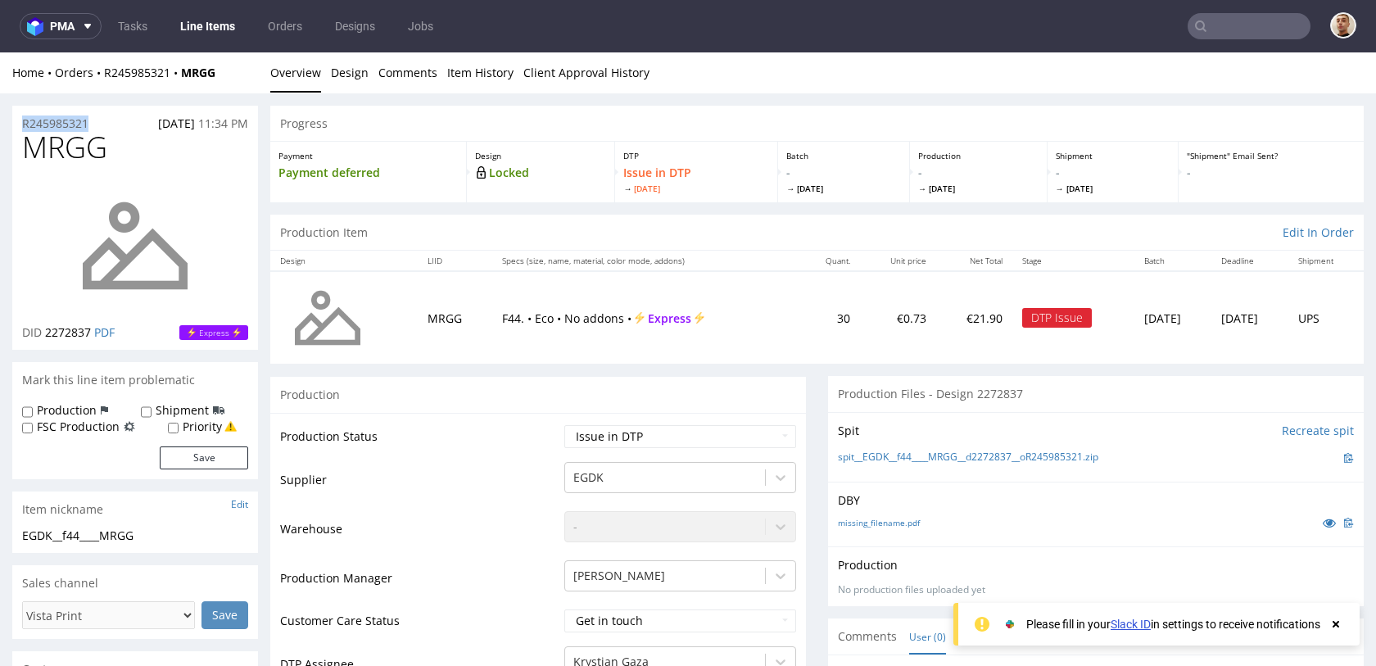
drag, startPoint x: 98, startPoint y: 121, endPoint x: 0, endPoint y: 121, distance: 98.3
copy p "R245985321"
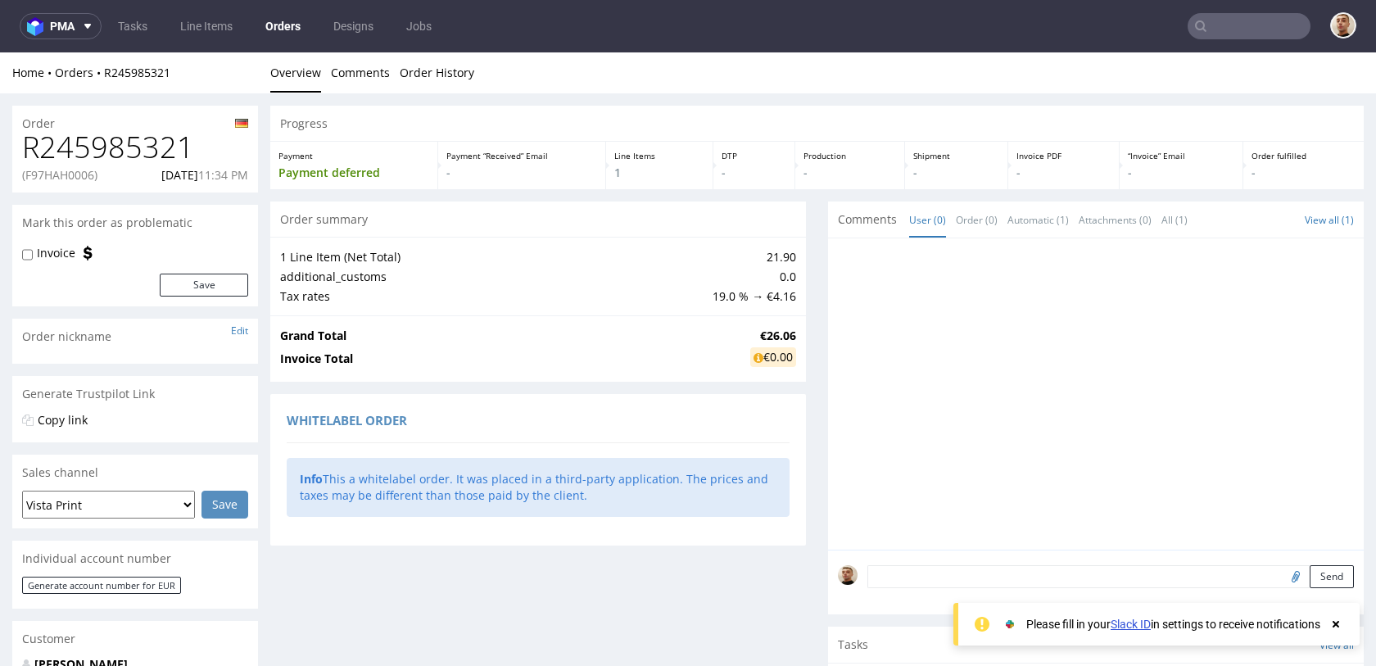
click at [76, 173] on p "(F97HAH0006)" at bounding box center [59, 175] width 75 height 16
copy p "F97HAH0006"
click at [166, 175] on p "08.10.2025 11:34 PM" at bounding box center [204, 175] width 87 height 16
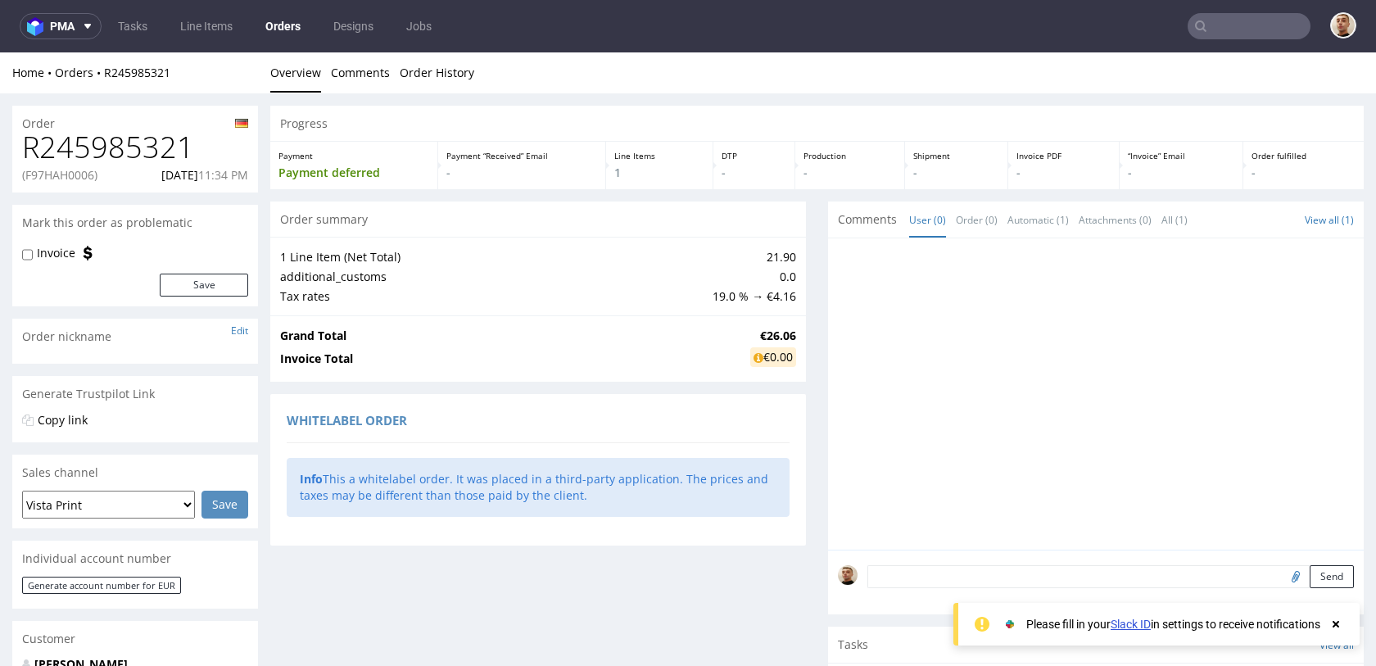
copy p "08.10.2025"
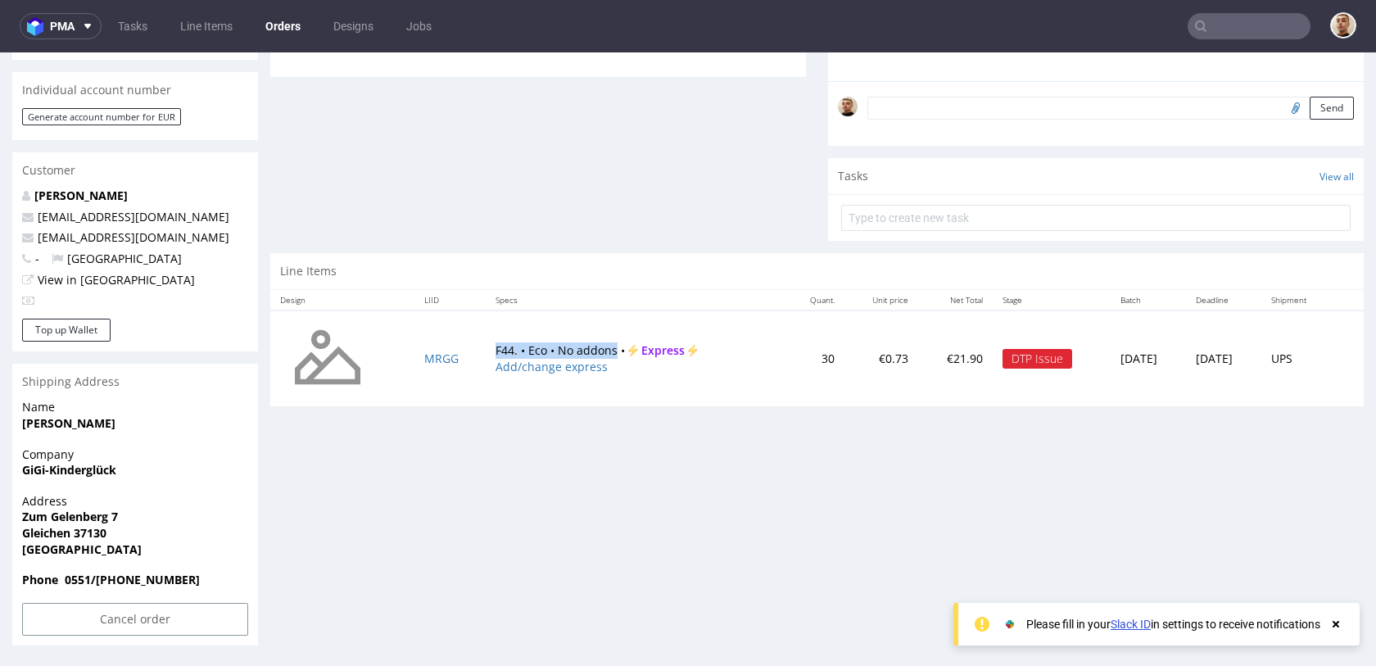
drag, startPoint x: 477, startPoint y: 348, endPoint x: 603, endPoint y: 351, distance: 126.2
click at [603, 351] on td "F44. • Eco • No addons • Express Add/change express" at bounding box center [636, 359] width 300 height 97
copy td "F44. • Eco • No addons"
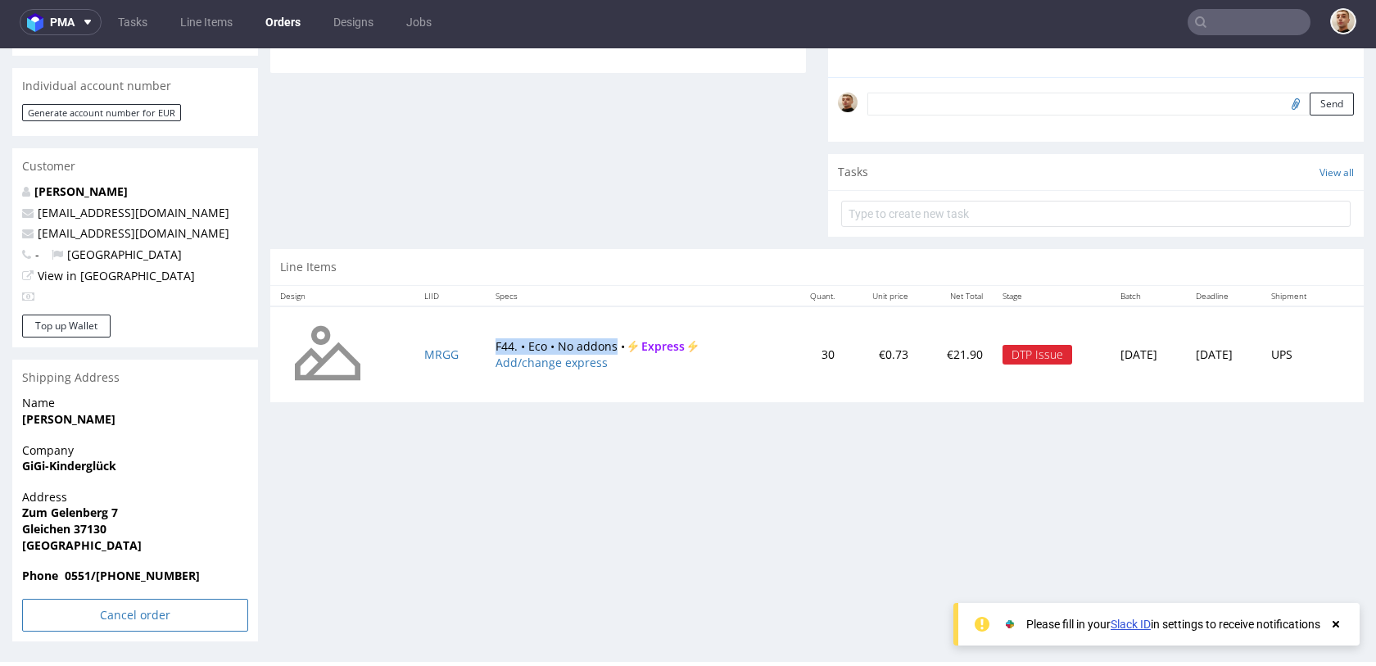
click at [182, 610] on input "Cancel order" at bounding box center [135, 615] width 226 height 33
click at [117, 575] on link "Yes" at bounding box center [110, 570] width 47 height 25
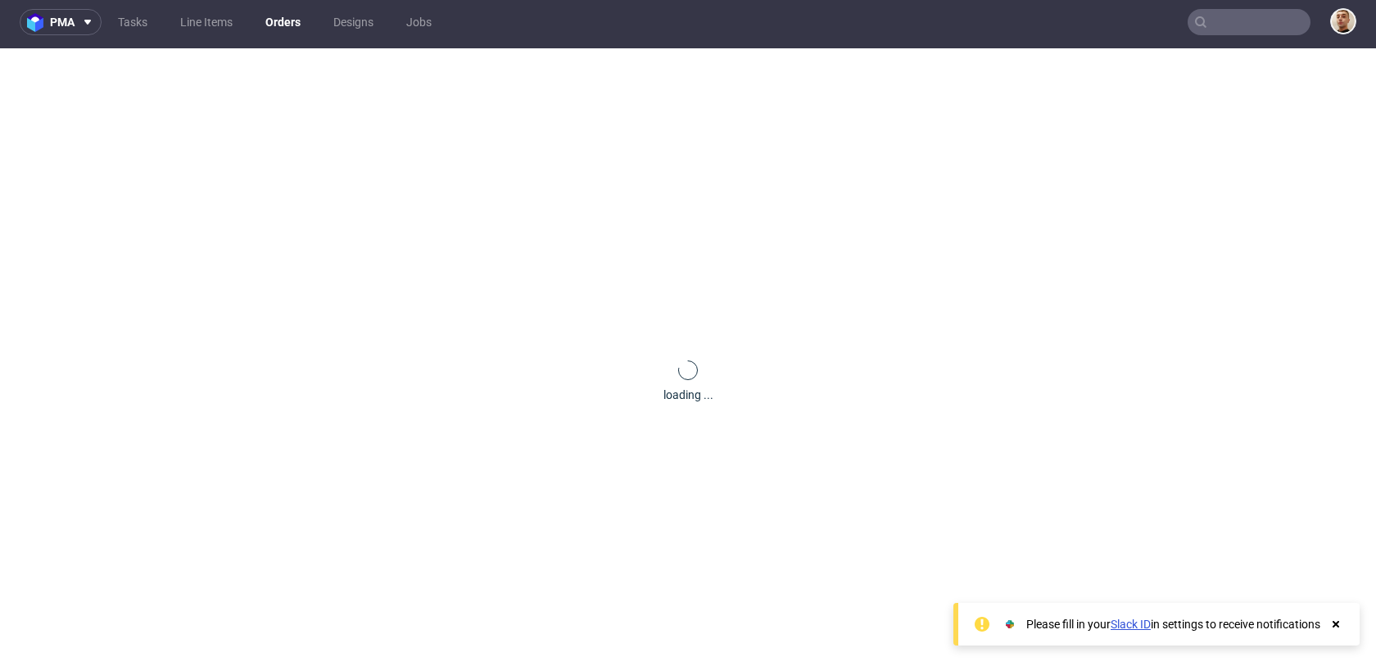
scroll to position [0, 0]
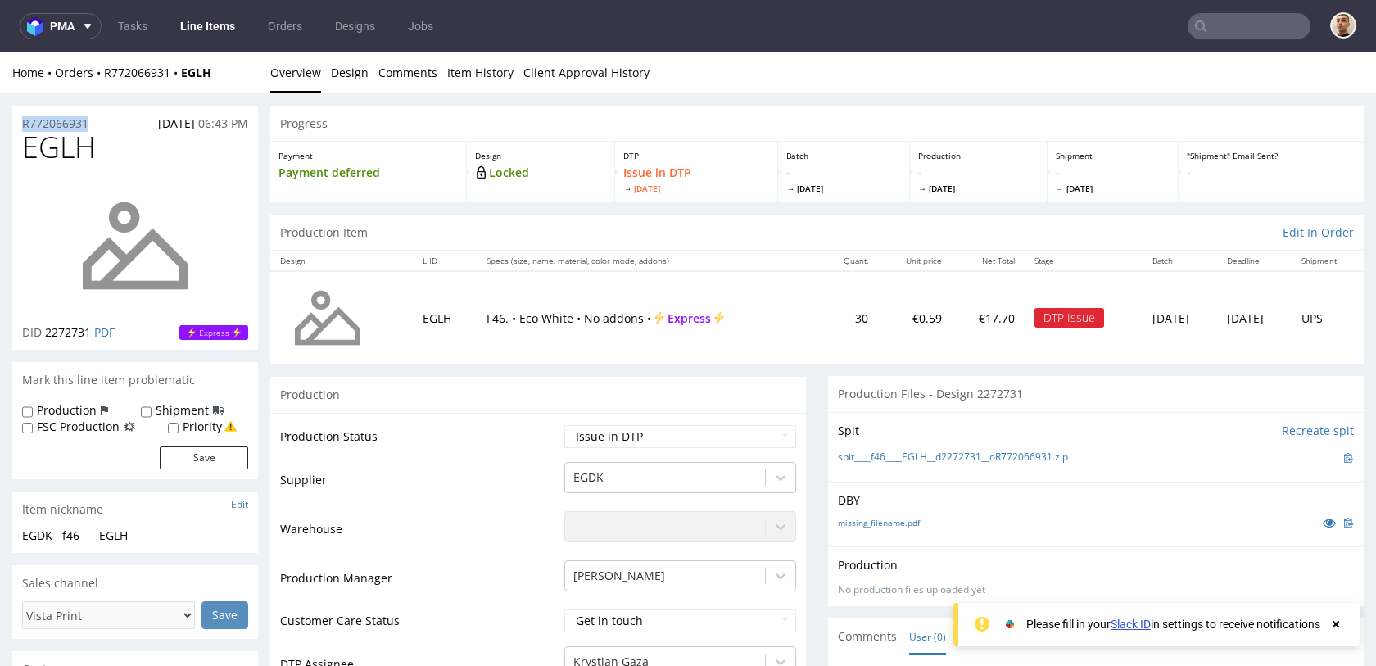
drag, startPoint x: 96, startPoint y: 125, endPoint x: 0, endPoint y: 123, distance: 95.9
copy p "R772066931"
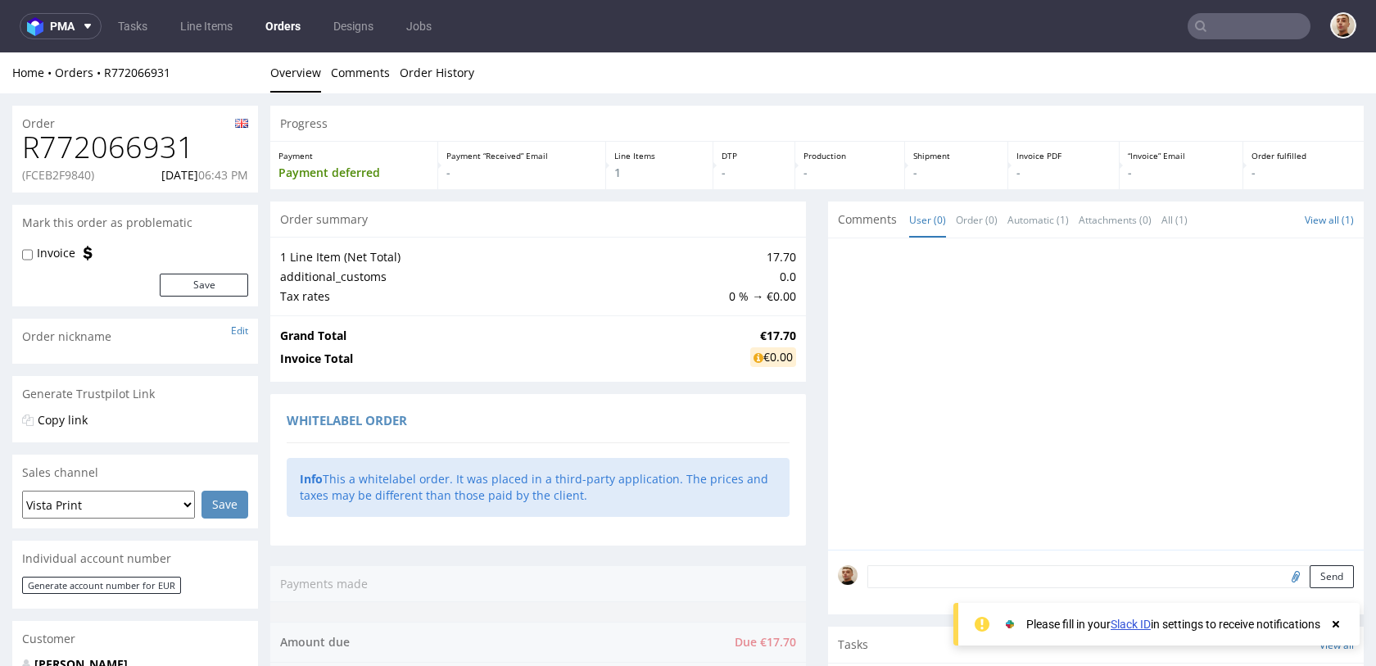
click at [82, 173] on p "(FCEB2F9840)" at bounding box center [58, 175] width 72 height 16
copy p "FCEB2F9840"
click at [174, 179] on p "[DATE] 06:43 PM" at bounding box center [204, 175] width 87 height 16
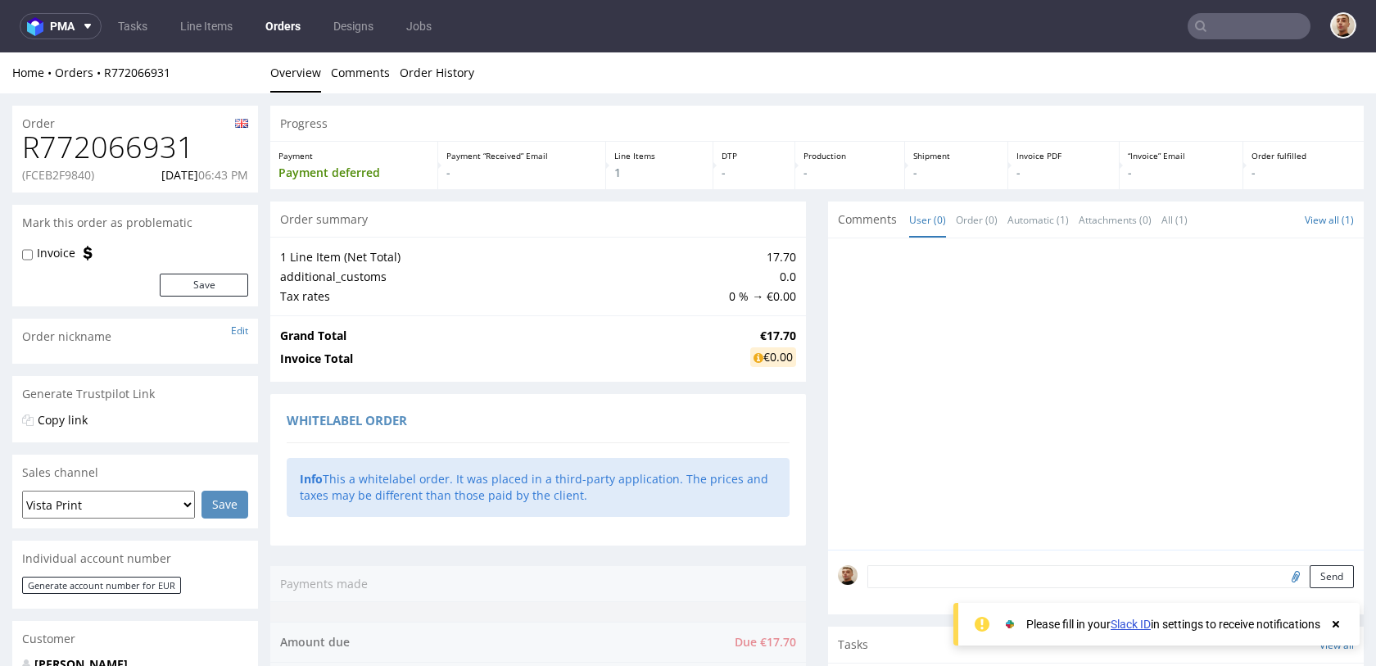
copy p "[DATE]"
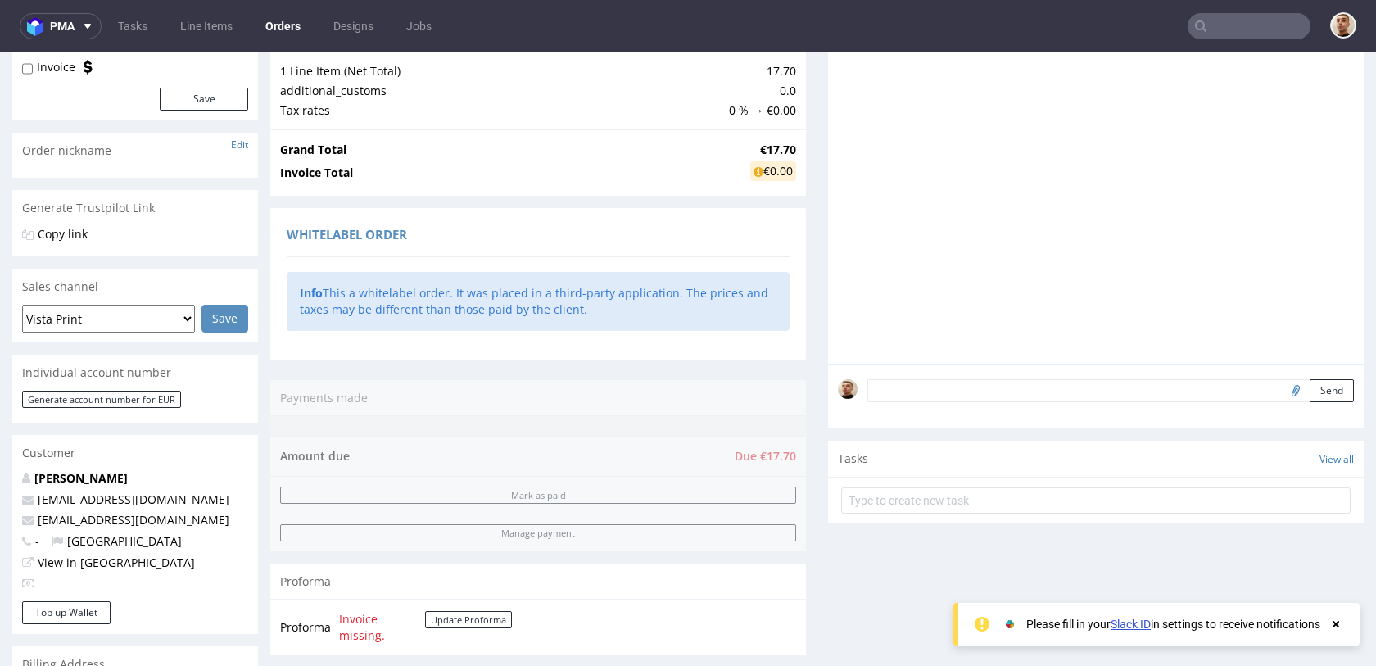
scroll to position [590, 0]
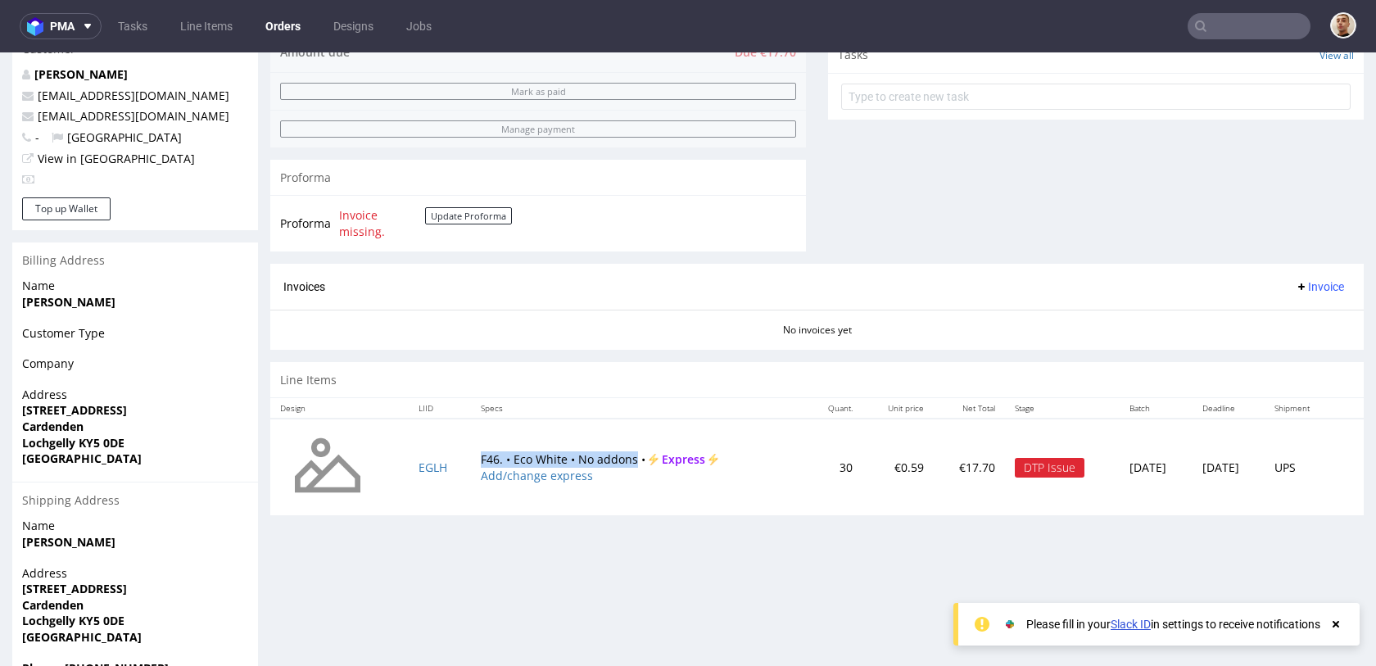
drag, startPoint x: 457, startPoint y: 454, endPoint x: 623, endPoint y: 458, distance: 166.4
click at [623, 458] on td "F46. • Eco White • No addons • Express Add/change express" at bounding box center [638, 467] width 334 height 97
copy td "F46. • Eco White • No addons"
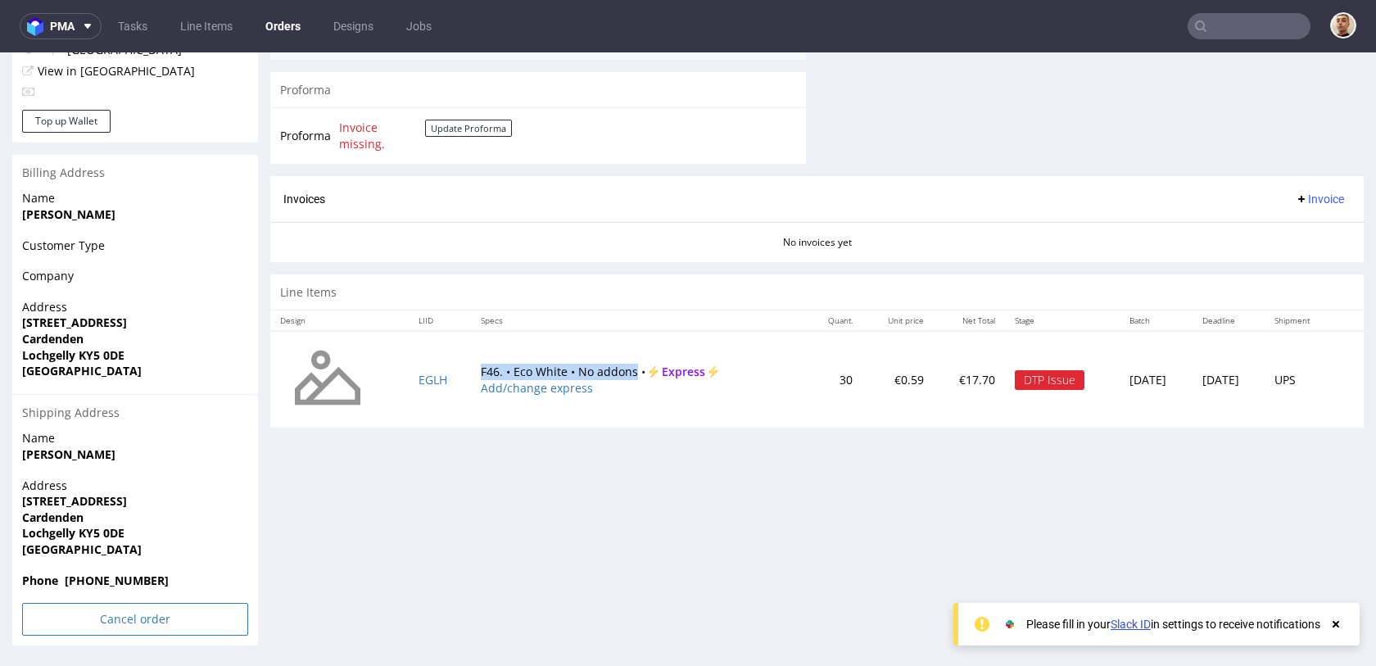
click at [109, 616] on input "Cancel order" at bounding box center [135, 619] width 226 height 33
click at [110, 574] on link "Yes" at bounding box center [110, 574] width 47 height 25
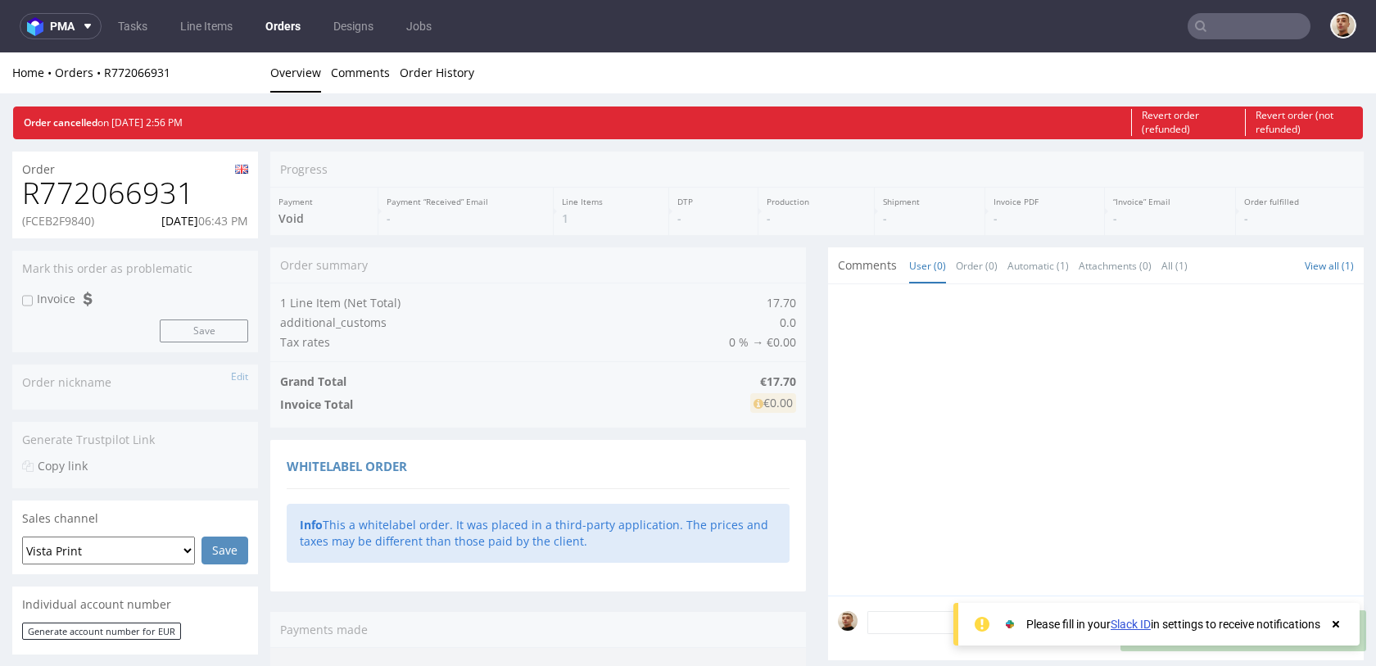
scroll to position [0, 0]
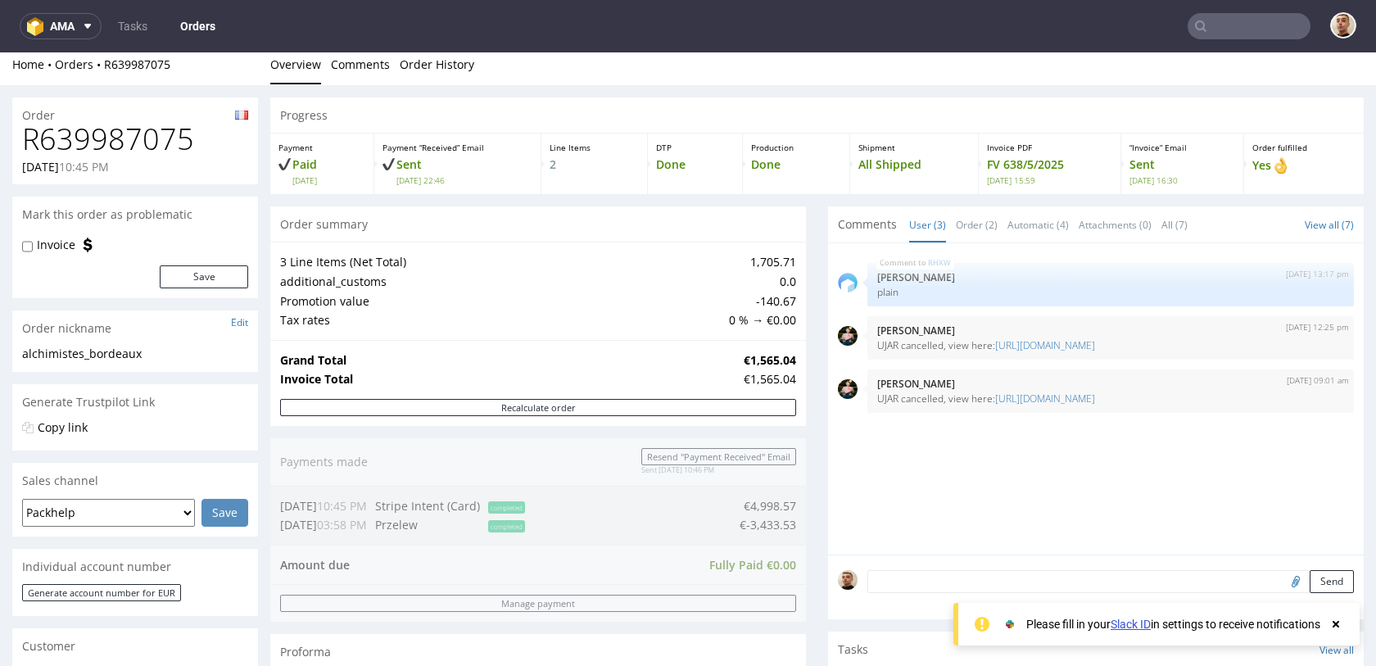
scroll to position [11, 0]
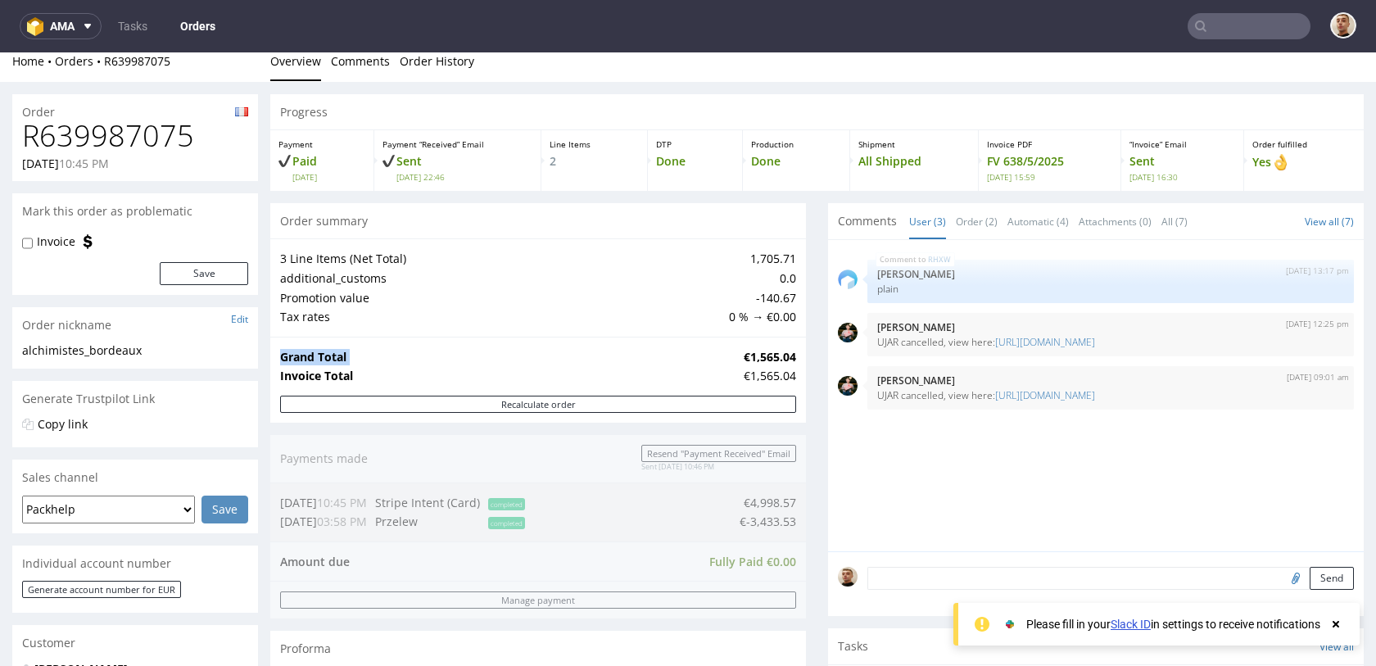
drag, startPoint x: 731, startPoint y: 358, endPoint x: 790, endPoint y: 358, distance: 59.0
click at [790, 358] on div "Grand Total €1,565.04 Invoice Total €1,565.04" at bounding box center [538, 366] width 536 height 59
copy tbody "Grand Total"
click at [760, 356] on strong "€1,565.04" at bounding box center [770, 357] width 52 height 16
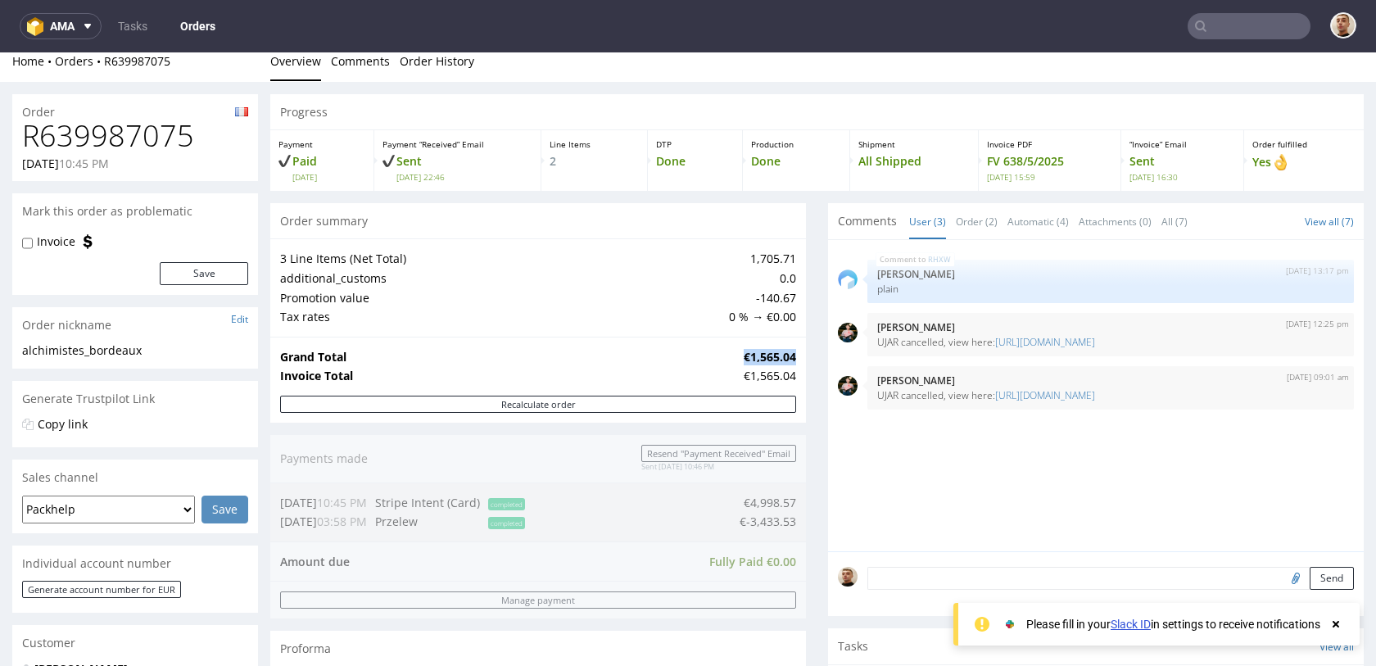
click at [760, 356] on strong "€1,565.04" at bounding box center [770, 357] width 52 height 16
click at [73, 134] on h1 "R639987075" at bounding box center [135, 136] width 226 height 33
copy h1 "R639987075"
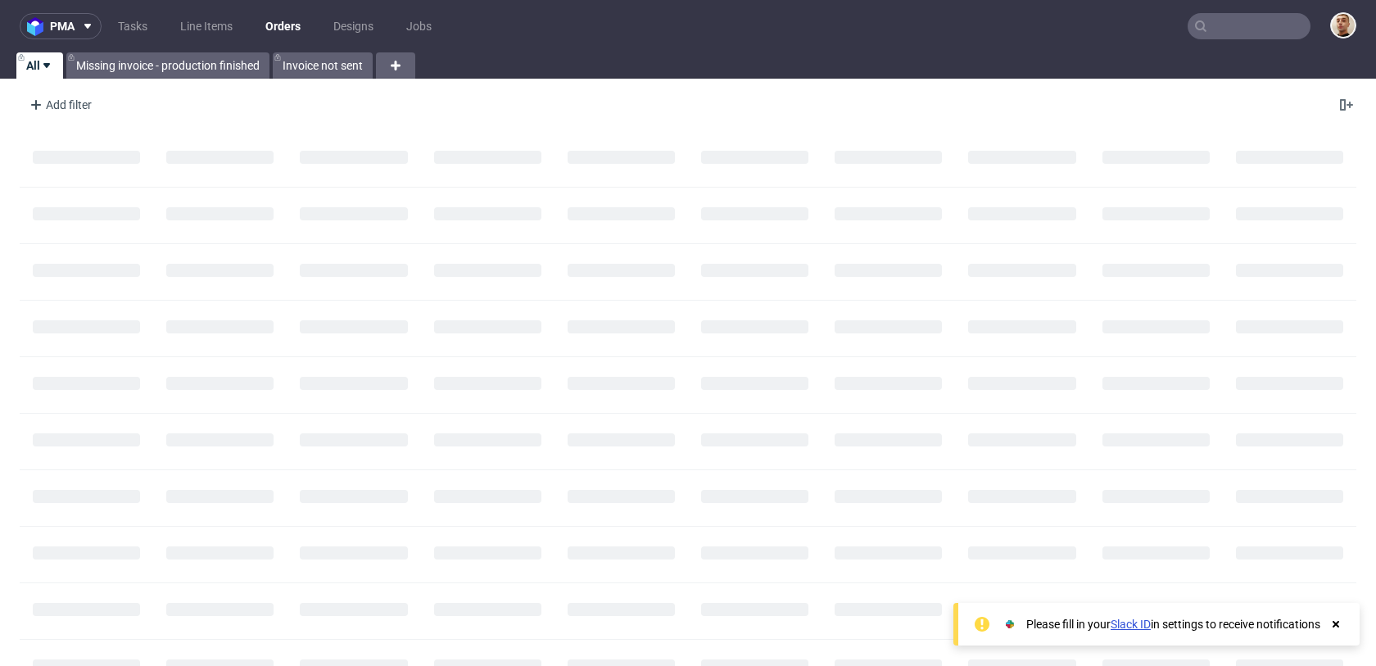
click at [1282, 21] on input "text" at bounding box center [1249, 26] width 123 height 26
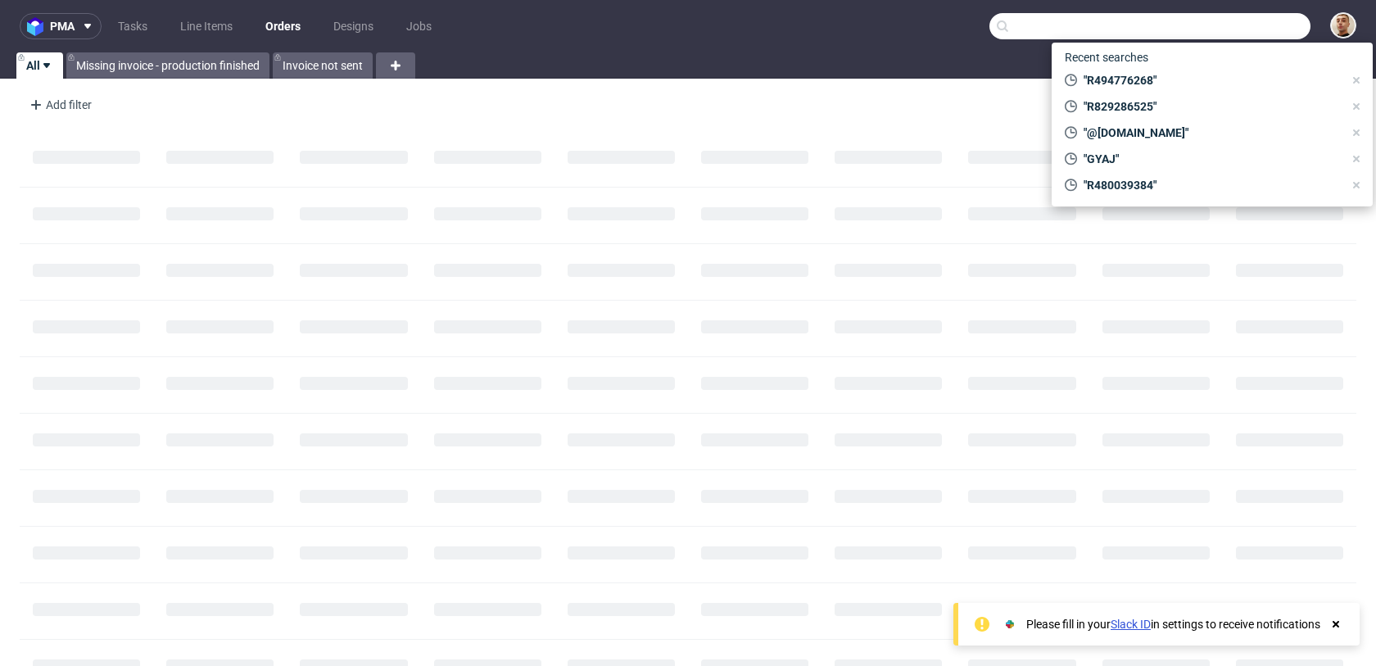
paste input "R848869752"
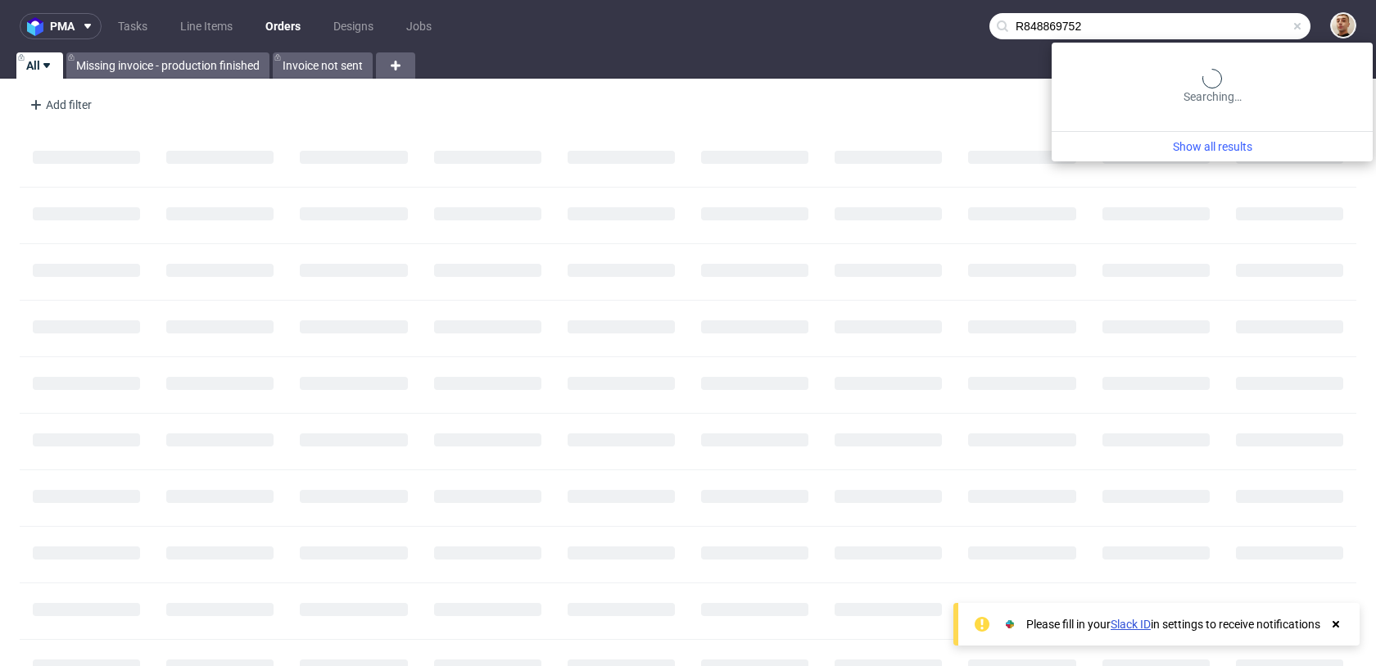
type input "R848869752"
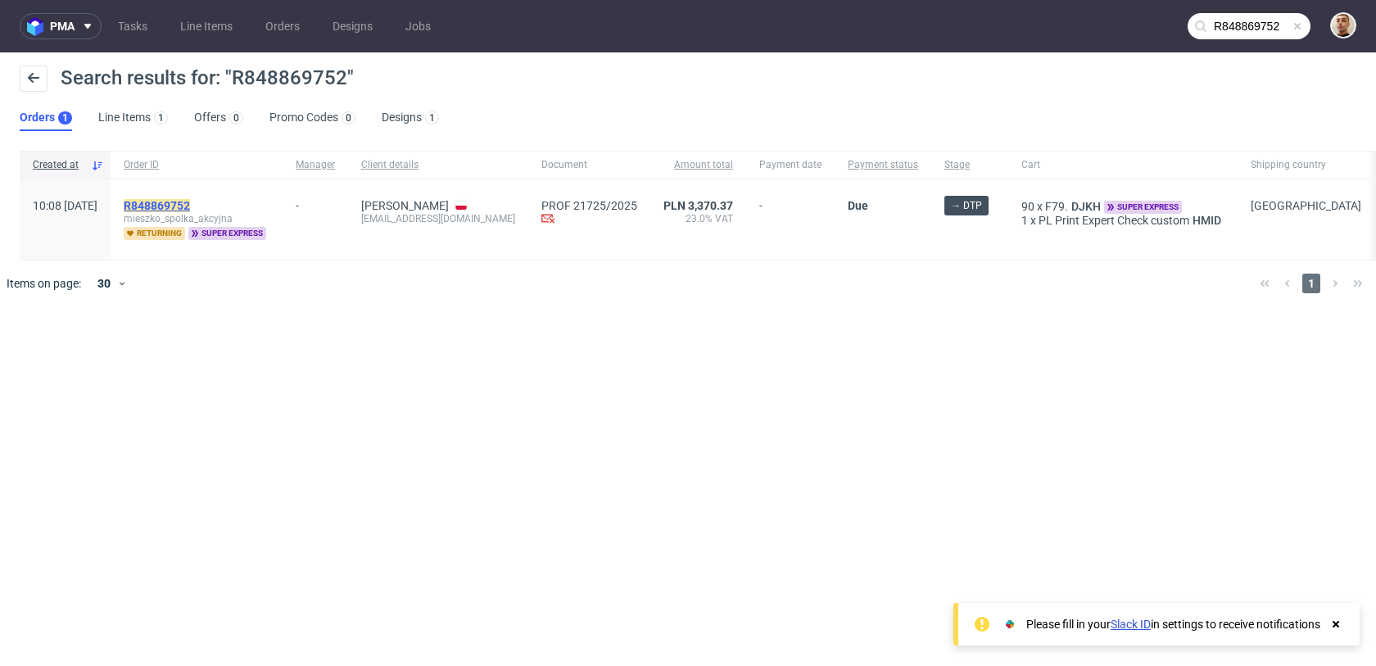
click at [186, 205] on mark "R848869752" at bounding box center [157, 205] width 66 height 13
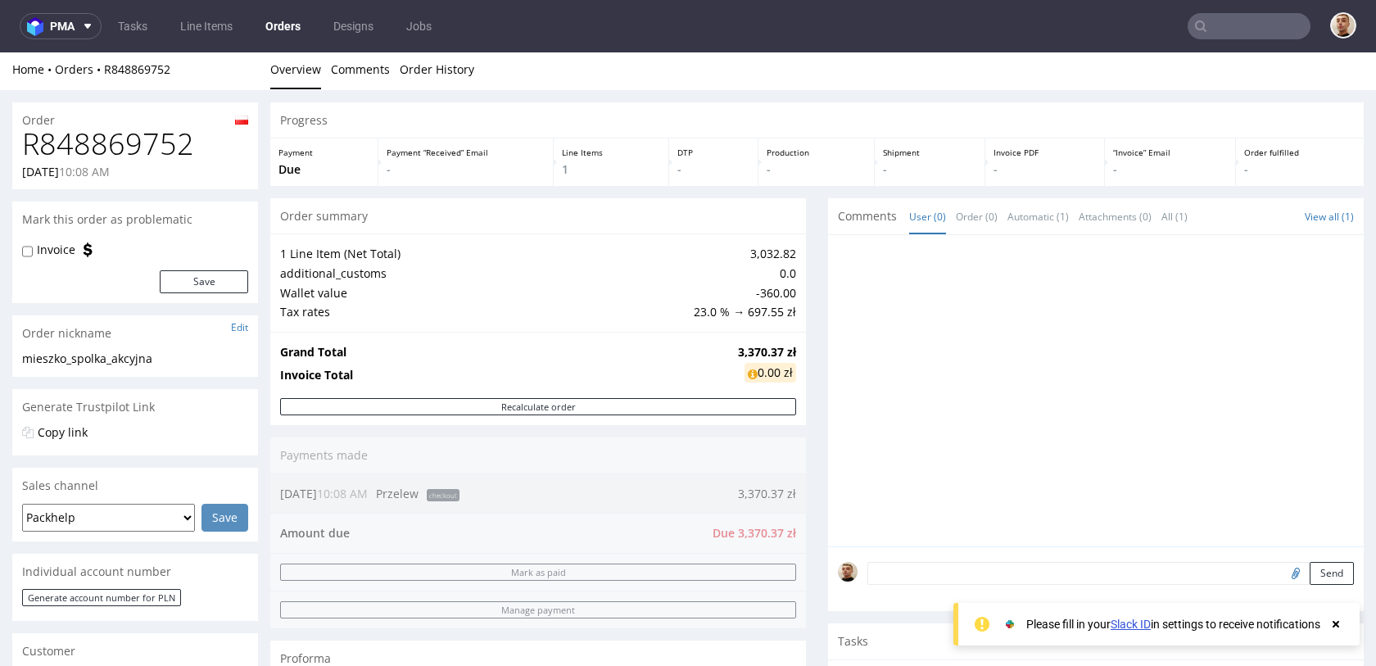
scroll to position [737, 0]
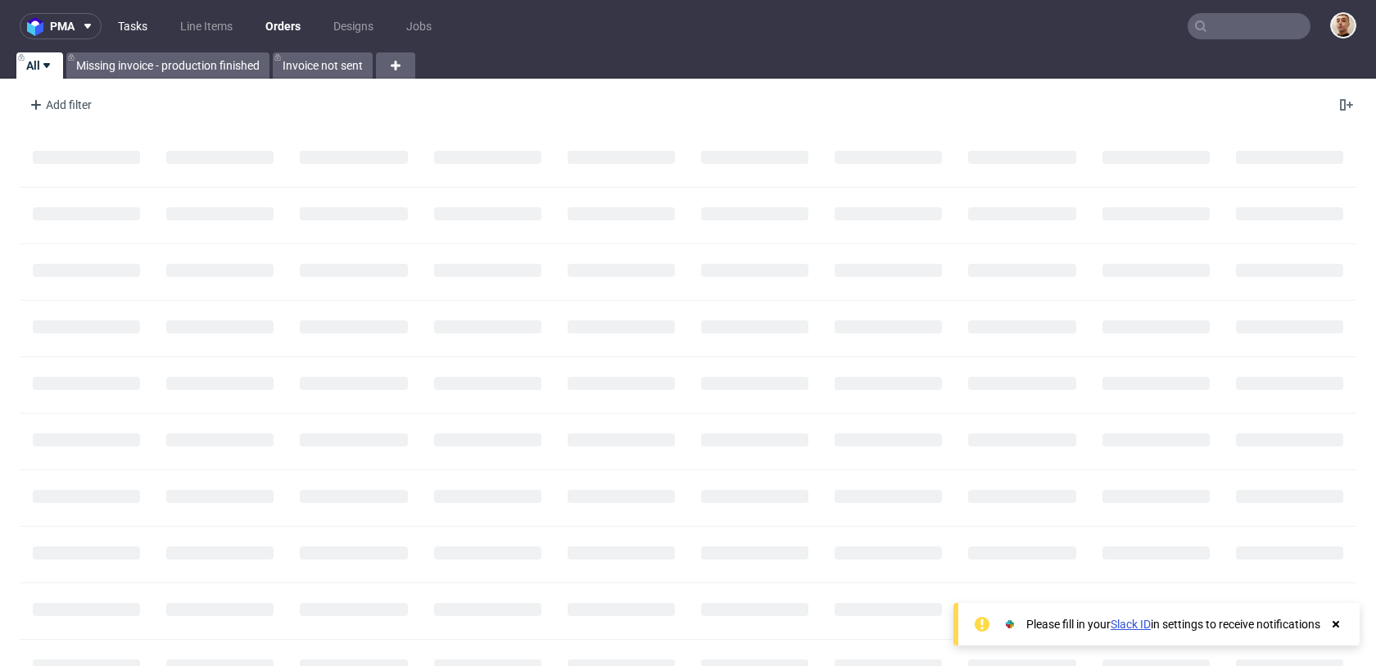
click at [143, 19] on link "Tasks" at bounding box center [132, 26] width 49 height 26
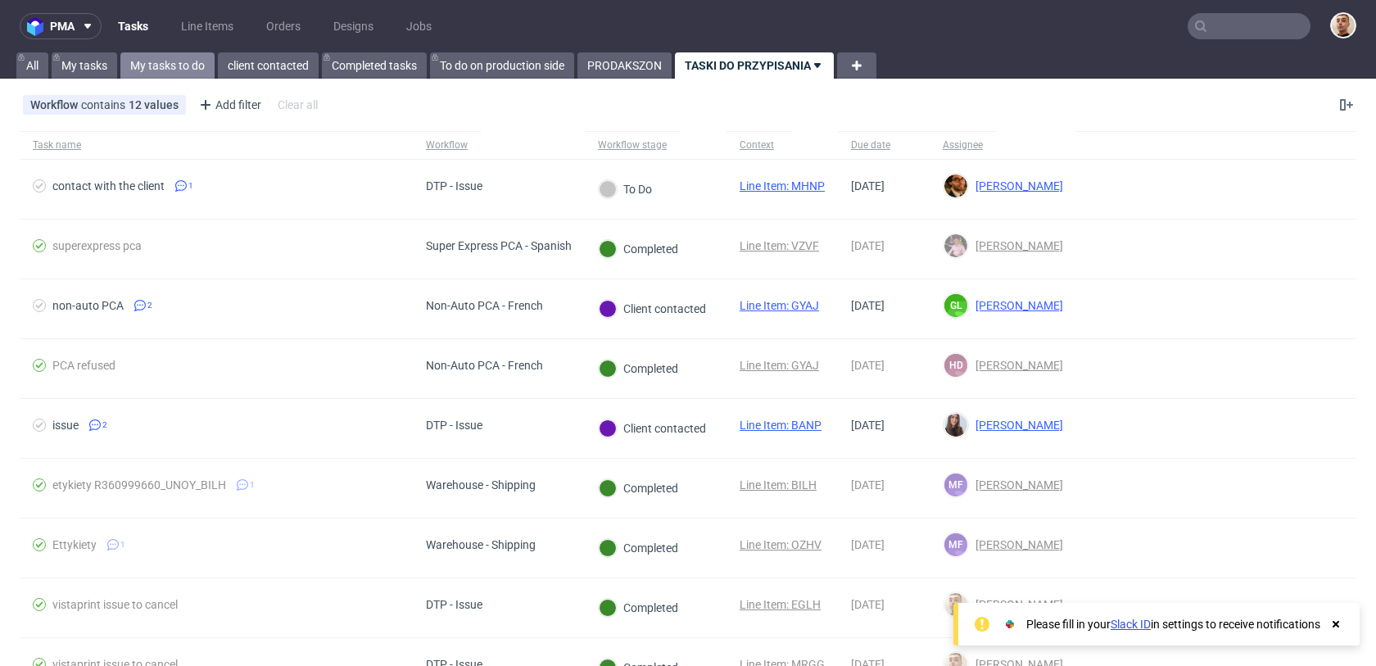
click at [187, 66] on link "My tasks to do" at bounding box center [167, 65] width 94 height 26
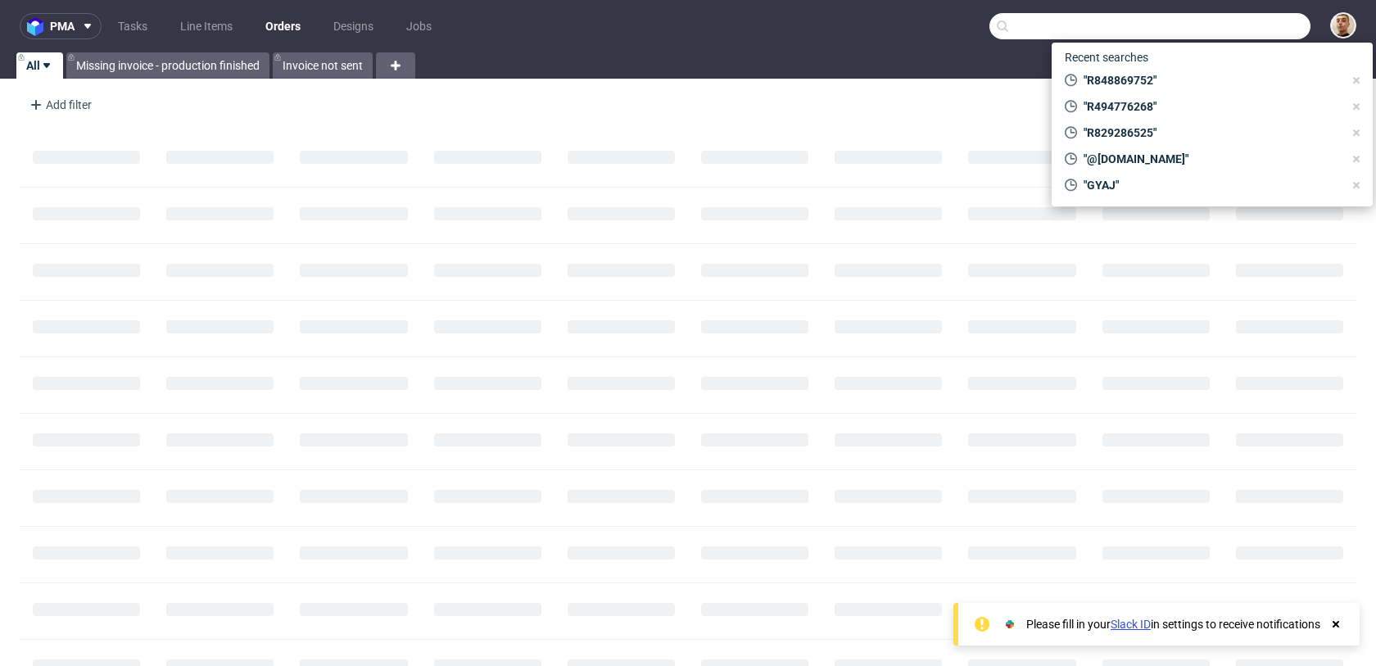
click at [1249, 26] on input "text" at bounding box center [1150, 26] width 321 height 26
paste input "QWES"
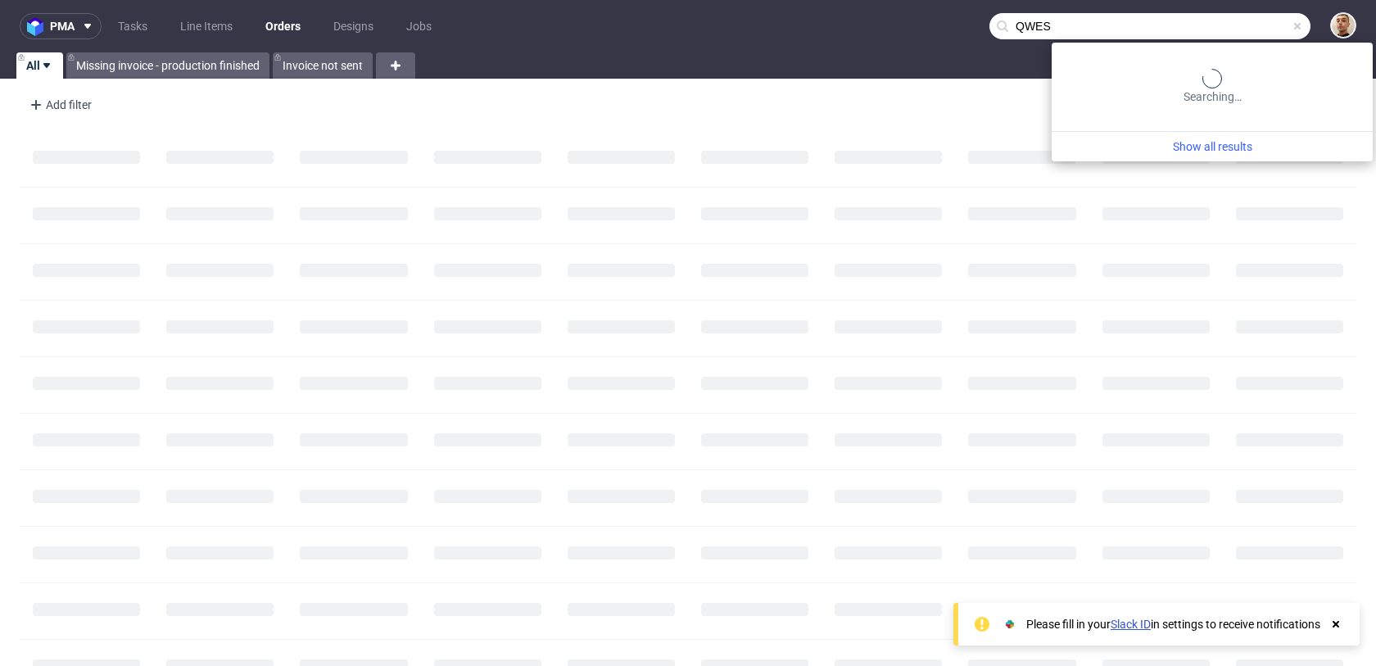
type input "QWES"
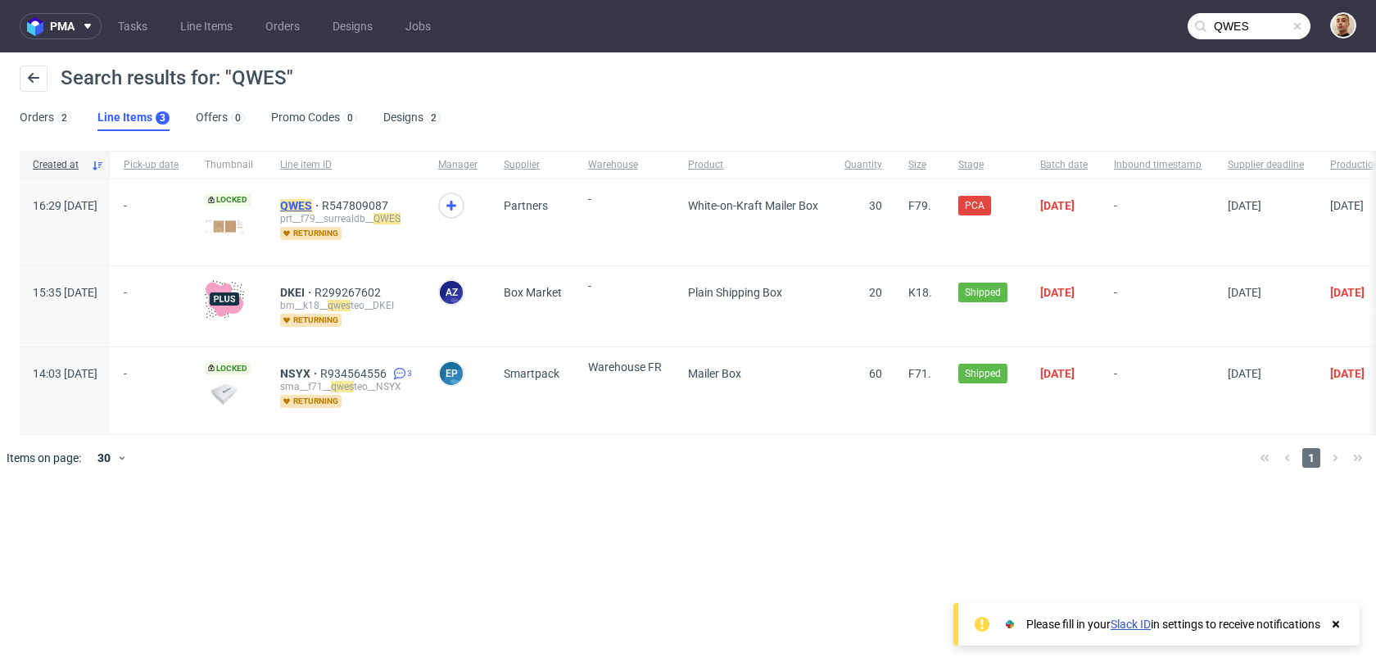
click at [312, 207] on mark "QWES" at bounding box center [296, 205] width 32 height 13
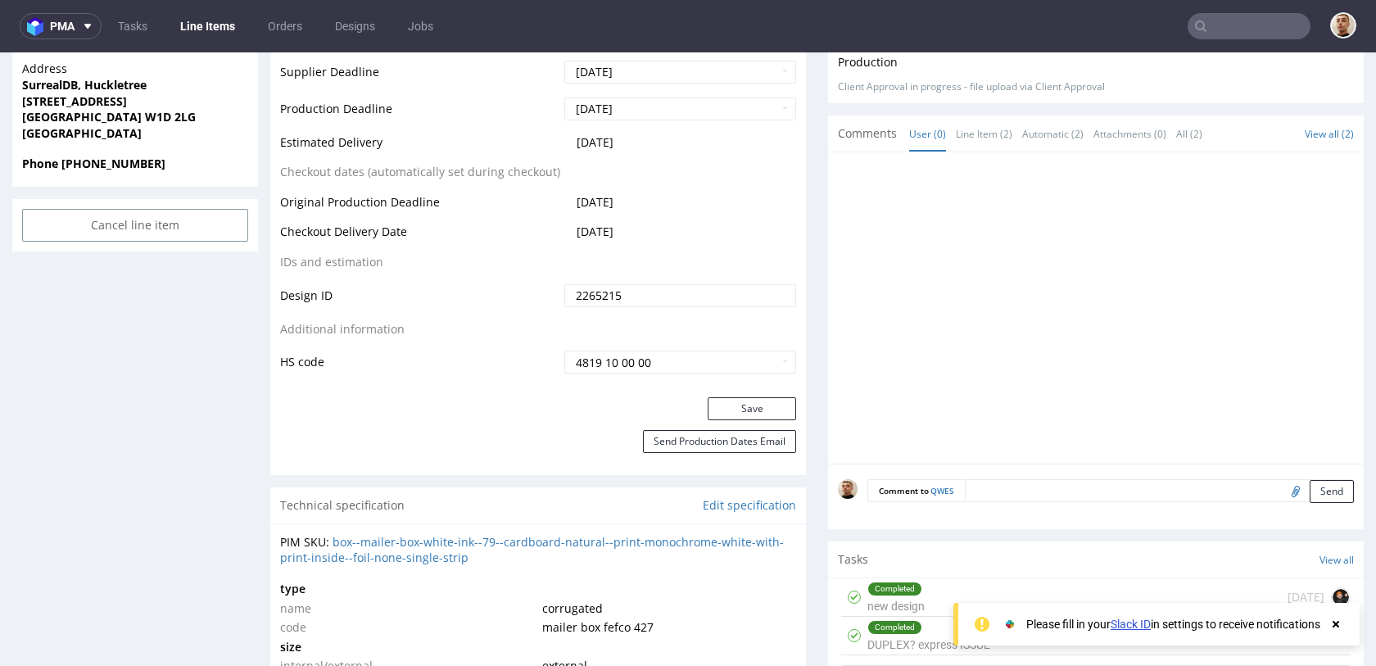
scroll to position [892, 0]
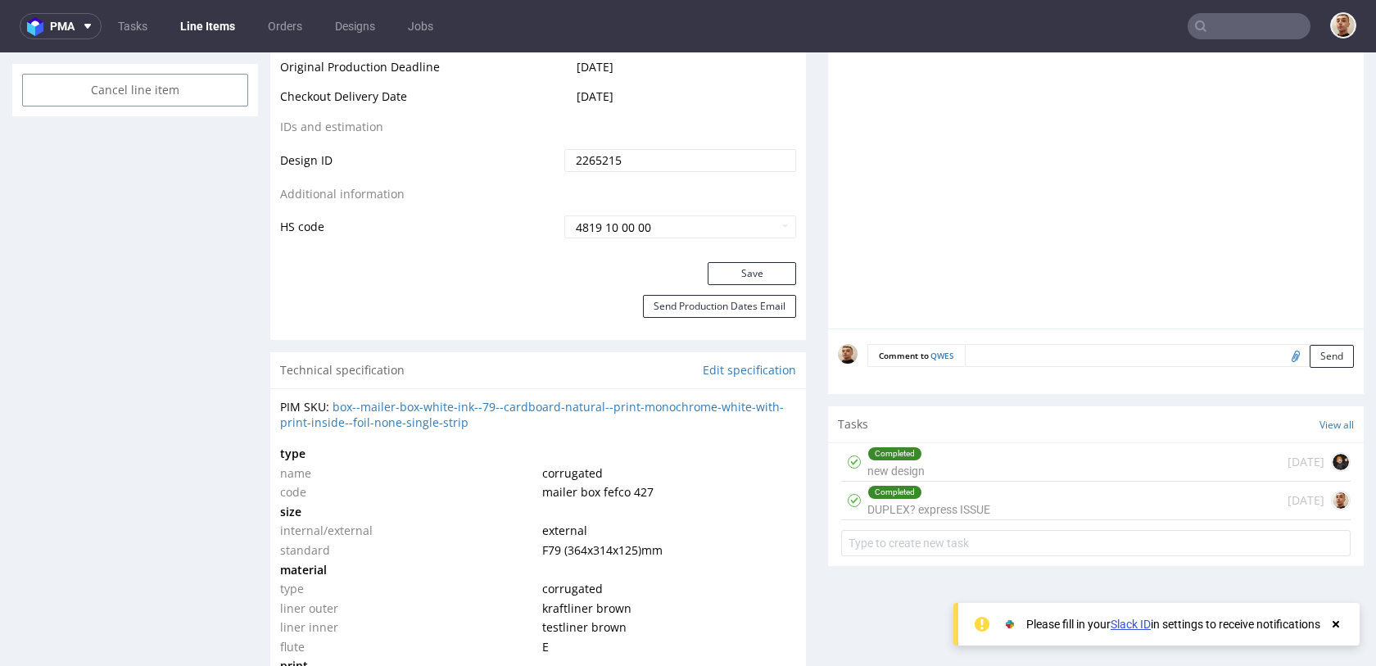
click at [937, 500] on div "Completed DUPLEX? express ISSUE" at bounding box center [929, 501] width 123 height 38
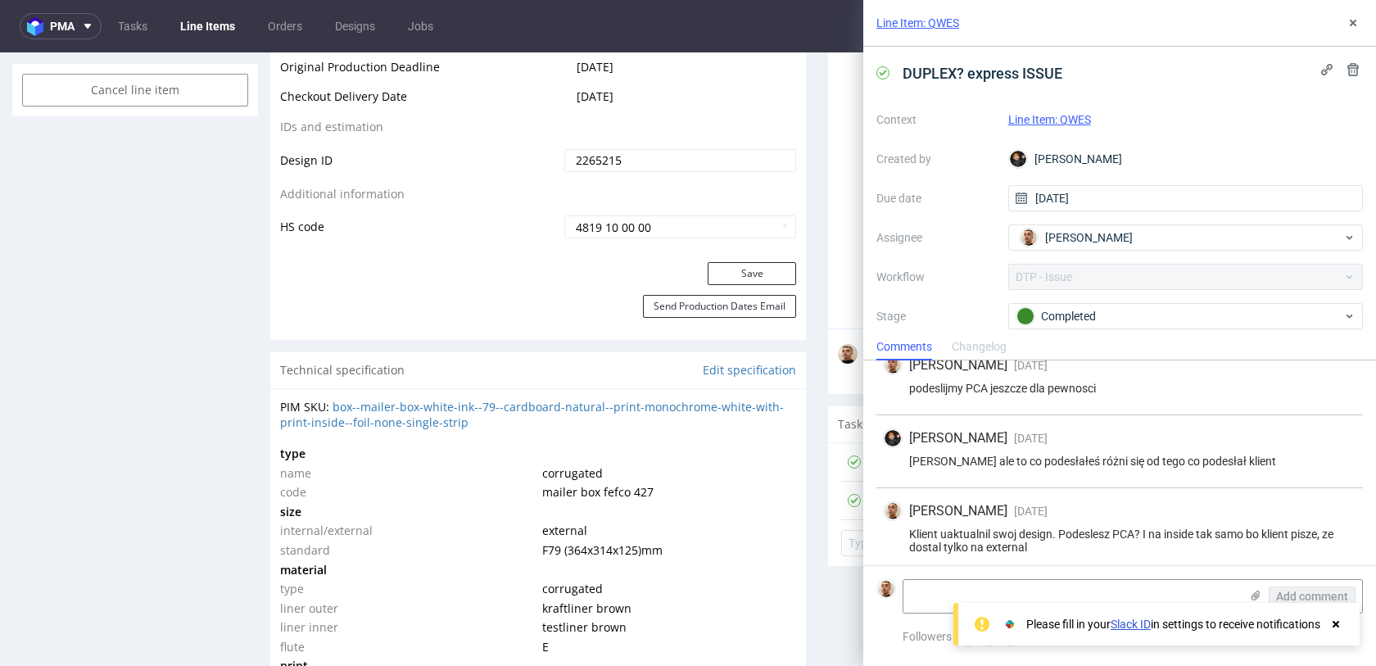
scroll to position [170, 0]
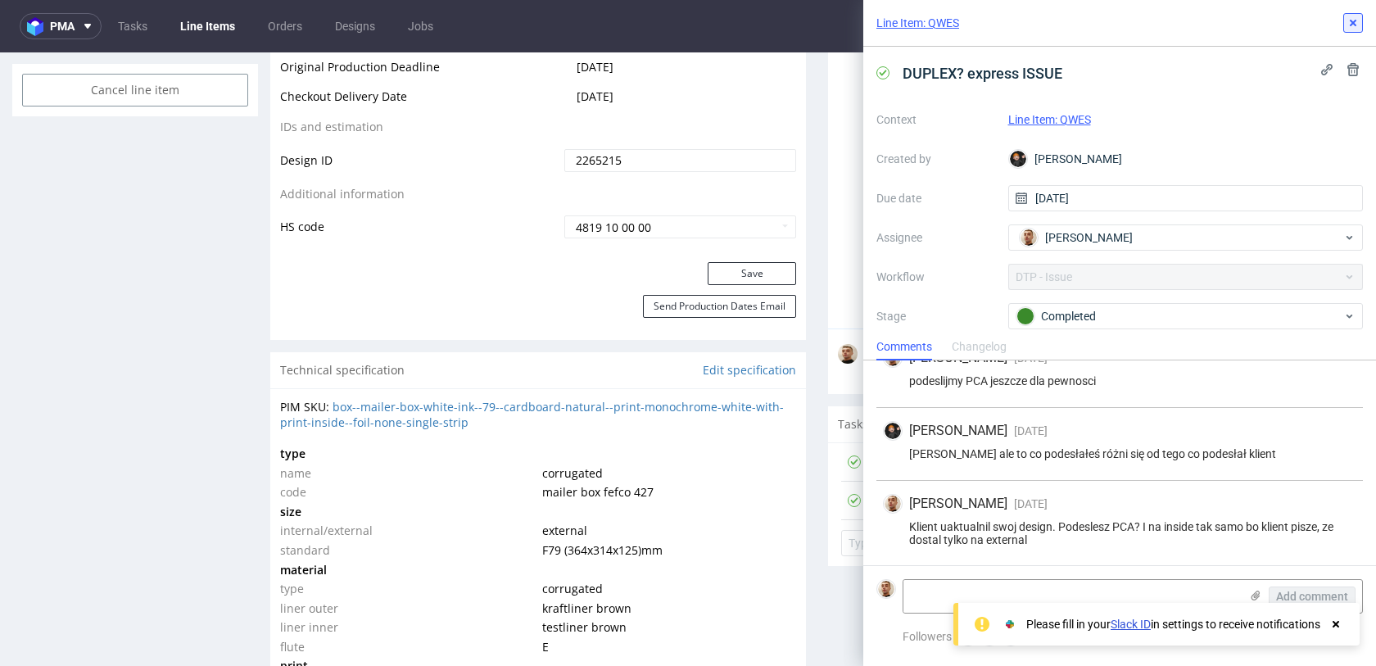
click at [1349, 18] on icon at bounding box center [1353, 22] width 13 height 13
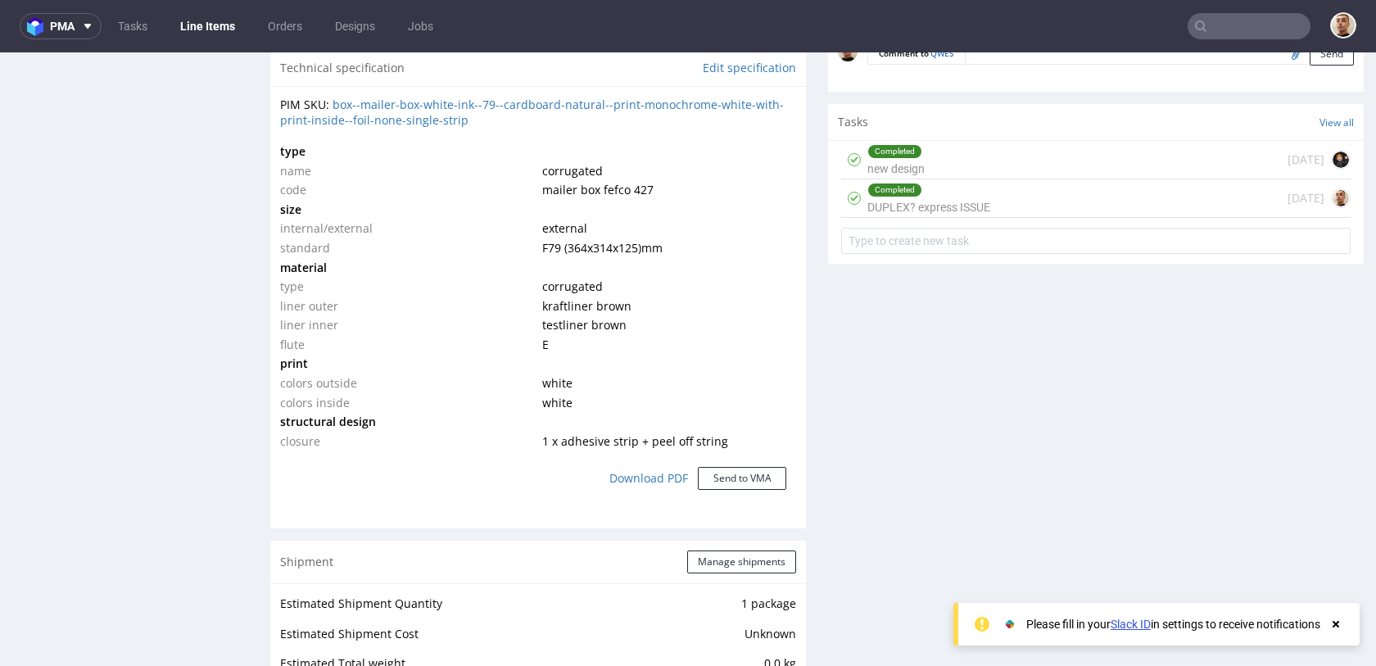
scroll to position [1201, 0]
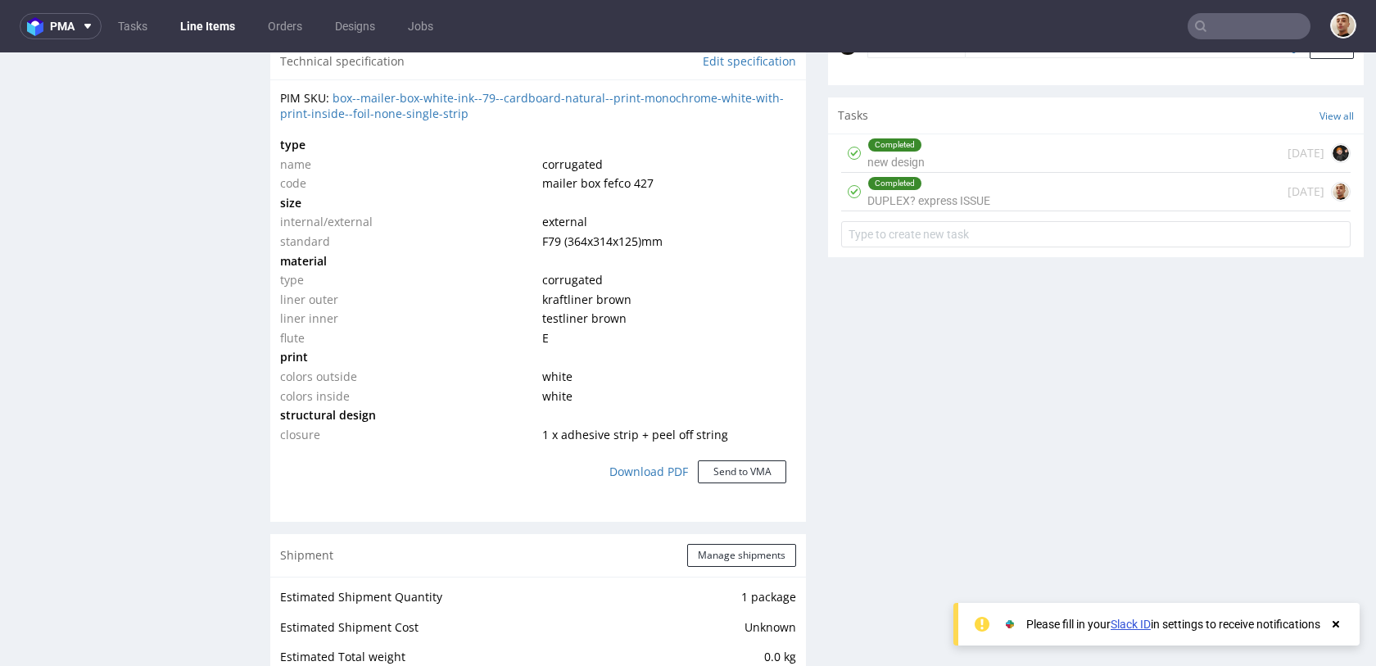
click at [932, 200] on div "Completed DUPLEX? express ISSUE" at bounding box center [929, 192] width 123 height 38
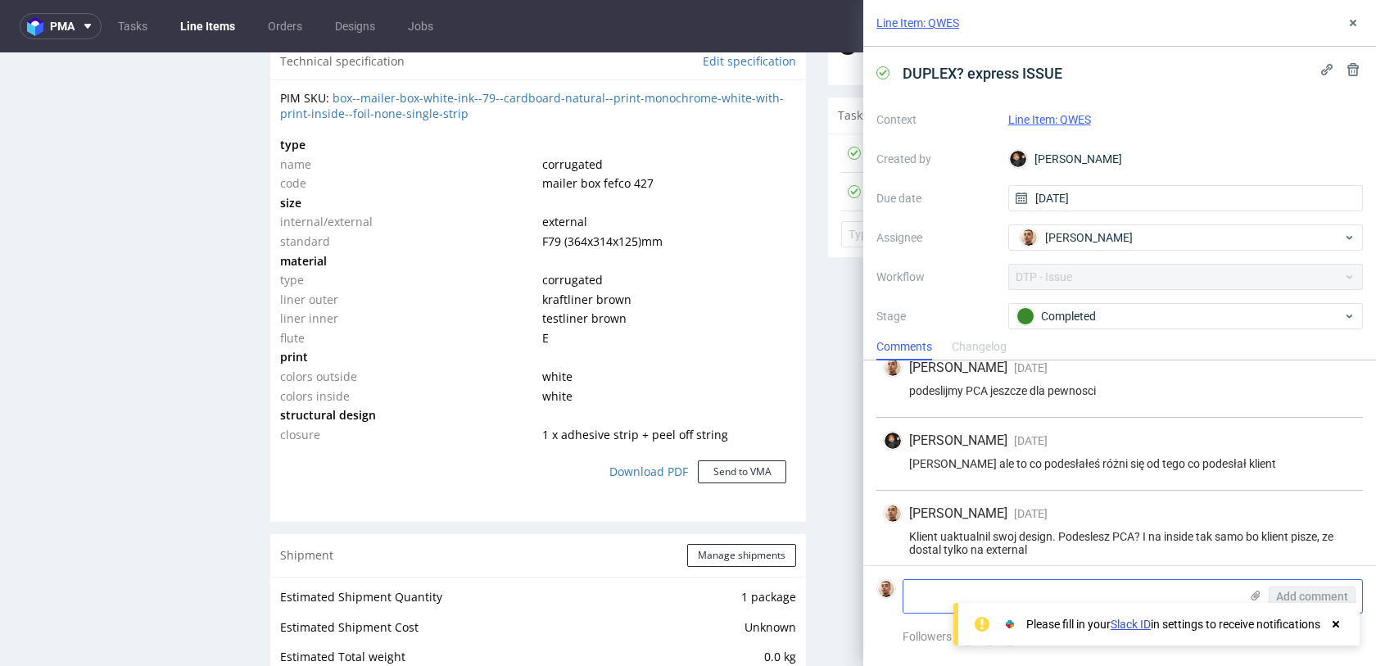
scroll to position [170, 0]
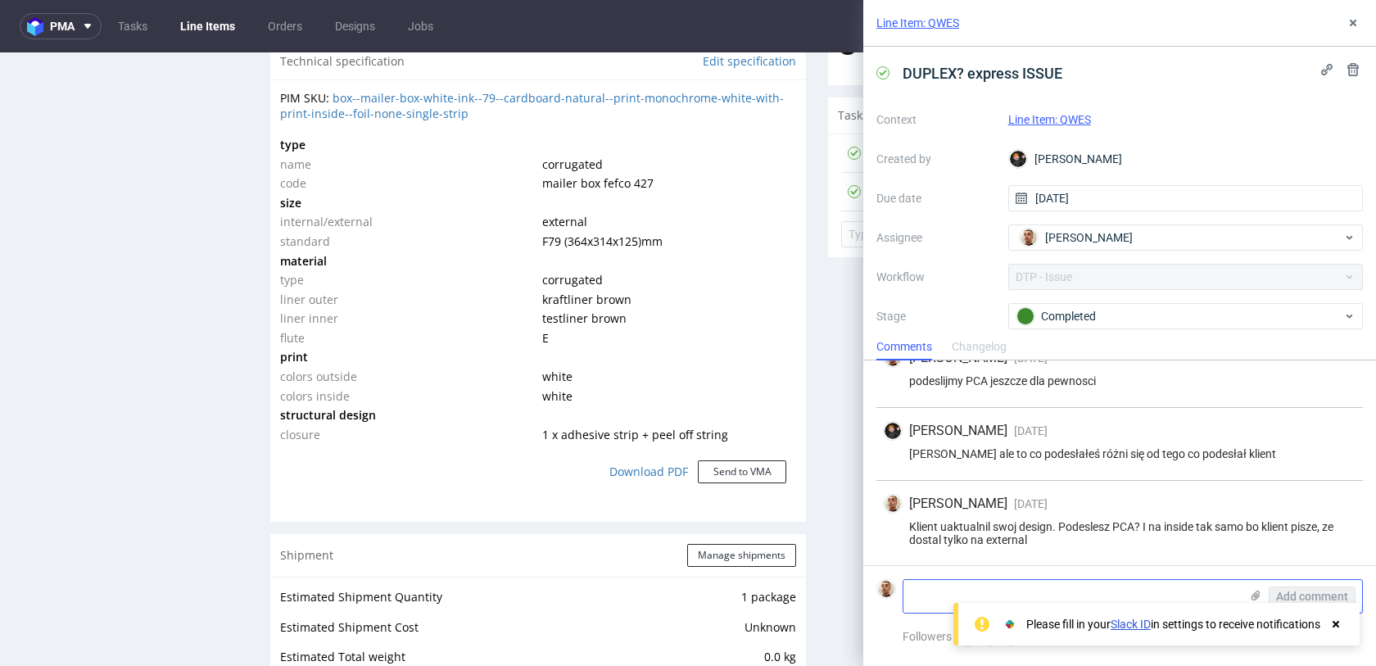
click at [1036, 590] on textarea at bounding box center [1072, 596] width 336 height 33
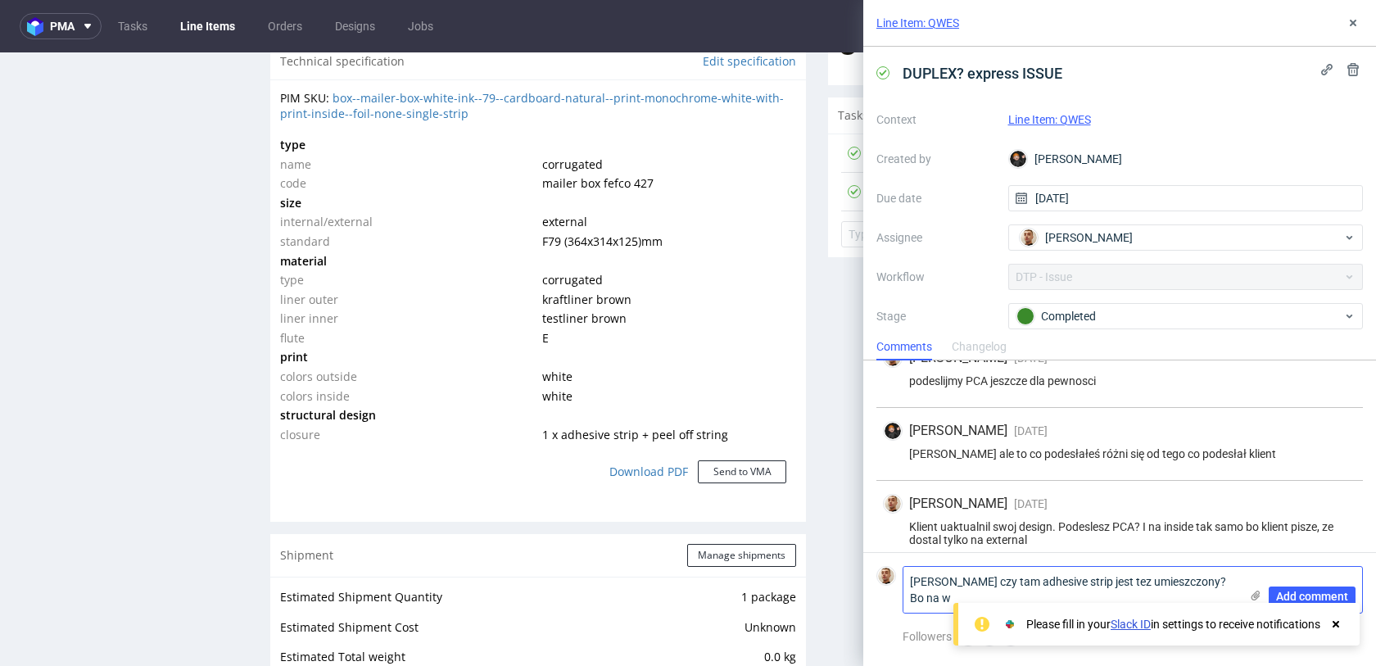
scroll to position [0, 0]
type textarea "[PERSON_NAME] czy tam adhesive strip jest tez umieszczony? Bo na wykrojniku nie…"
click at [1340, 596] on span "Add comment" at bounding box center [1312, 596] width 72 height 11
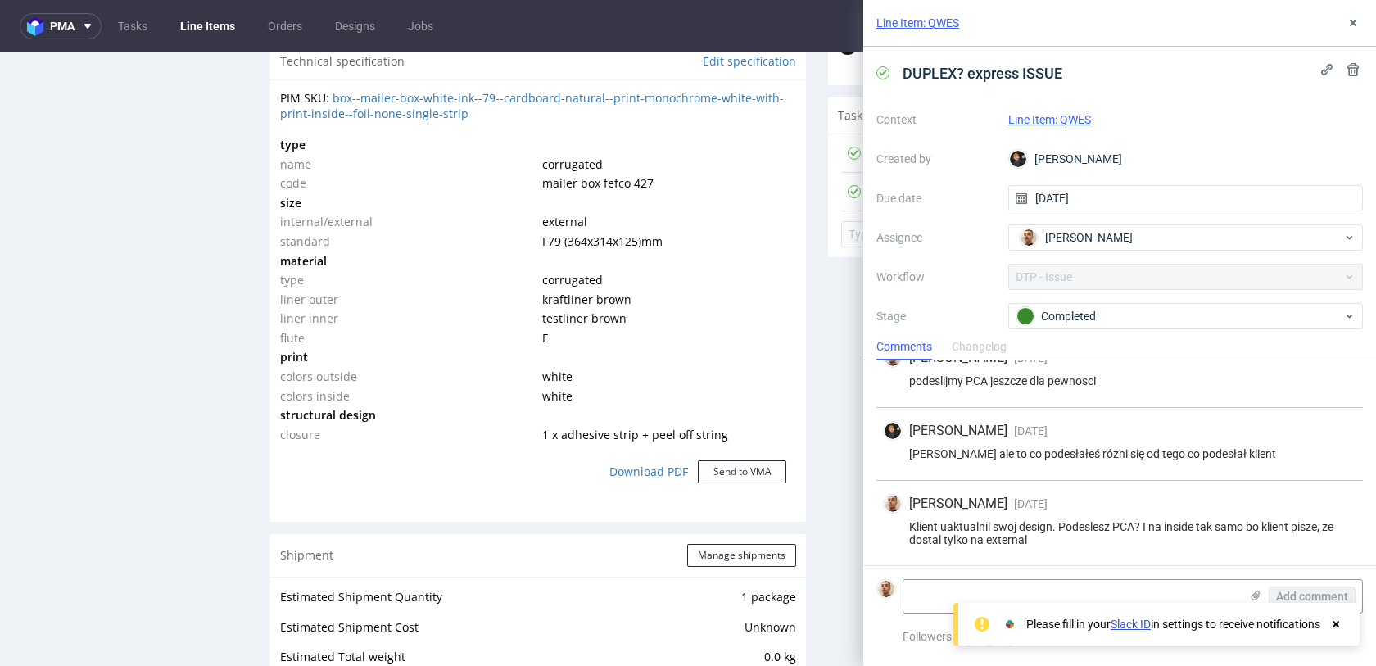
scroll to position [256, 0]
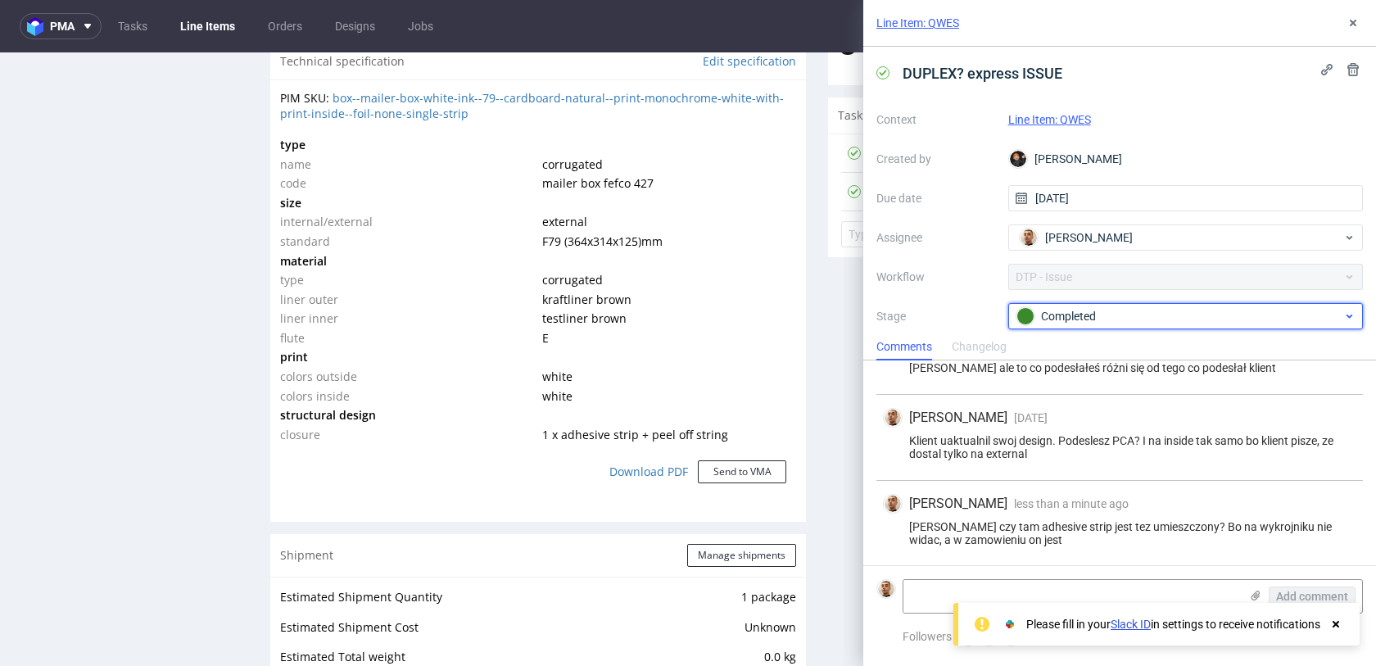
click at [1098, 304] on div "Completed" at bounding box center [1187, 316] width 356 height 26
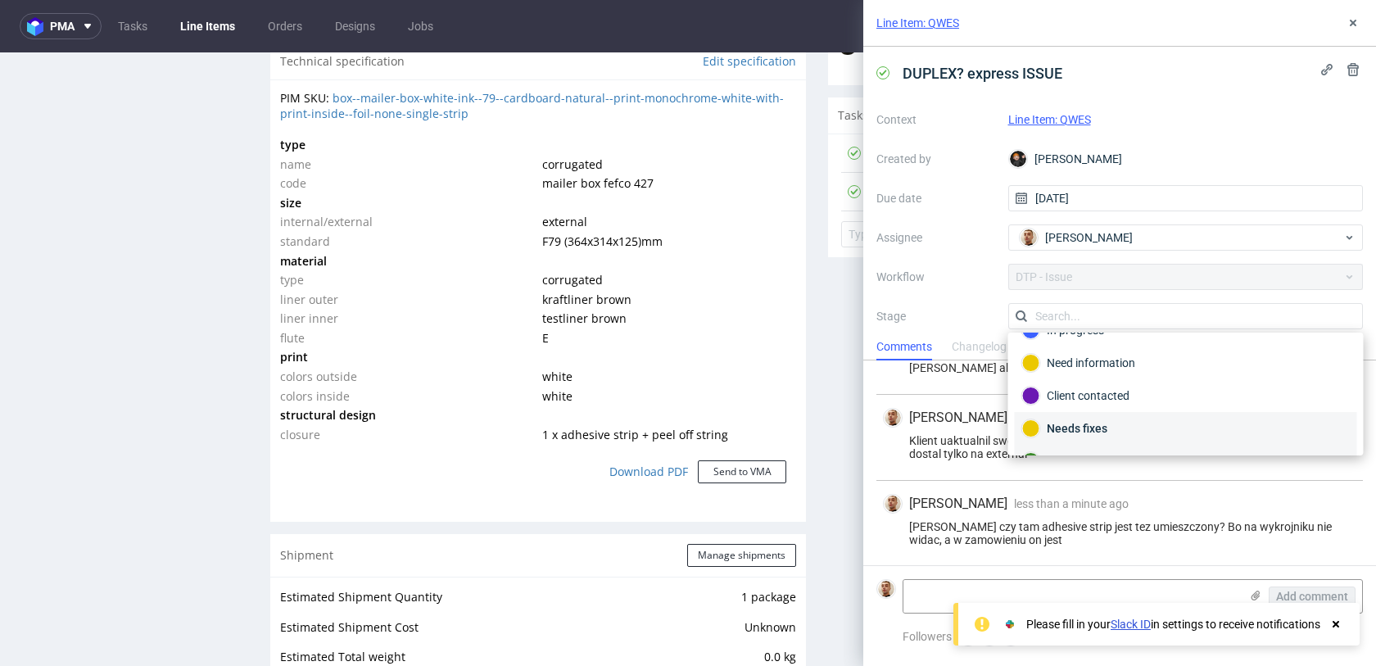
scroll to position [0, 0]
click at [1099, 411] on div "Need information" at bounding box center [1186, 421] width 342 height 33
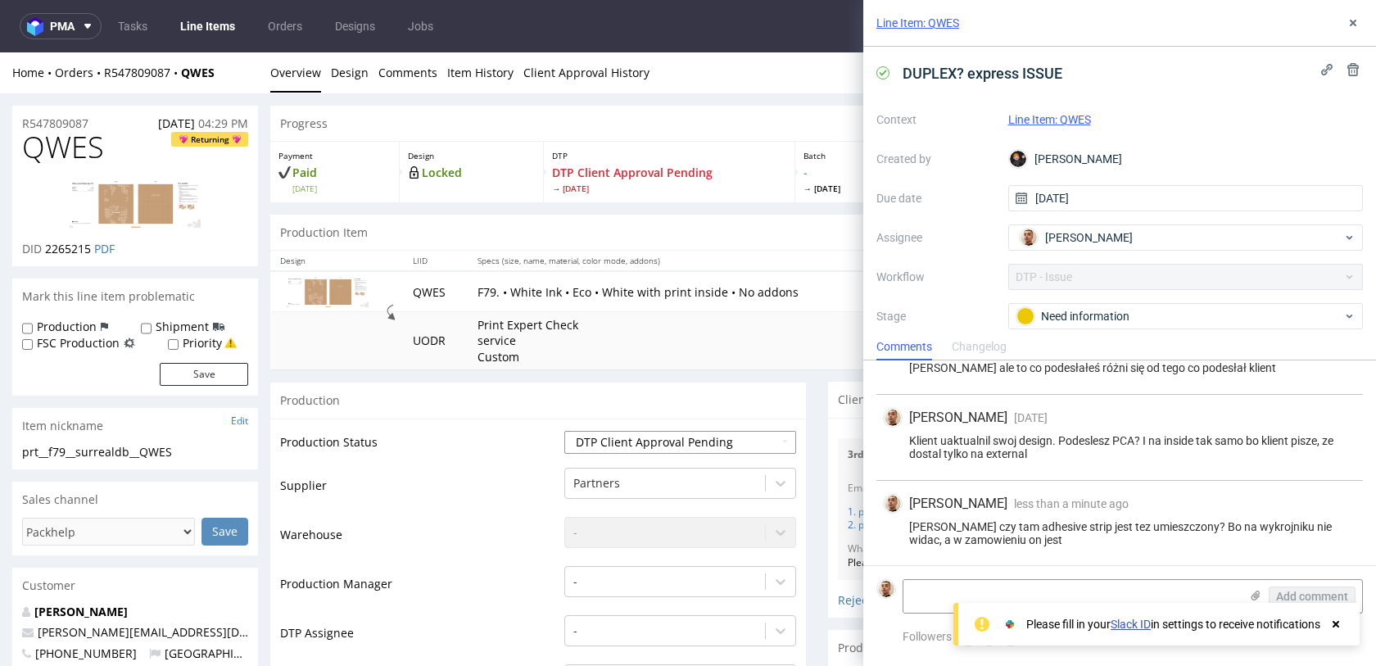
click at [619, 436] on select "Waiting for Artwork Waiting for Diecut Waiting for Mockup Waiting for DTP Waiti…" at bounding box center [681, 442] width 232 height 23
select select "back_for_dtp"
click at [565, 431] on select "Waiting for Artwork Waiting for Diecut Waiting for Mockup Waiting for DTP Waiti…" at bounding box center [681, 442] width 232 height 23
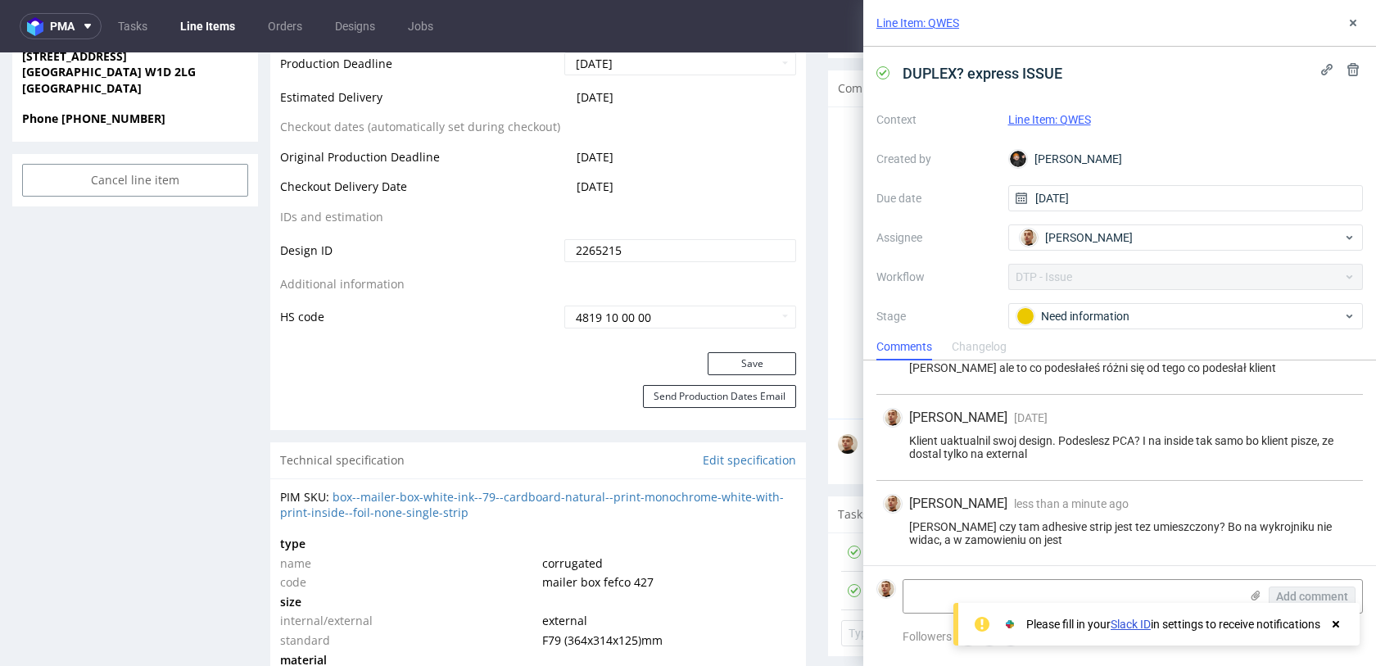
scroll to position [868, 0]
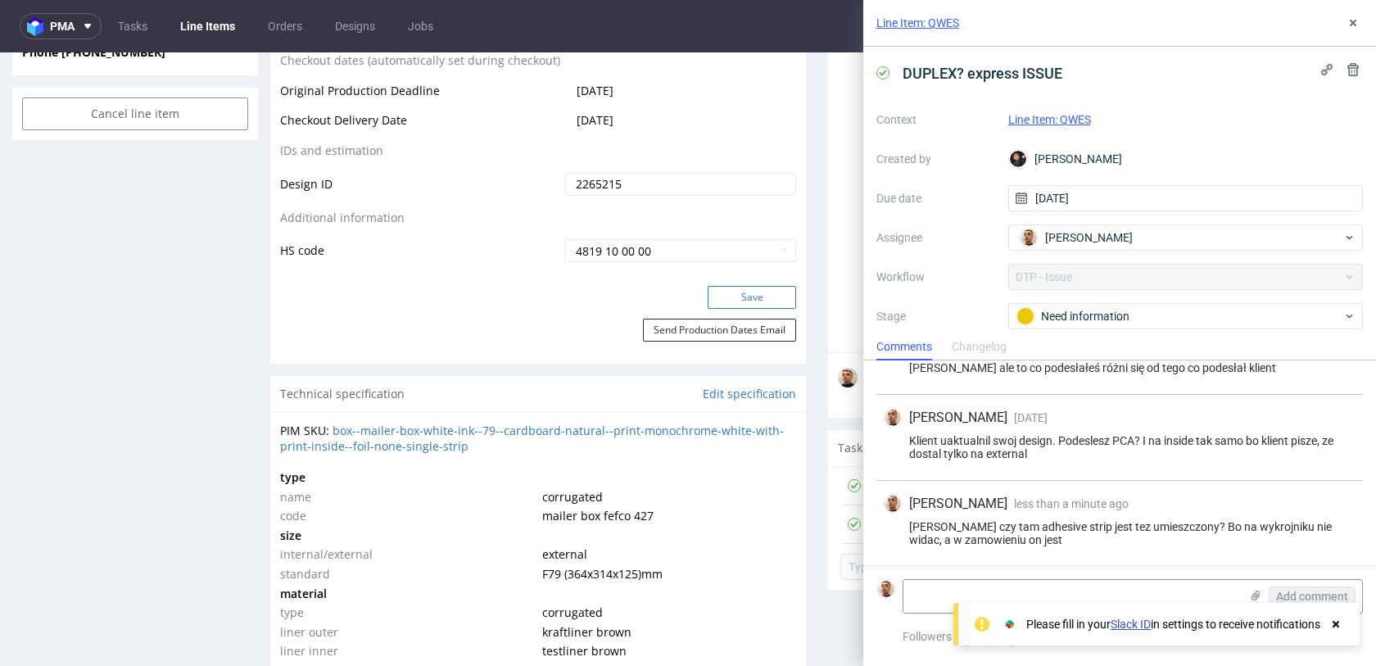
click at [754, 297] on button "Save" at bounding box center [752, 297] width 88 height 23
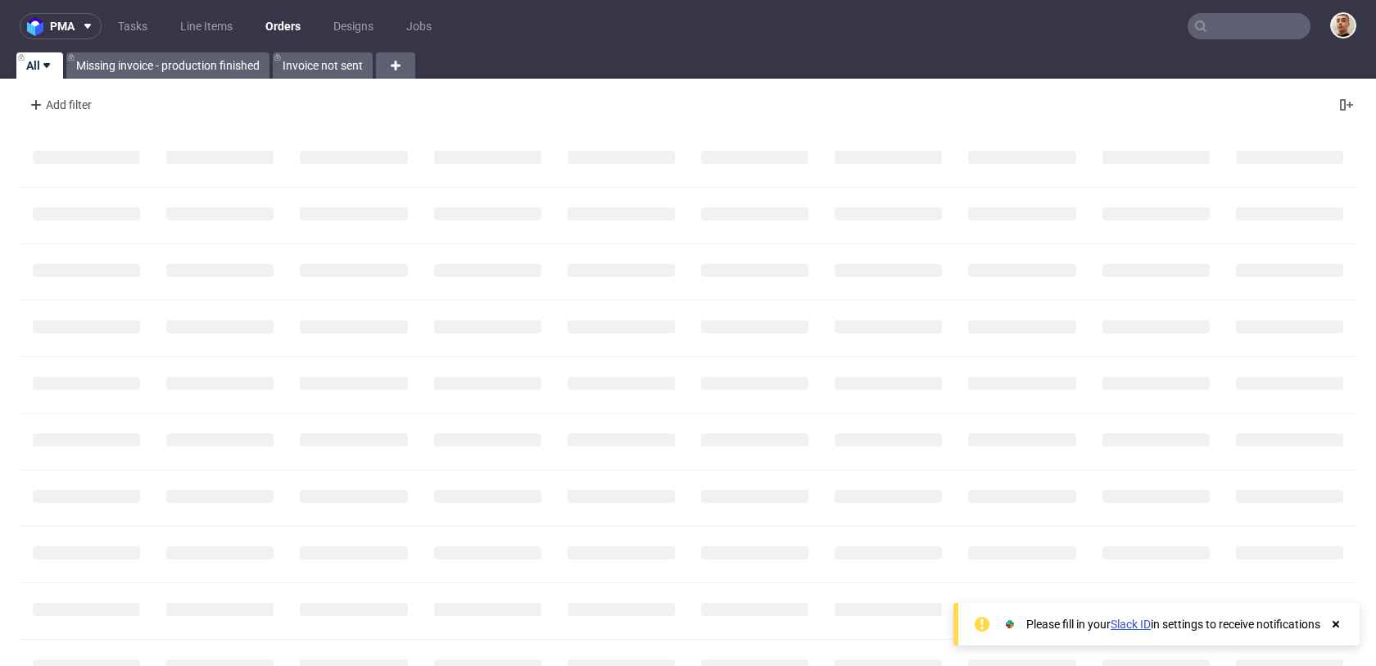
click at [1286, 25] on input "text" at bounding box center [1249, 26] width 123 height 26
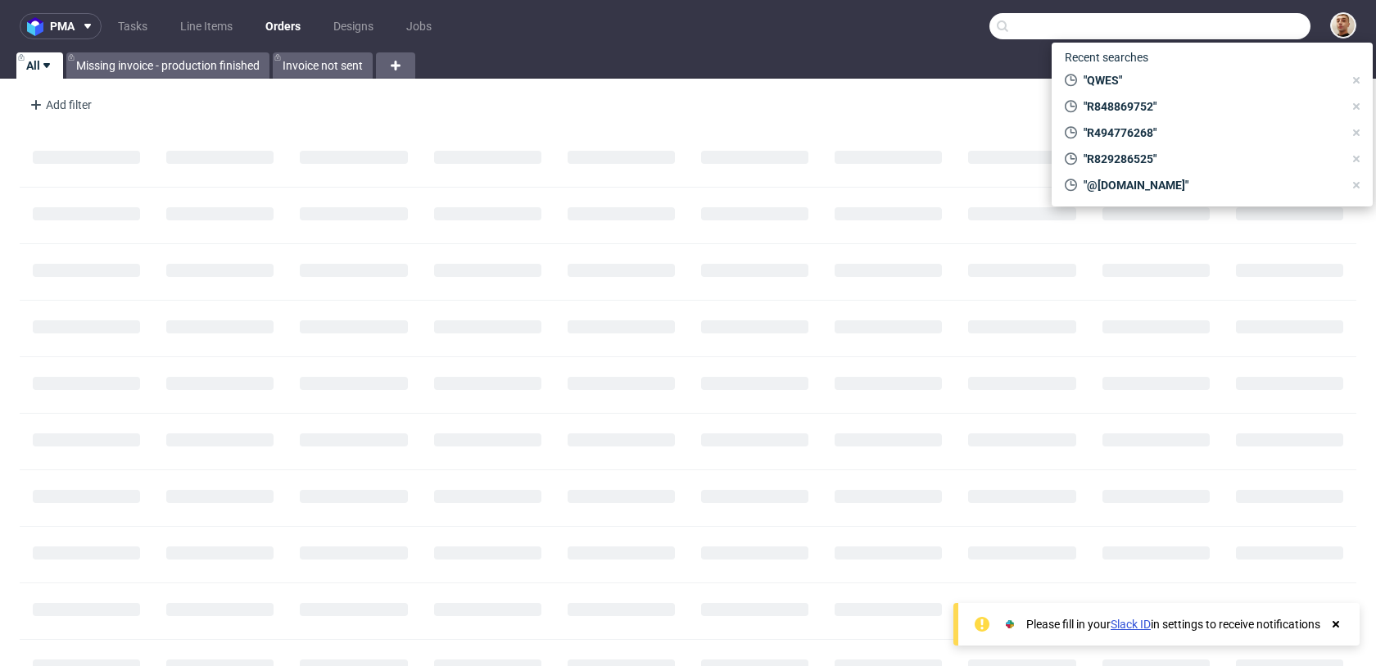
paste input "R410666133"
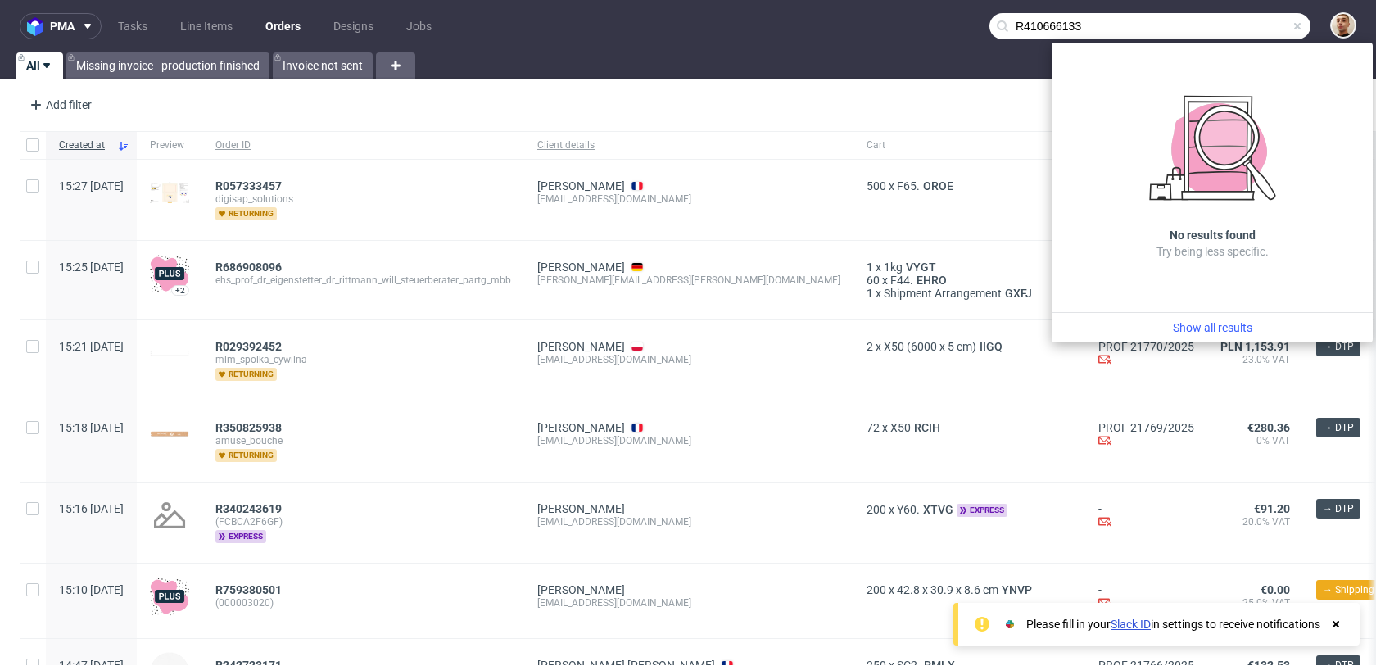
type input "R410666133"
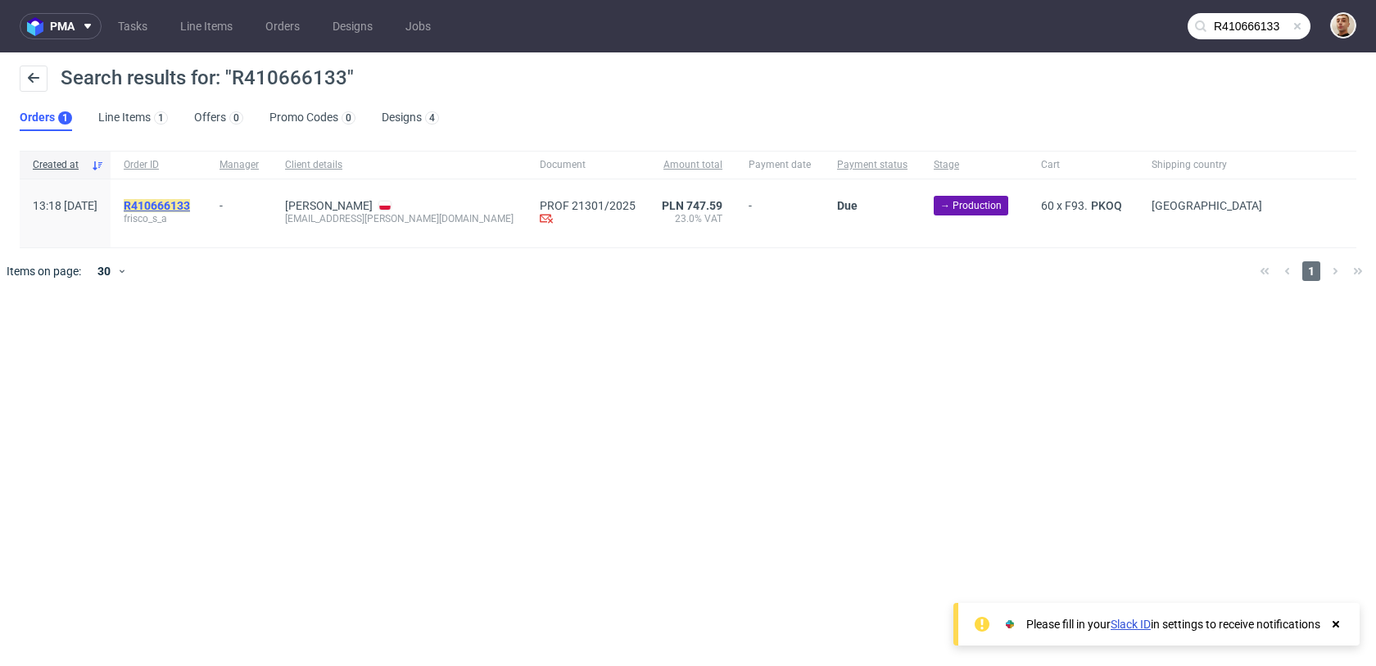
click at [190, 206] on mark "R410666133" at bounding box center [157, 205] width 66 height 13
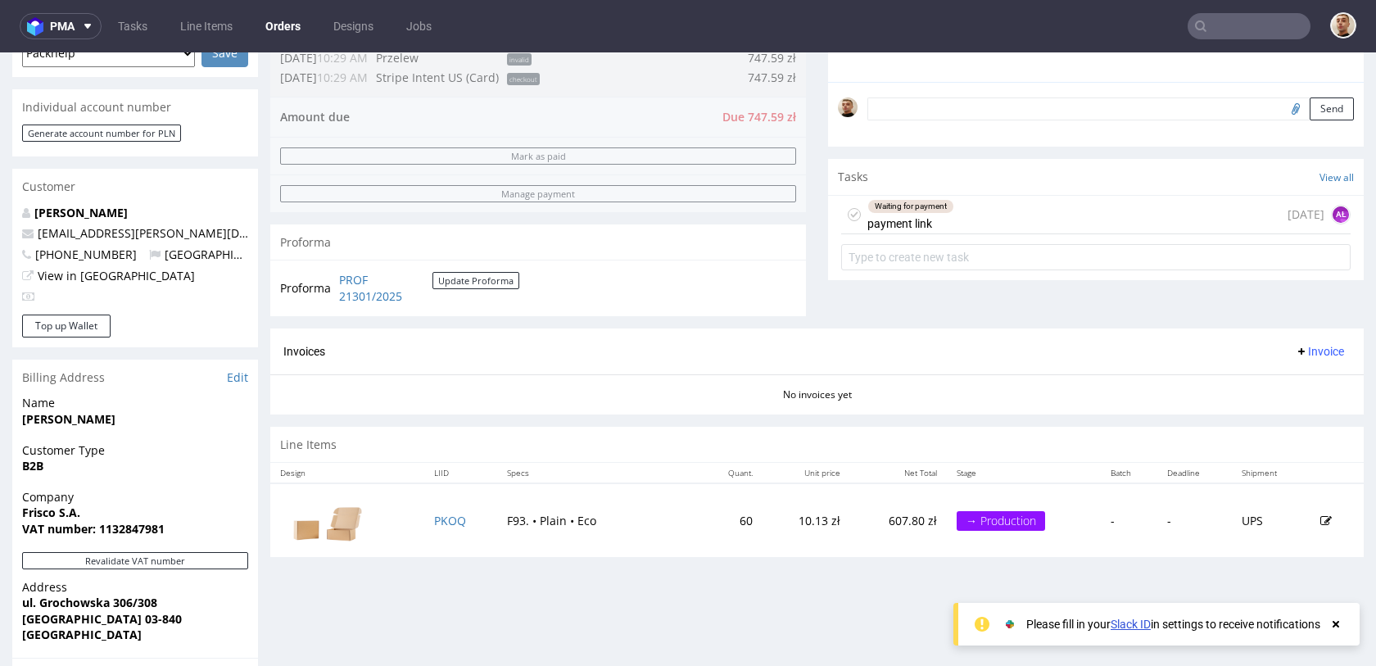
scroll to position [377, 0]
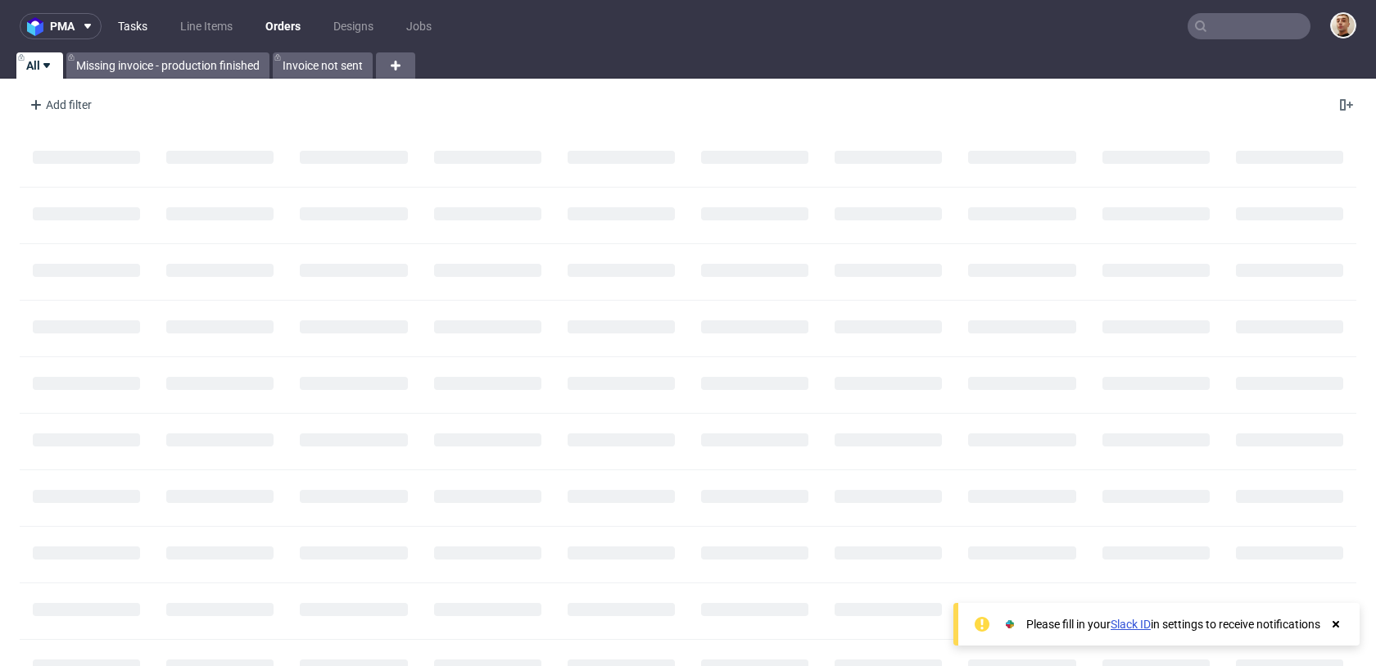
click at [149, 27] on link "Tasks" at bounding box center [132, 26] width 49 height 26
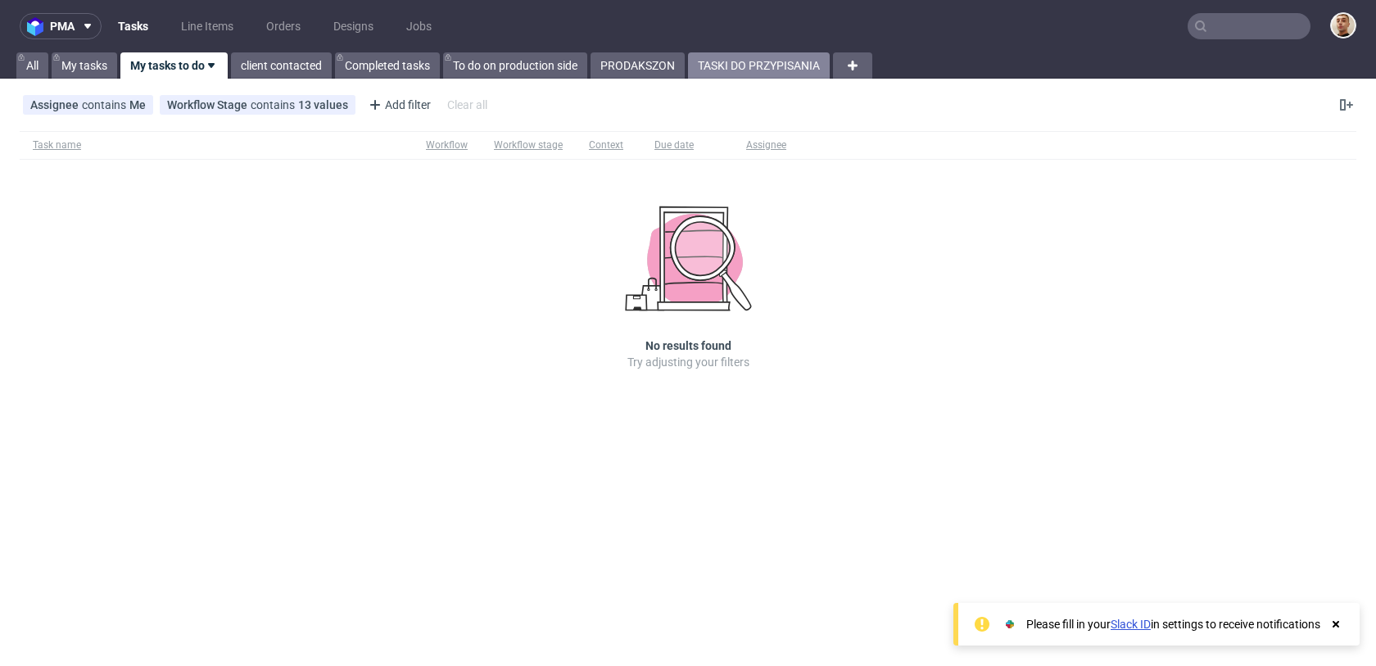
click at [725, 58] on link "TASKI DO PRZYPISANIA" at bounding box center [759, 65] width 142 height 26
